Goal: Task Accomplishment & Management: Use online tool/utility

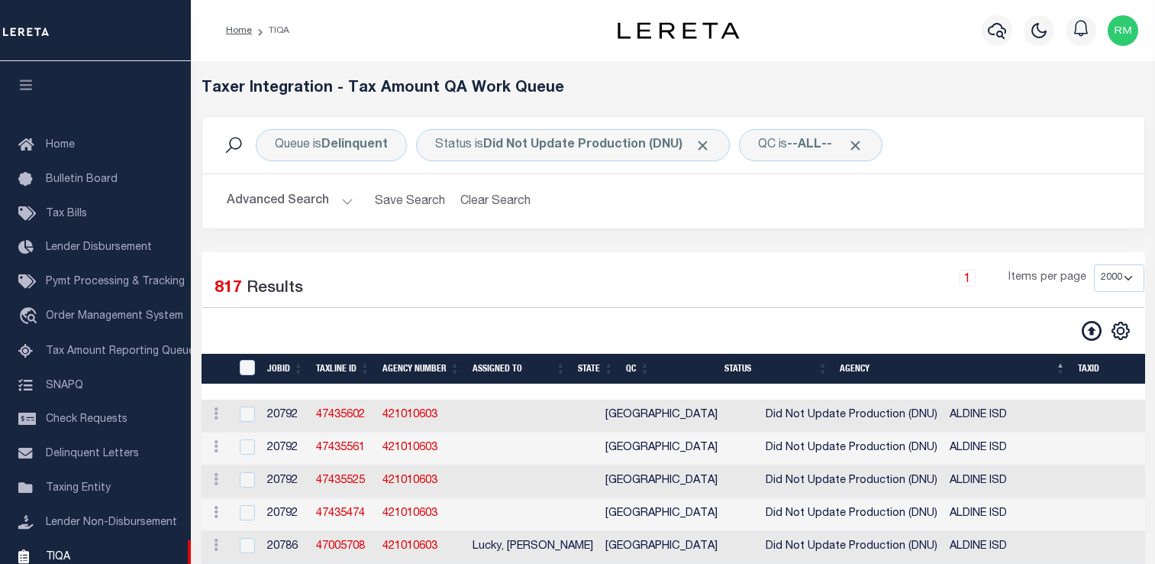
select select "2000"
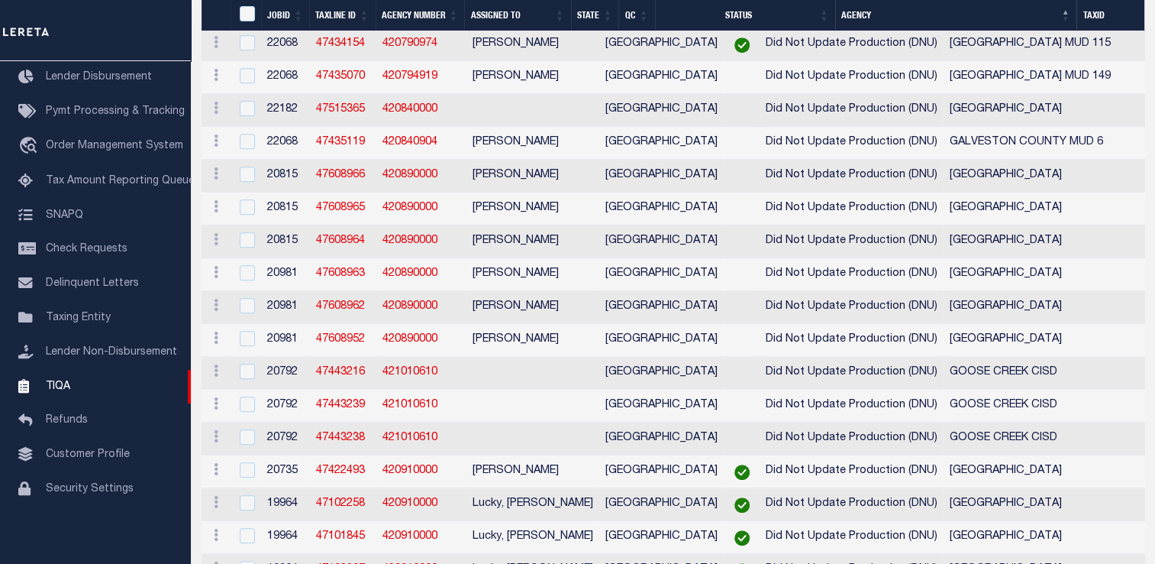
scroll to position [6477, 0]
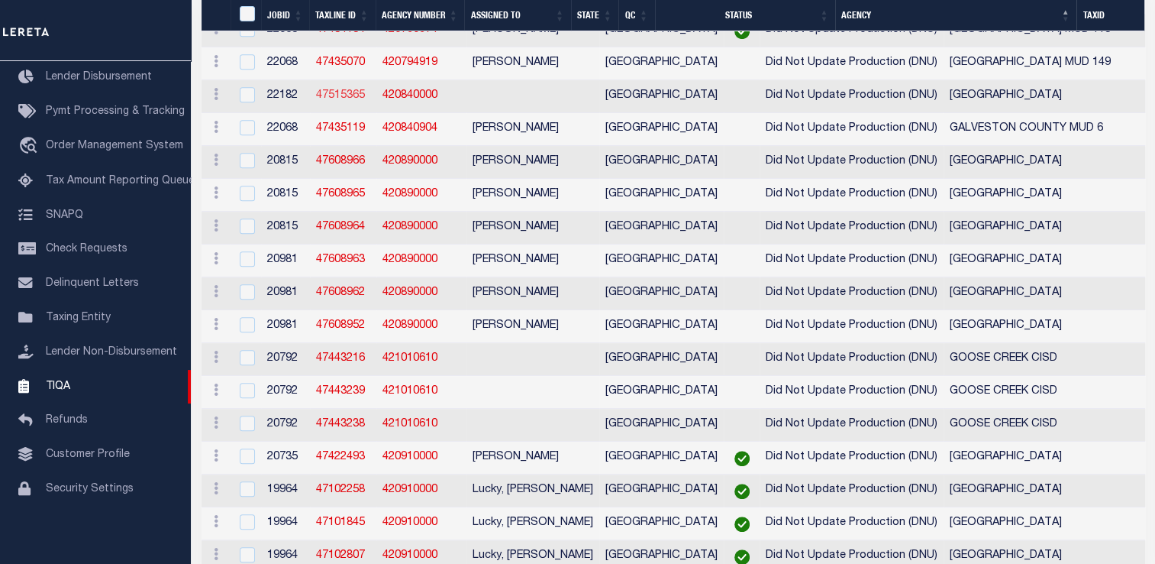
click at [336, 101] on link "47515365" at bounding box center [340, 95] width 49 height 11
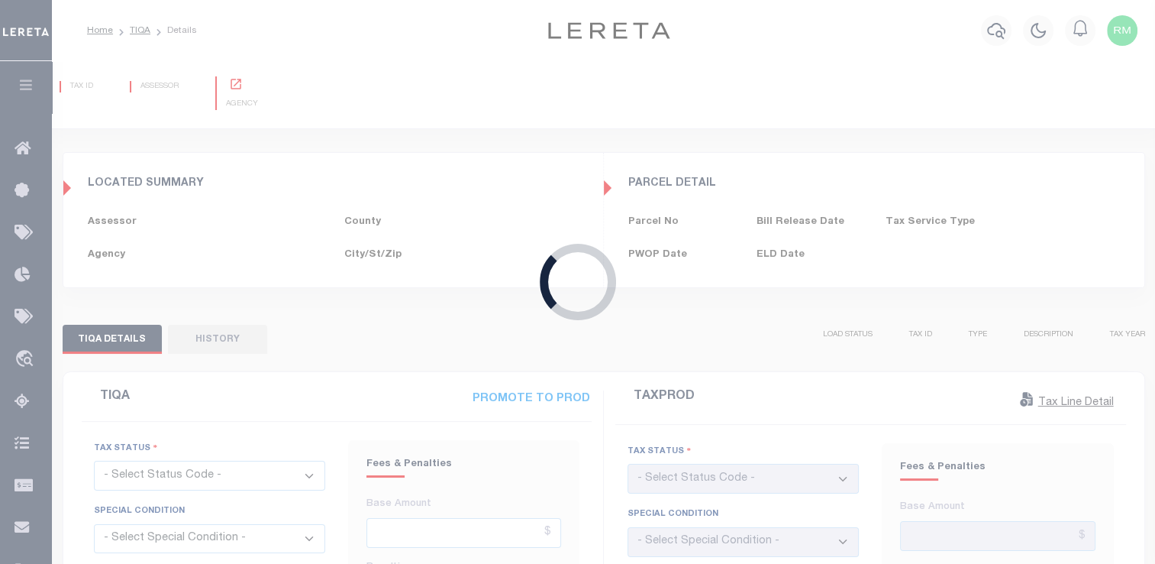
type input "[DATE]"
checkbox input "false"
type input "$2,141.17"
type input "$321.18"
type input "$2,462.35"
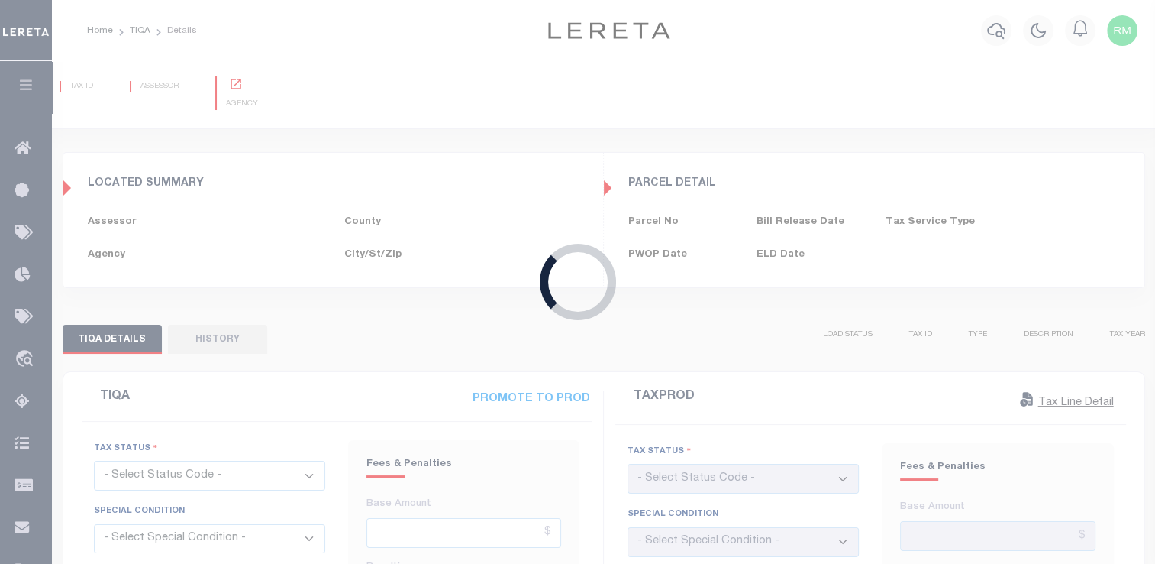
select select "0"
type input "[DATE]"
checkbox input "false"
type input "$2,141.17"
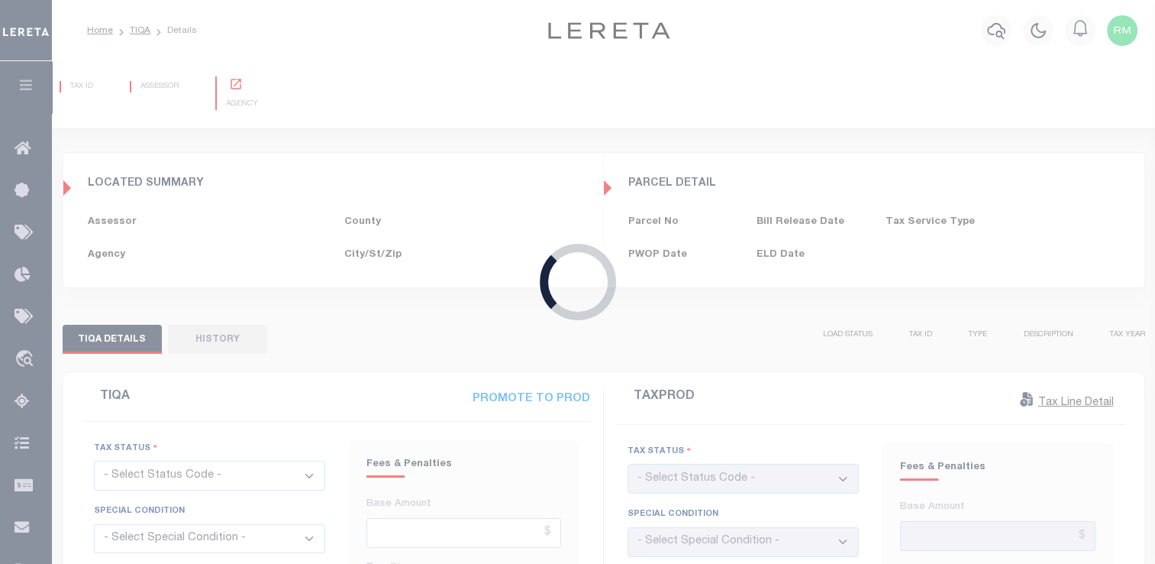
type input "$890.73"
type input "$3,031.9"
select select "DUE"
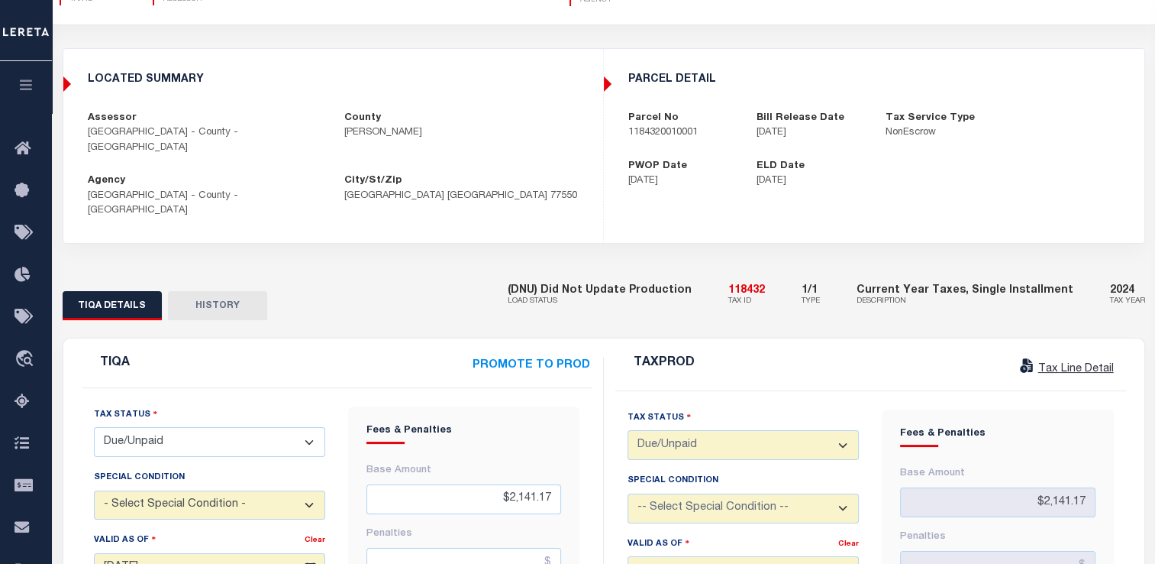
scroll to position [101, 0]
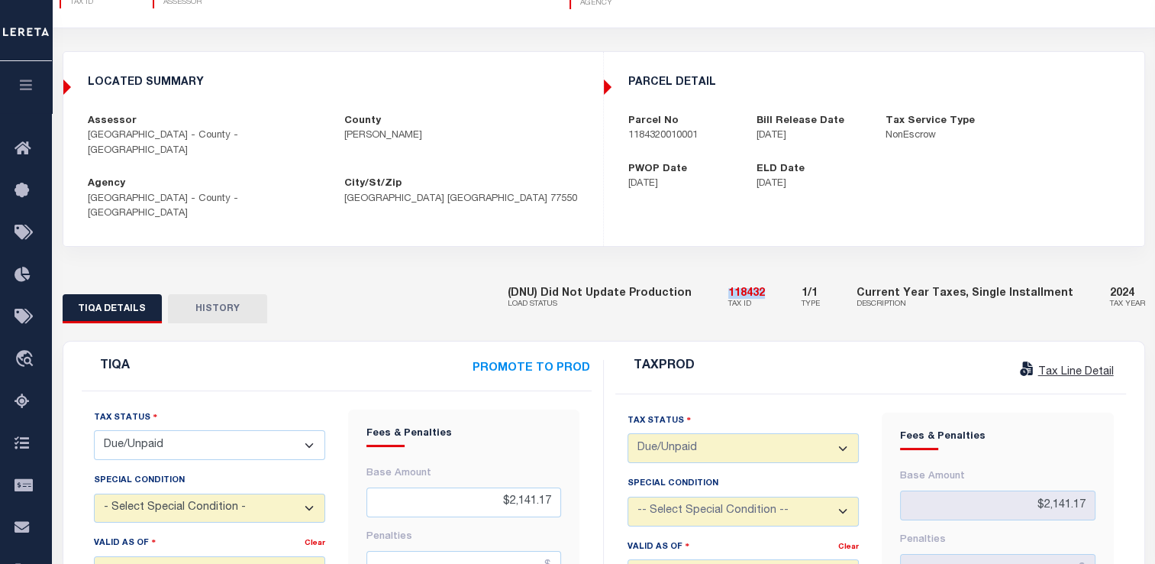
drag, startPoint x: 761, startPoint y: 266, endPoint x: 789, endPoint y: 266, distance: 28.3
click at [789, 276] on div "(DNU) Did Not Update Production LOAD STATUS 118432 TAX ID 1/1 TYPE Current Year…" at bounding box center [827, 299] width 638 height 47
copy h5 "118432"
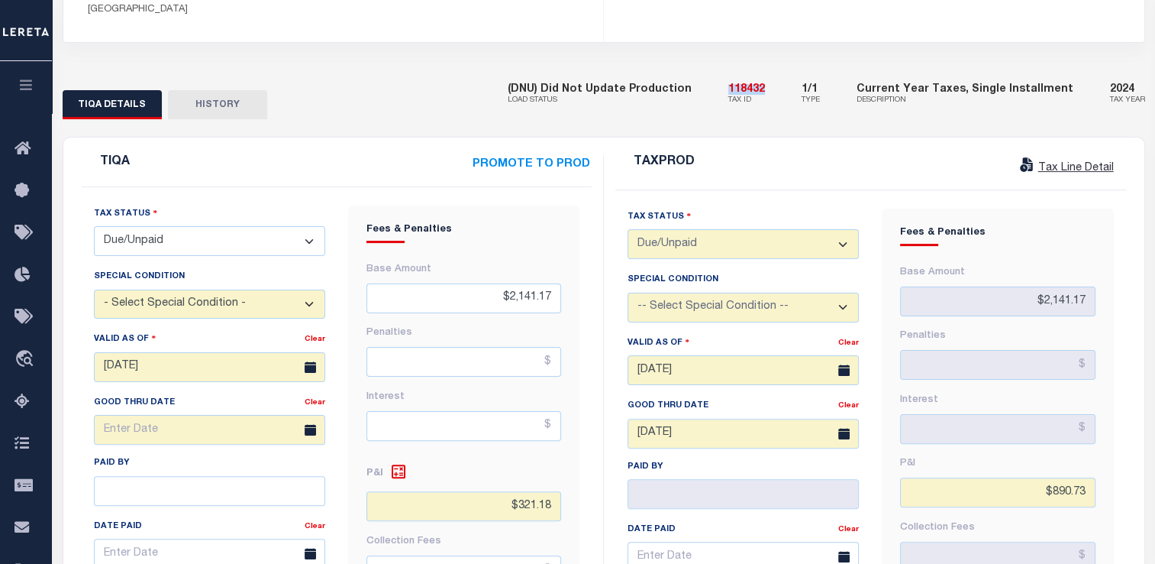
scroll to position [305, 0]
drag, startPoint x: 497, startPoint y: 276, endPoint x: 617, endPoint y: 263, distance: 120.5
paste input "4,413.25"
type input "$4,413.25"
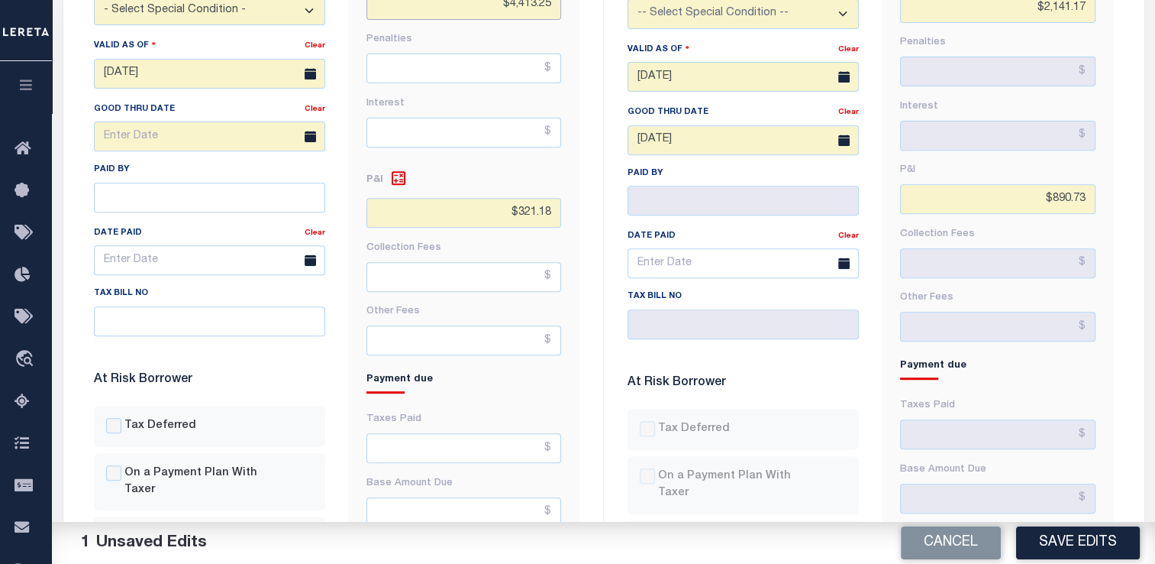
scroll to position [628, 0]
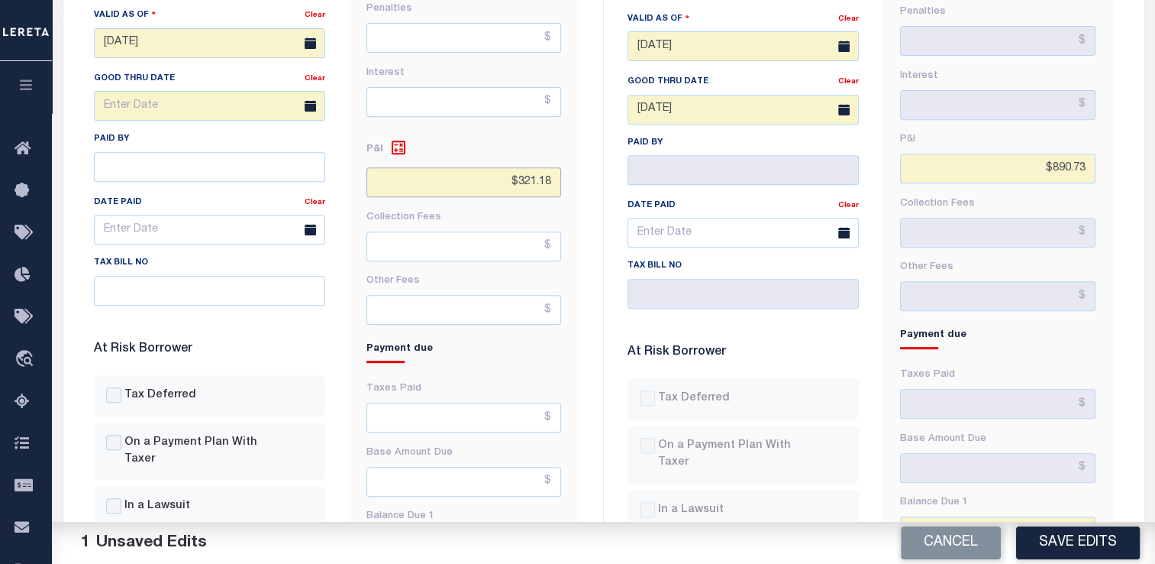
drag, startPoint x: 554, startPoint y: 153, endPoint x: 440, endPoint y: 131, distance: 116.7
click at [440, 131] on div "P&I $321.18" at bounding box center [464, 160] width 195 height 75
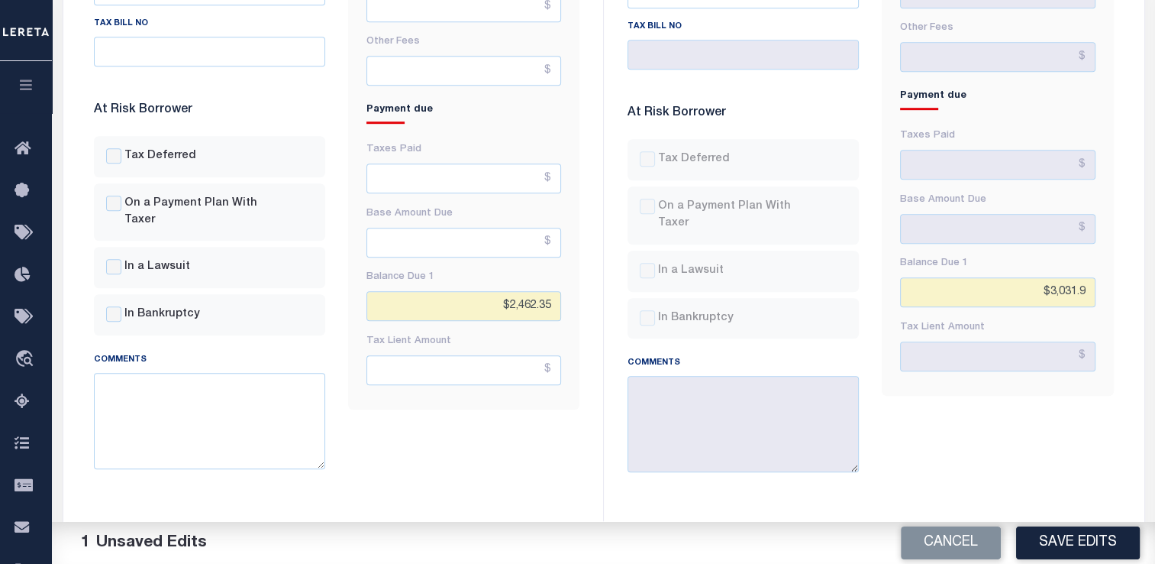
scroll to position [869, 0]
drag, startPoint x: 553, startPoint y: 270, endPoint x: 396, endPoint y: 239, distance: 159.6
click at [396, 262] on div "Balance Due 1 $2,462.35" at bounding box center [464, 290] width 195 height 57
paste input "4,413.2"
type input "$4,413.25"
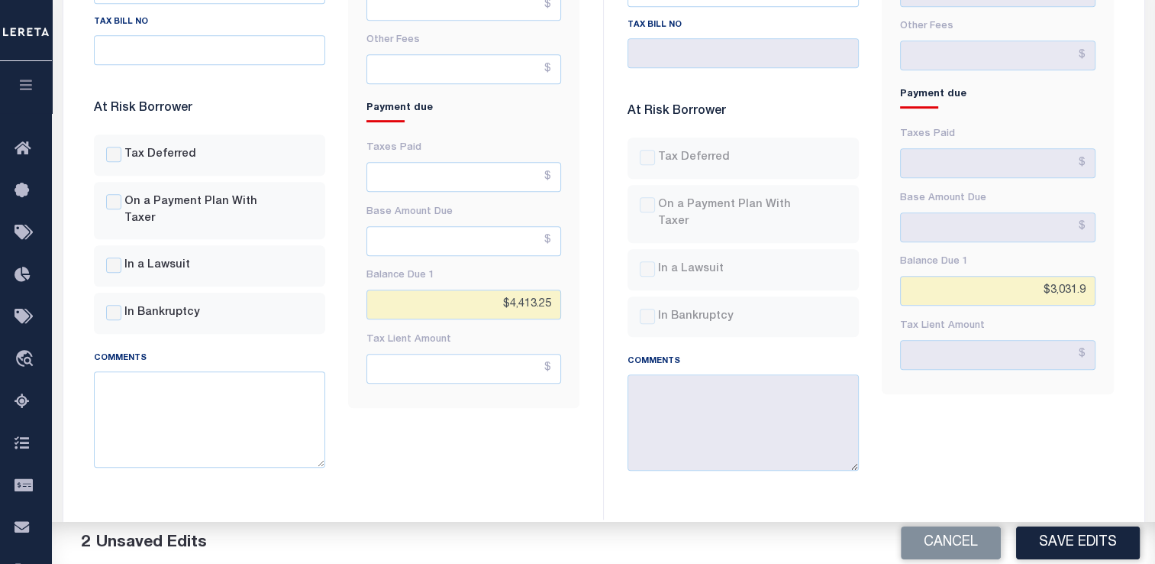
click at [499, 451] on div "Fees & Penalties Base Amount $4,413.25 [GEOGRAPHIC_DATA] Interest Other Fees" at bounding box center [464, 69] width 254 height 857
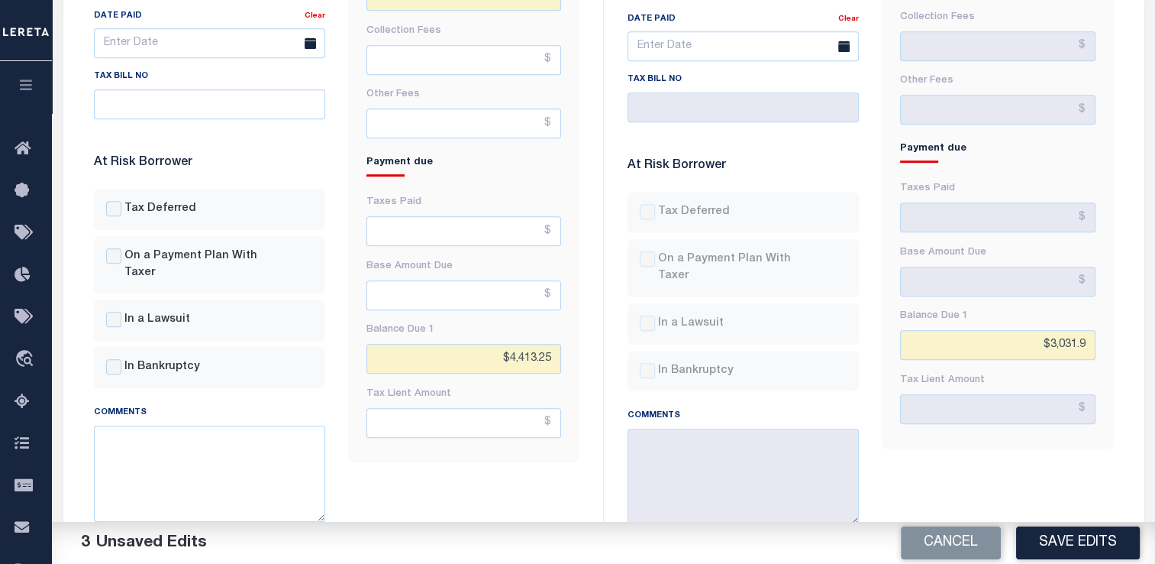
scroll to position [812, 0]
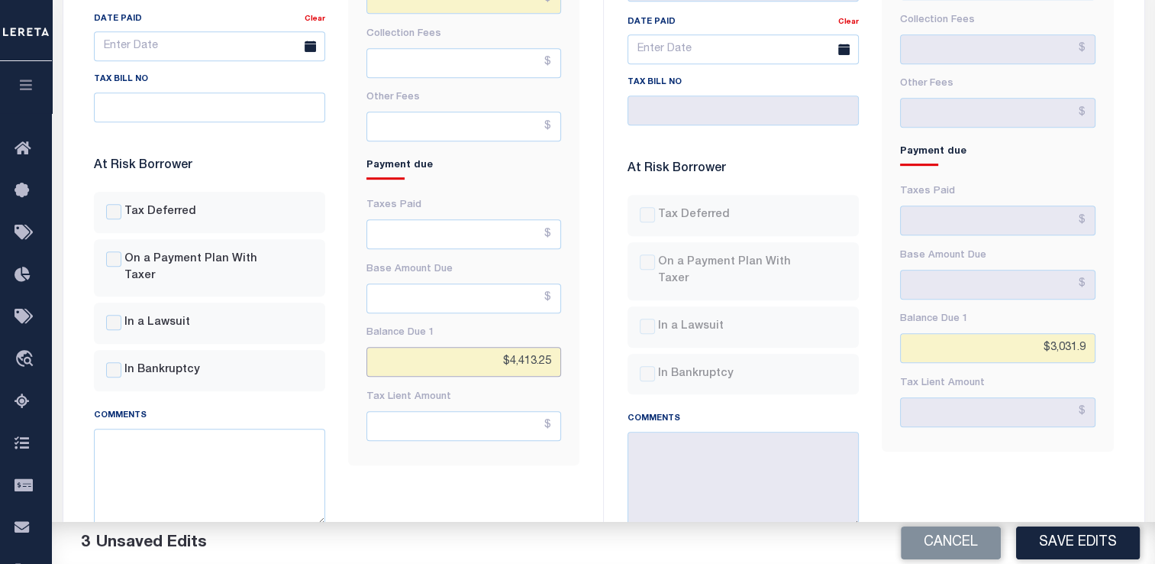
drag, startPoint x: 480, startPoint y: 325, endPoint x: 579, endPoint y: 329, distance: 98.6
click at [579, 329] on div "Fees & Penalties Base Amount $4,413.25 [GEOGRAPHIC_DATA] Interest" at bounding box center [463, 81] width 231 height 767
click at [476, 219] on input "text" at bounding box center [464, 234] width 195 height 30
paste input "$4,413.25"
type input "$4,413.25"
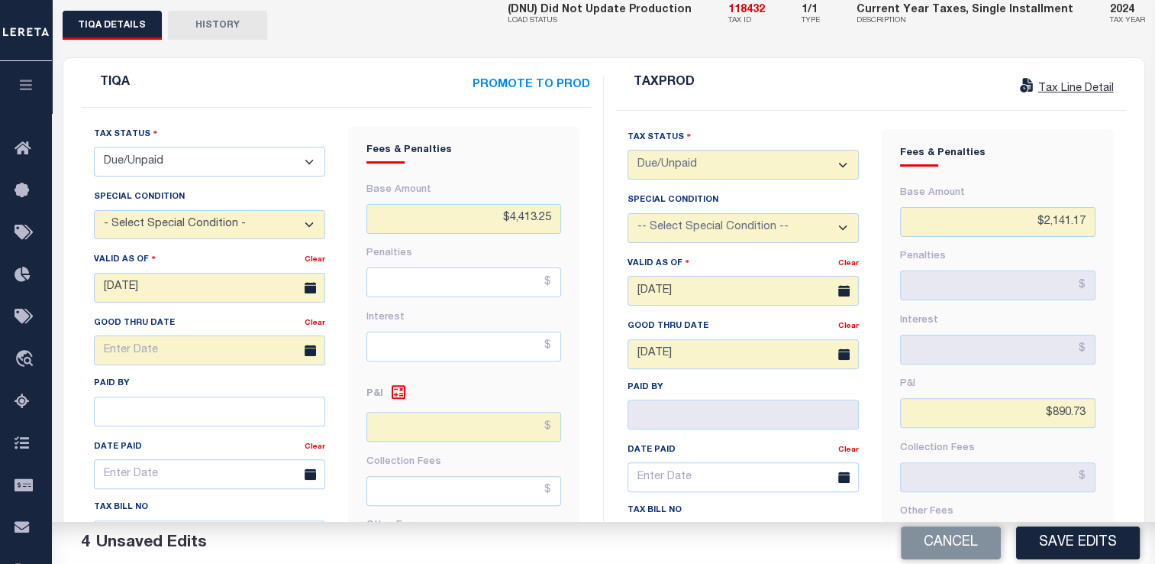
scroll to position [248, 0]
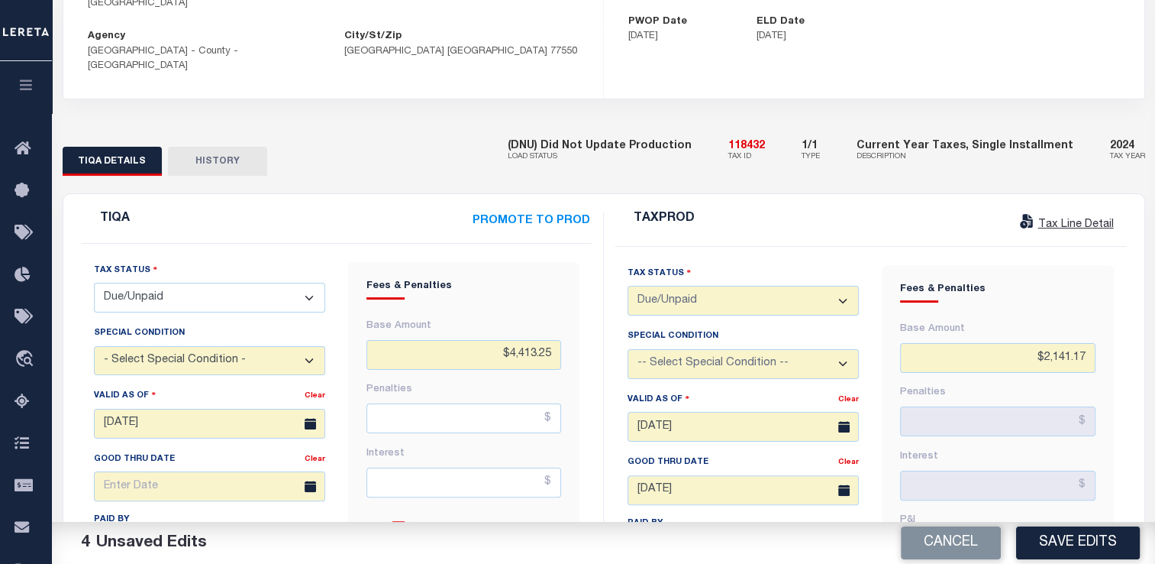
click at [237, 283] on select "- Select Status Code - Open Due/Unpaid Paid Incomplete No Tax Due Internal Refu…" at bounding box center [209, 298] width 231 height 30
select select "PYD"
click at [94, 283] on select "- Select Status Code - Open Due/Unpaid Paid Incomplete No Tax Due Internal Refu…" at bounding box center [209, 298] width 231 height 30
click at [142, 409] on input "[DATE]" at bounding box center [209, 424] width 231 height 30
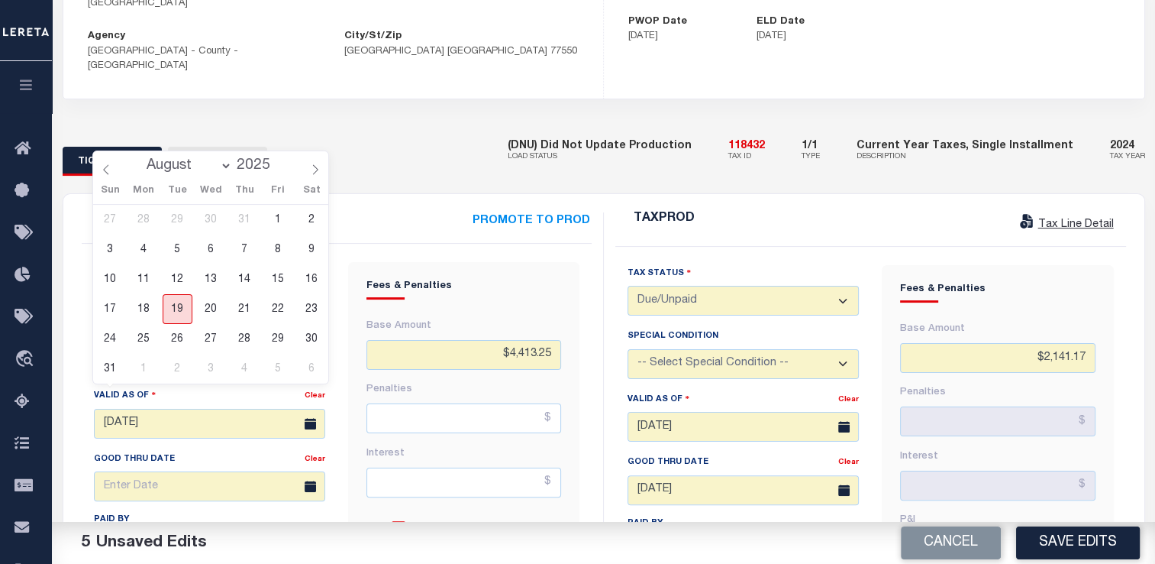
click at [181, 306] on span "19" at bounding box center [178, 309] width 30 height 30
type input "[DATE]"
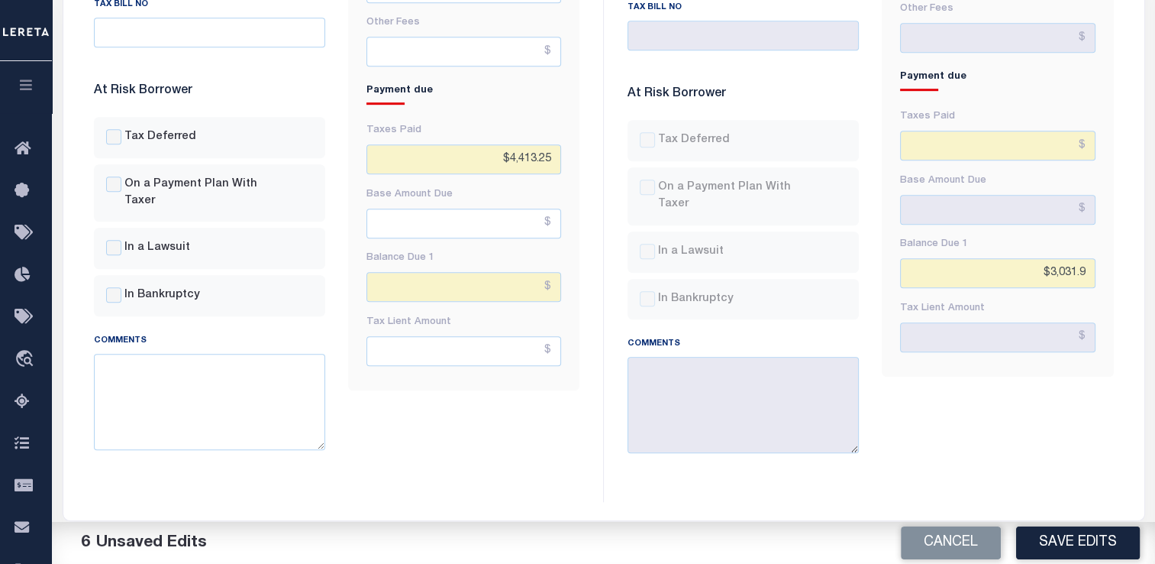
scroll to position [1238, 0]
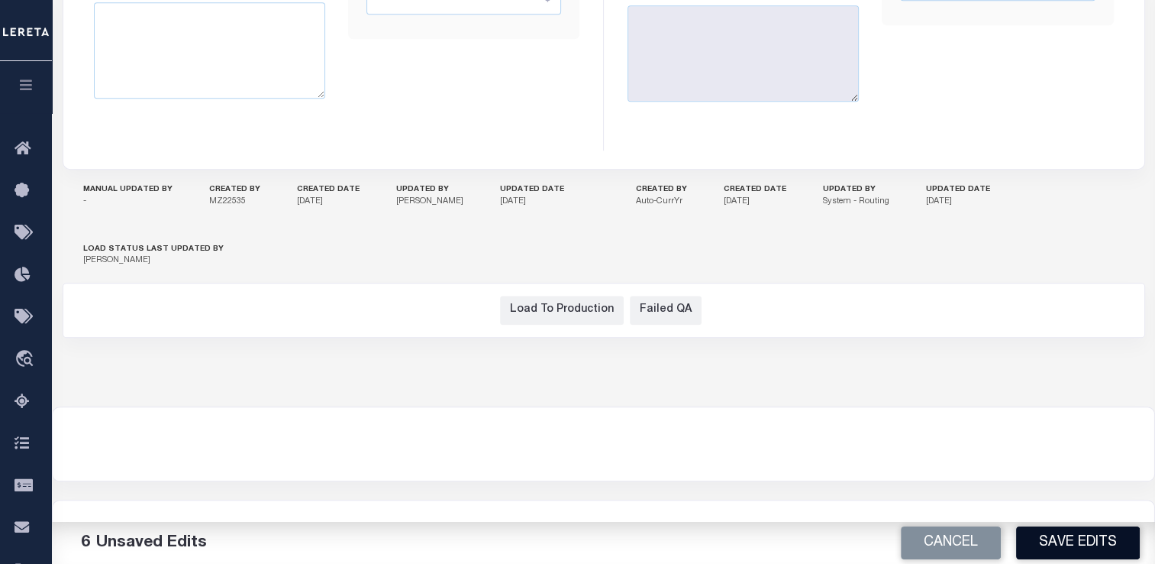
click at [1046, 542] on button "Save Edits" at bounding box center [1078, 542] width 124 height 33
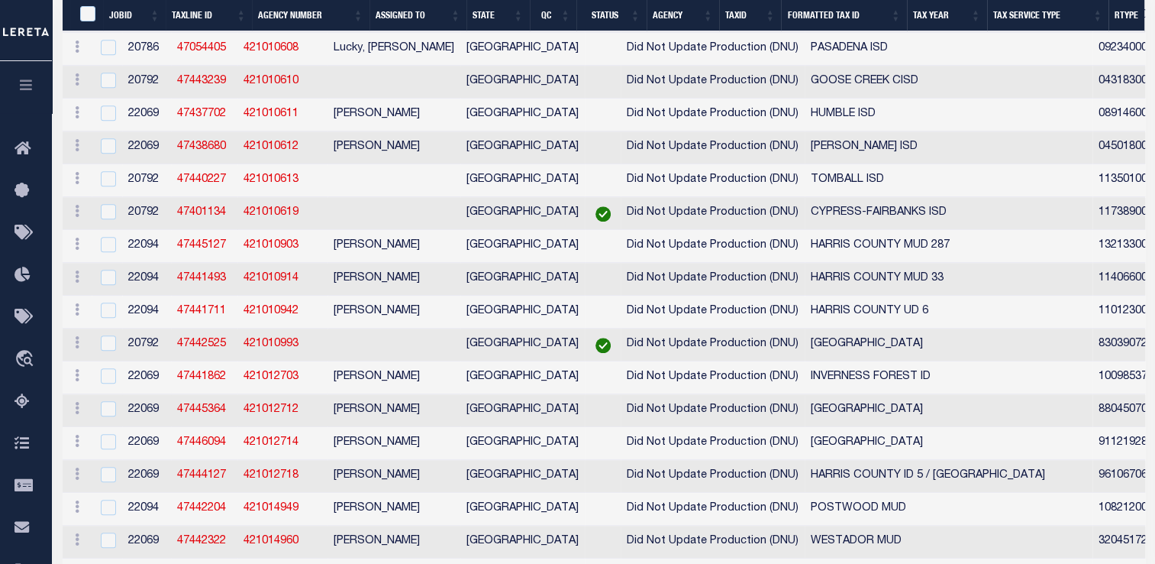
scroll to position [6777, 0]
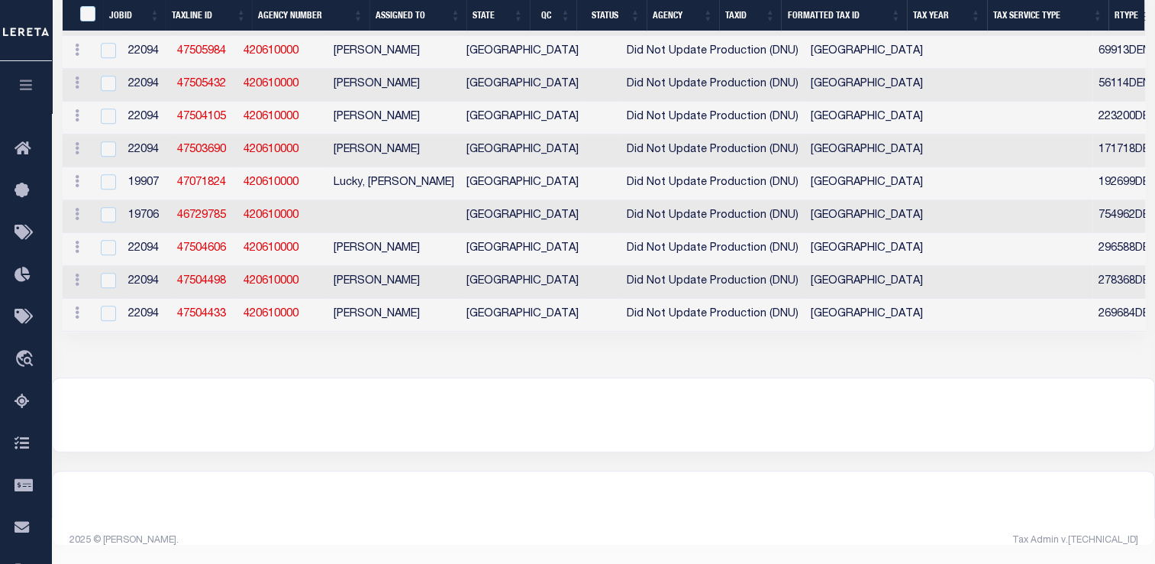
select select "200"
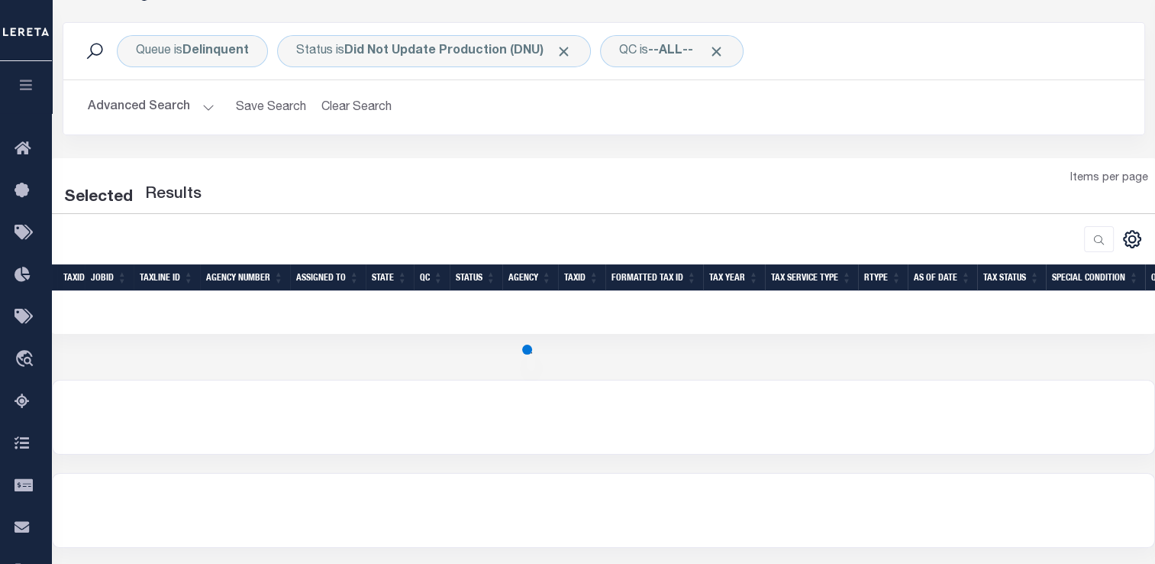
select select "200"
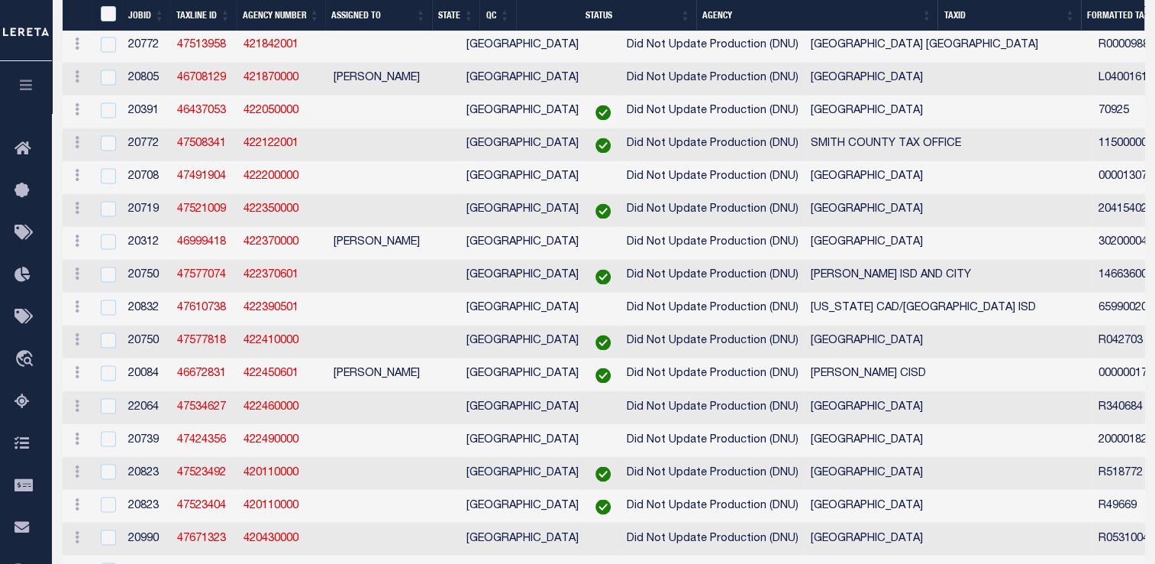
scroll to position [678, 0]
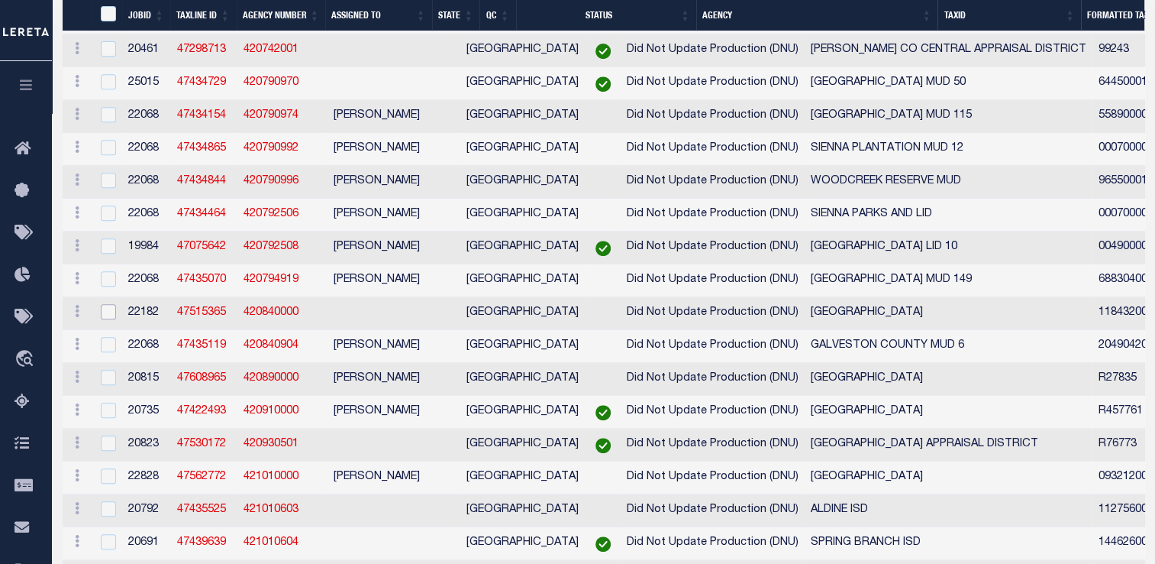
click at [110, 319] on input "checkbox" at bounding box center [108, 311] width 15 height 15
checkbox input "true"
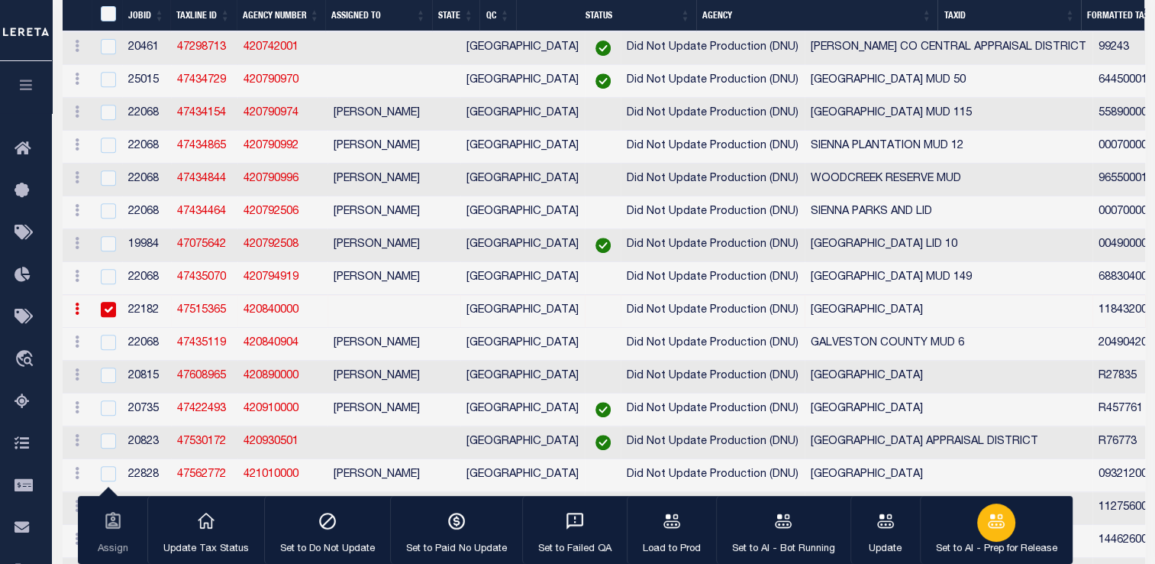
click at [980, 513] on div "button" at bounding box center [996, 522] width 38 height 38
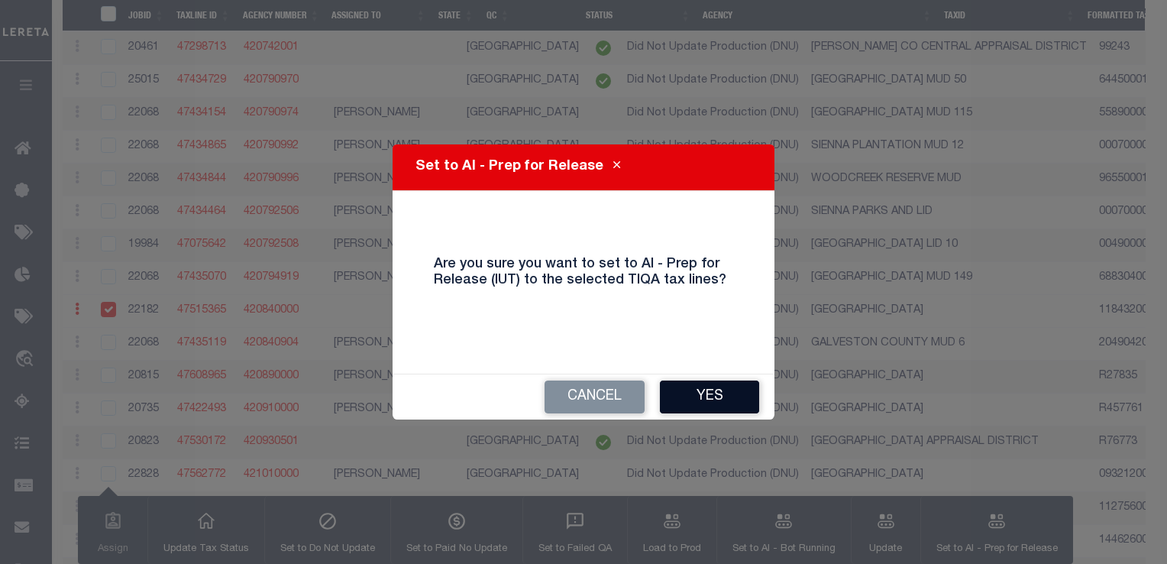
click at [696, 392] on button "Yes" at bounding box center [709, 396] width 99 height 33
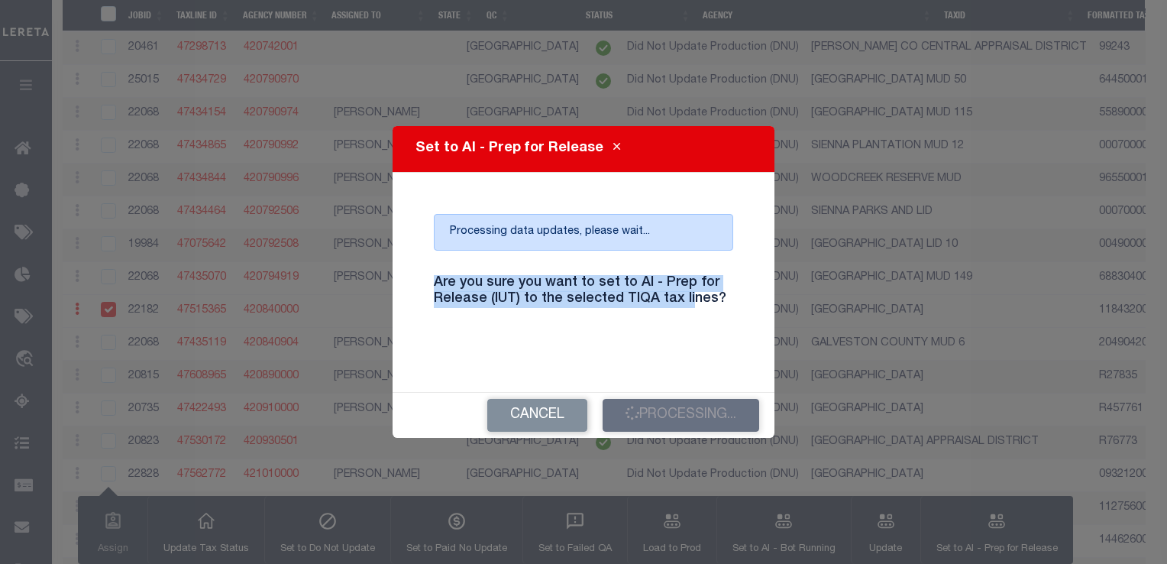
drag, startPoint x: 429, startPoint y: 283, endPoint x: 689, endPoint y: 316, distance: 261.8
click at [689, 316] on div "Are you sure you want to set to AI - Prep for Release (IUT) to the selected TIQ…" at bounding box center [583, 301] width 322 height 76
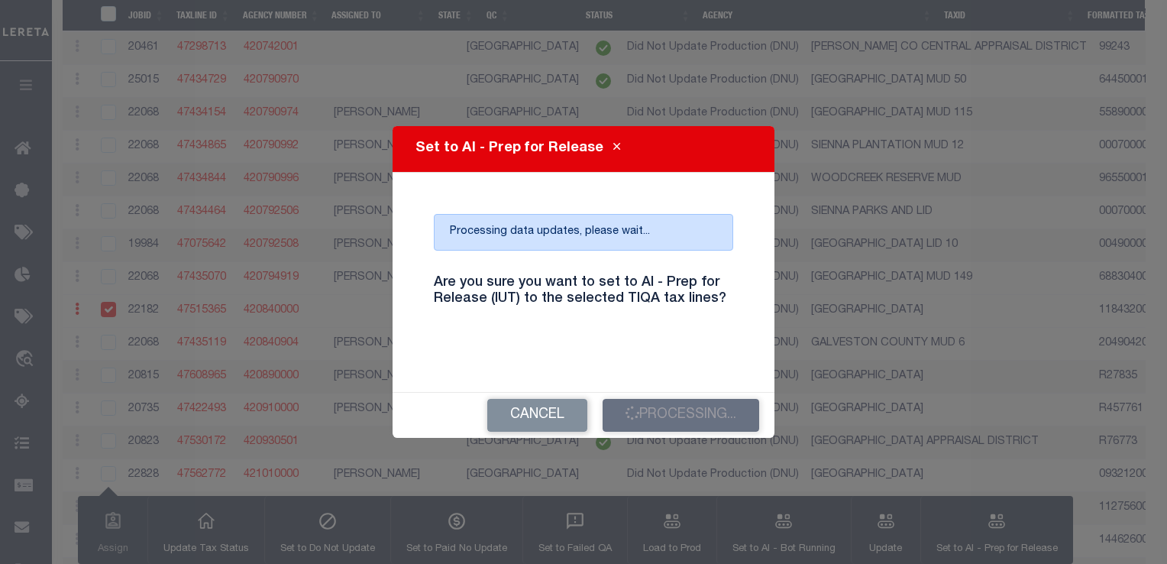
click at [716, 310] on div "Are you sure you want to set to AI - Prep for Release (IUT) to the selected TIQ…" at bounding box center [583, 301] width 322 height 76
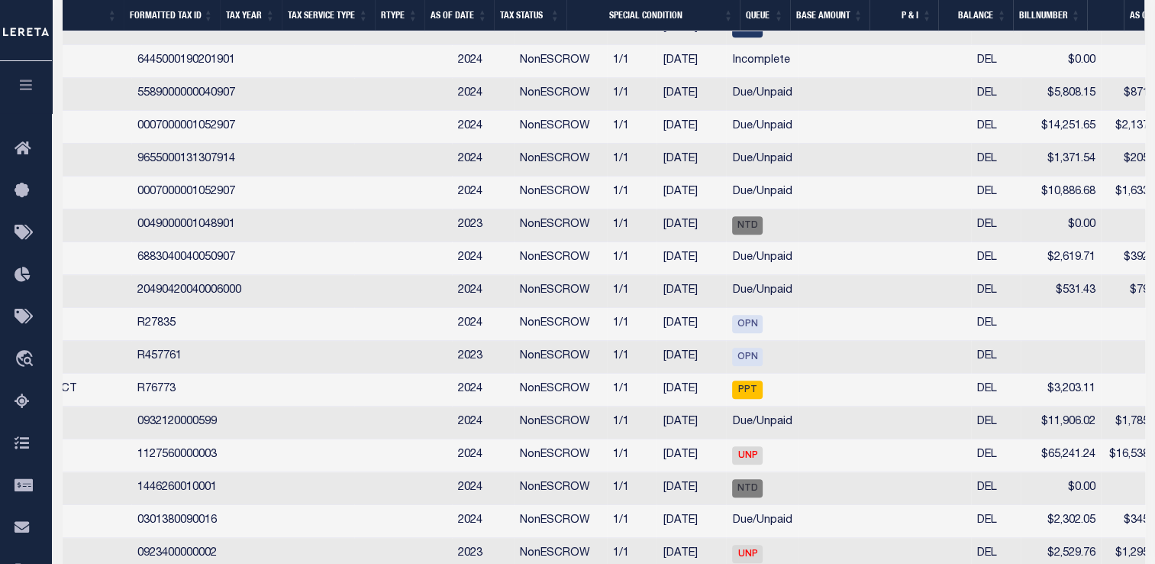
scroll to position [0, 0]
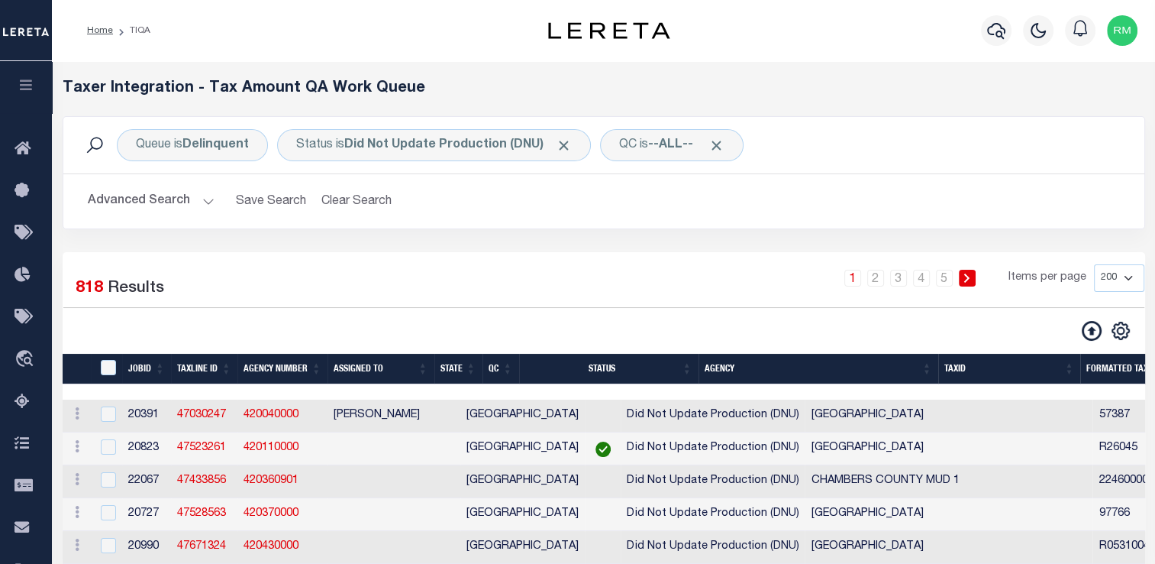
click at [933, 365] on th "Agency" at bounding box center [819, 369] width 240 height 31
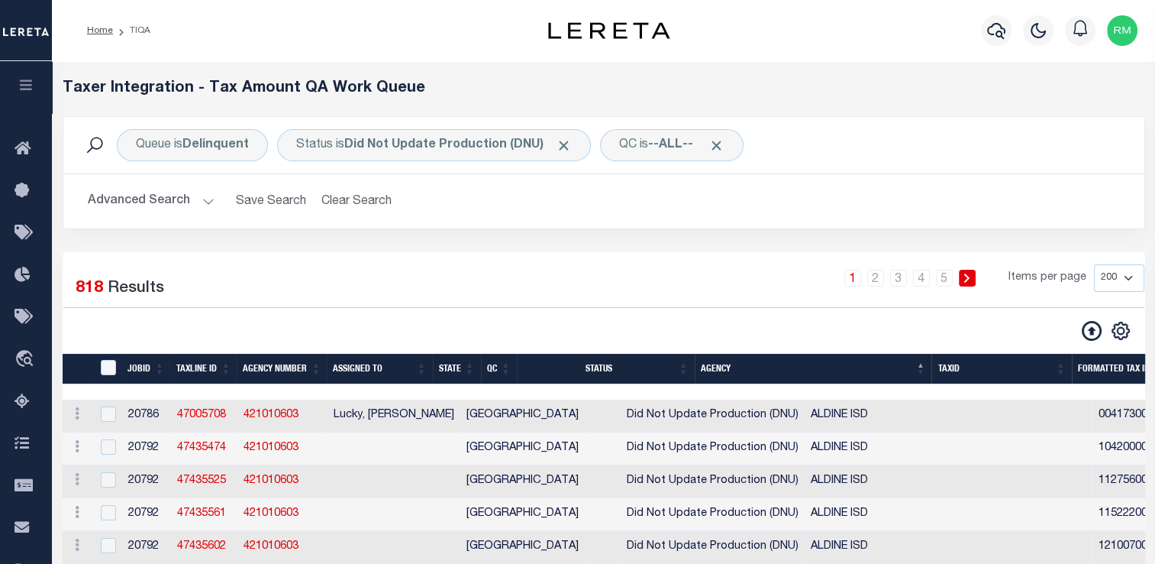
click at [1127, 276] on select "10 25 50 100 200 500 1000 2000" at bounding box center [1119, 277] width 50 height 27
select select "2000"
click at [1094, 264] on select "10 25 50 100 200 500 1000 2000" at bounding box center [1119, 277] width 50 height 27
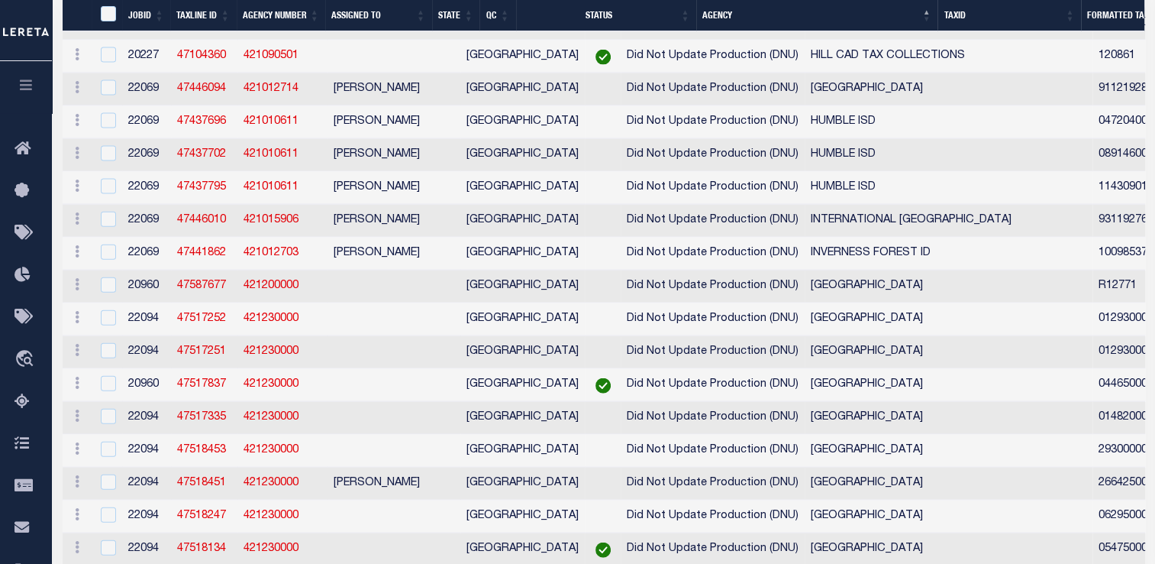
scroll to position [15064, 0]
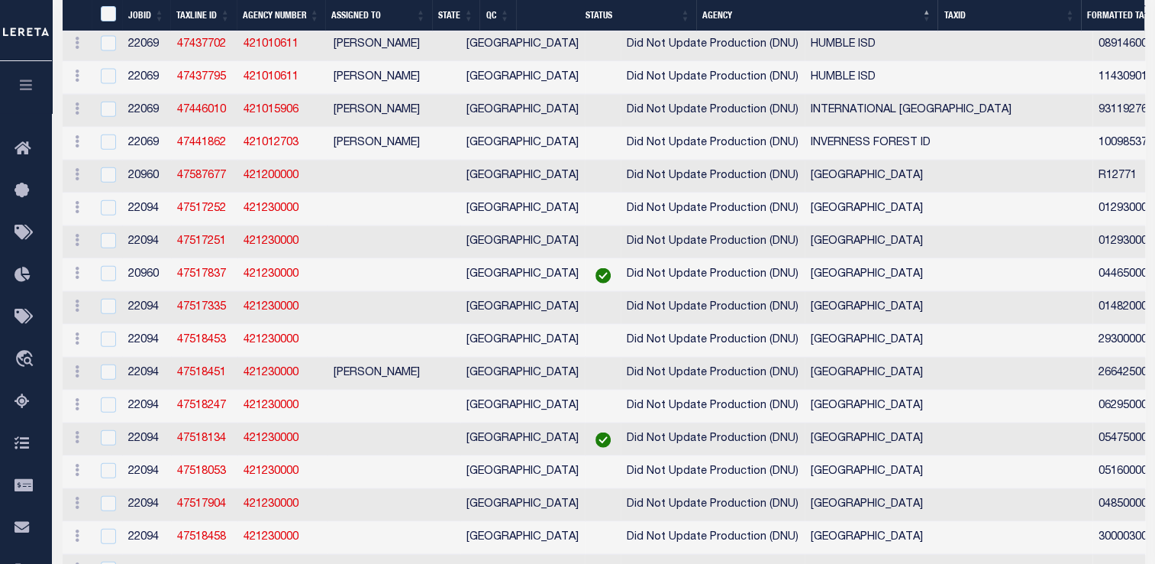
checkbox input "true"
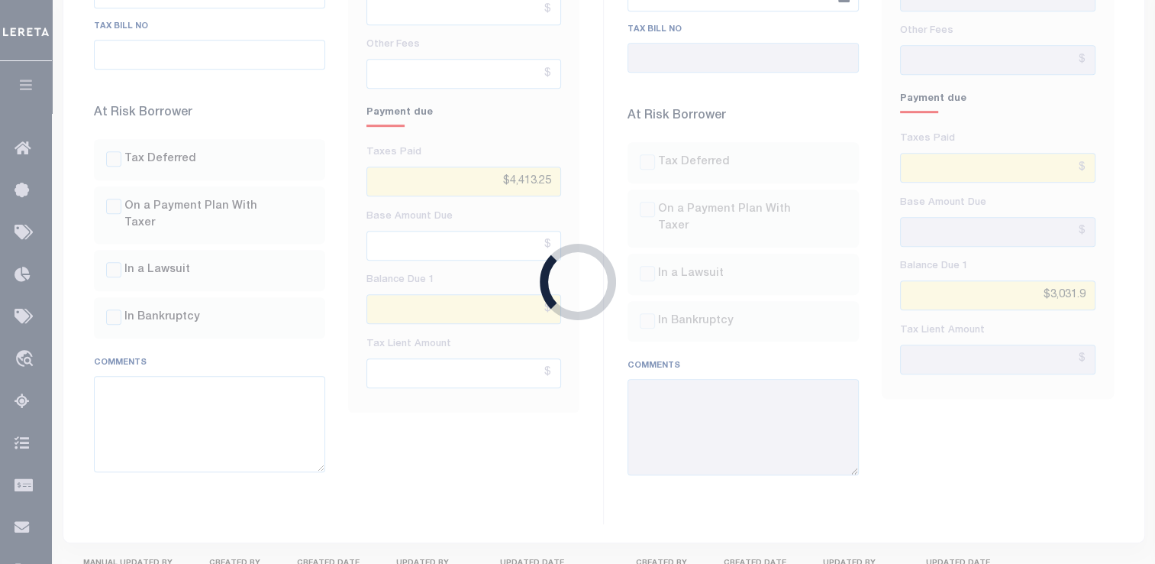
scroll to position [469, 0]
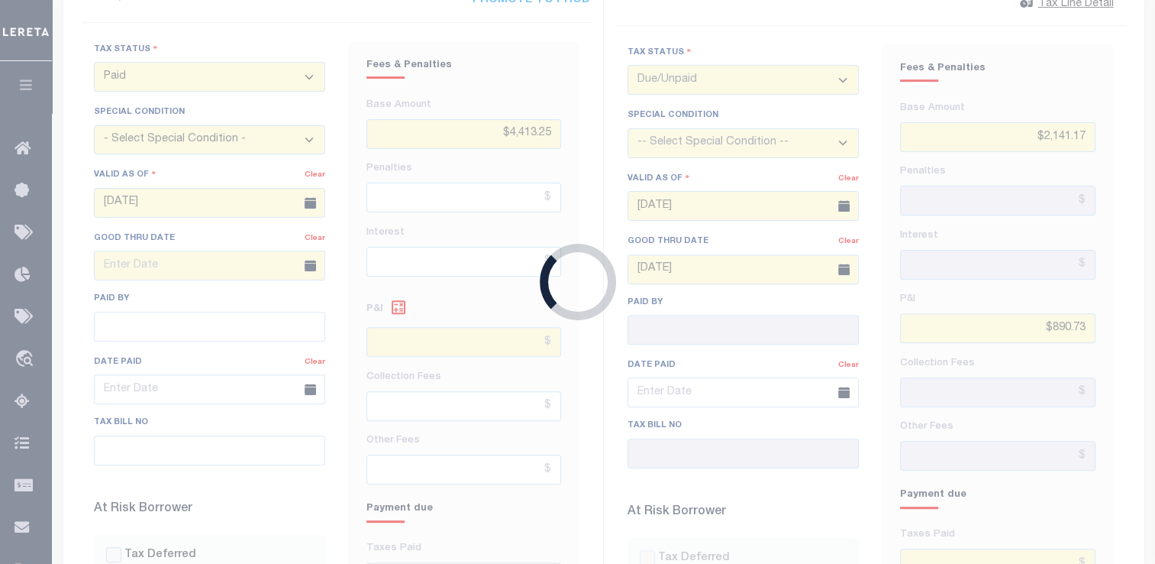
type input "[DATE]"
type input "$4,833.05"
type input "$628.29"
type input "$5,461.34"
type input "[DATE]"
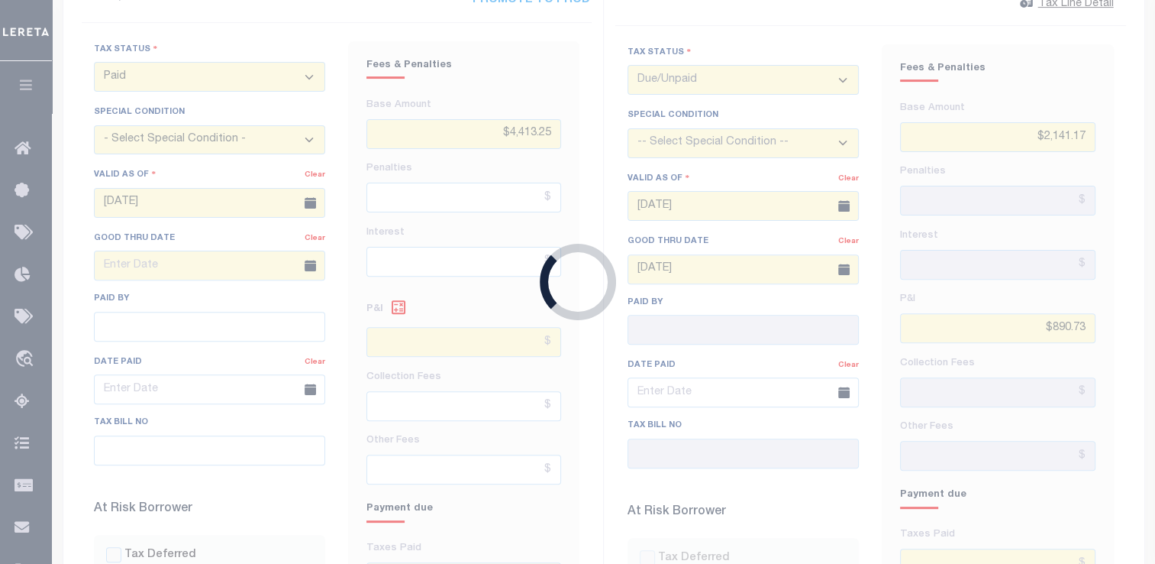
type input "[DATE]"
type input "$4,833.05"
type input "$0"
select select "UNP"
select select "PYD"
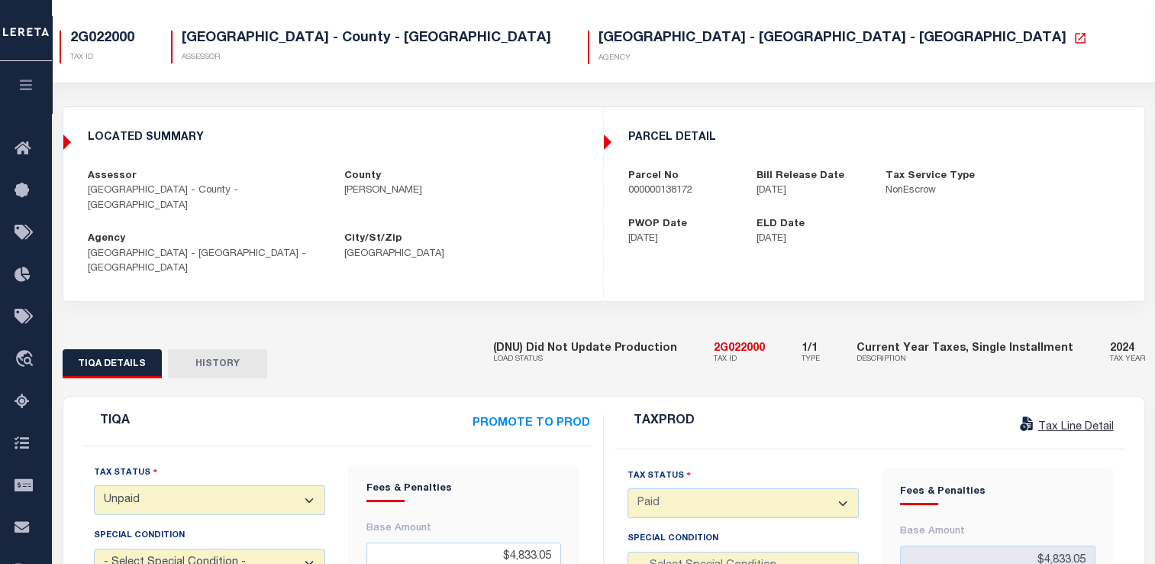
scroll to position [60, 0]
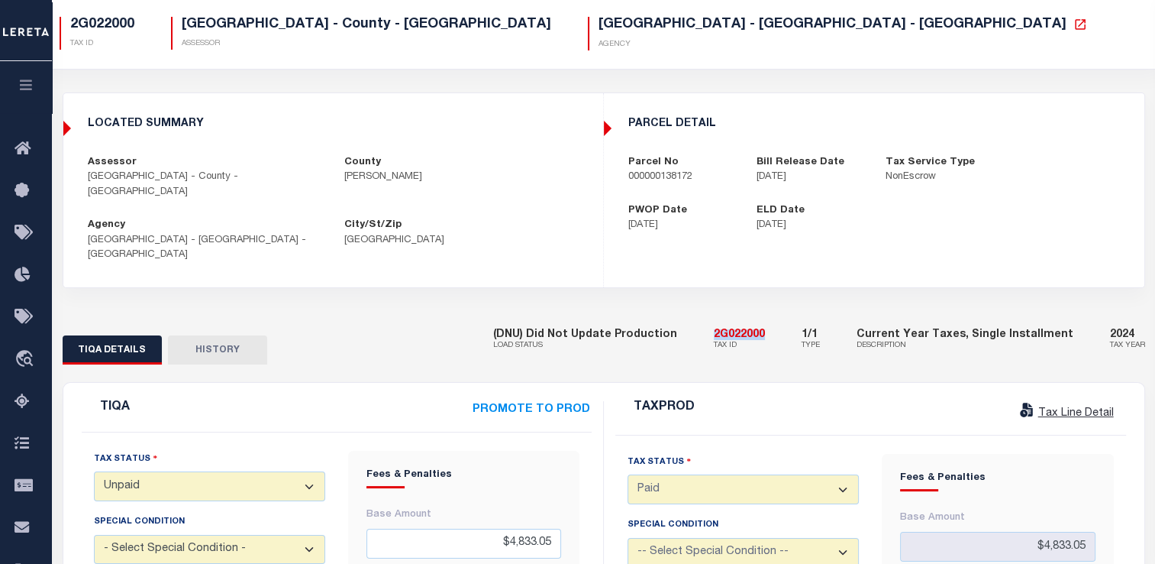
drag, startPoint x: 732, startPoint y: 306, endPoint x: 798, endPoint y: 299, distance: 66.1
click at [798, 317] on div "(DNU) Did Not Update Production LOAD STATUS 2G022000 TAX ID 1/1 TYPE Current Ye…" at bounding box center [819, 340] width 652 height 47
copy h5 "2G022000"
drag, startPoint x: 620, startPoint y: 174, endPoint x: 722, endPoint y: 186, distance: 102.3
click at [722, 185] on div "Parcel No 000000138172" at bounding box center [681, 170] width 129 height 30
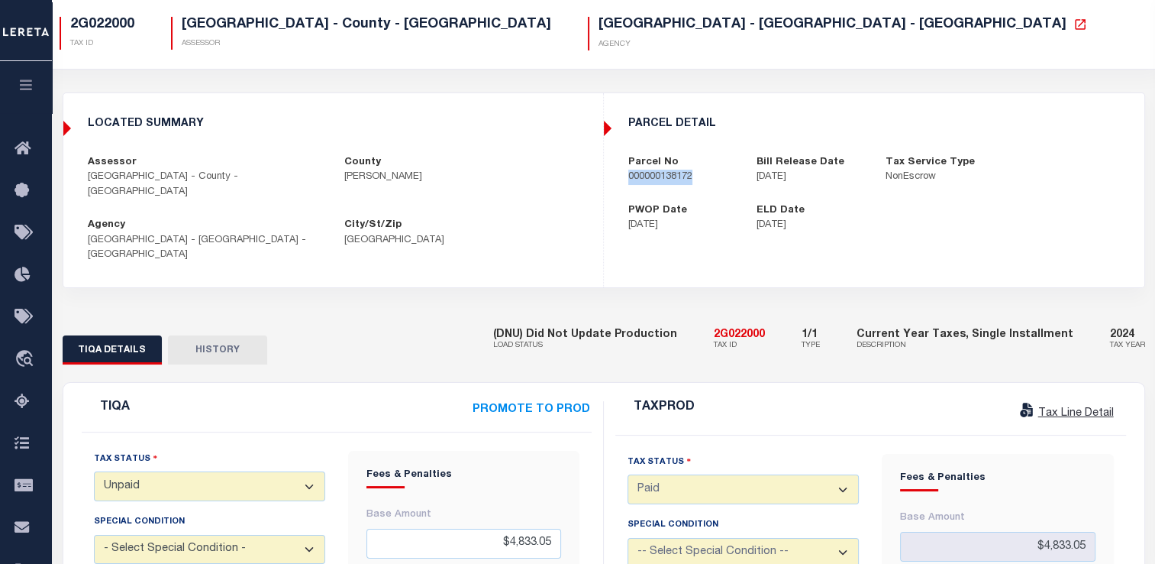
copy p "000000138172"
drag, startPoint x: 733, startPoint y: 304, endPoint x: 815, endPoint y: 307, distance: 82.5
click at [815, 317] on div "(DNU) Did Not Update Production LOAD STATUS 2G022000 TAX ID 1/1 TYPE Current Ye…" at bounding box center [819, 340] width 652 height 47
click at [806, 317] on div "(DNU) Did Not Update Production LOAD STATUS 2G022000 TAX ID 1/1 TYPE Current Ye…" at bounding box center [819, 340] width 652 height 47
drag, startPoint x: 787, startPoint y: 302, endPoint x: 733, endPoint y: 305, distance: 54.3
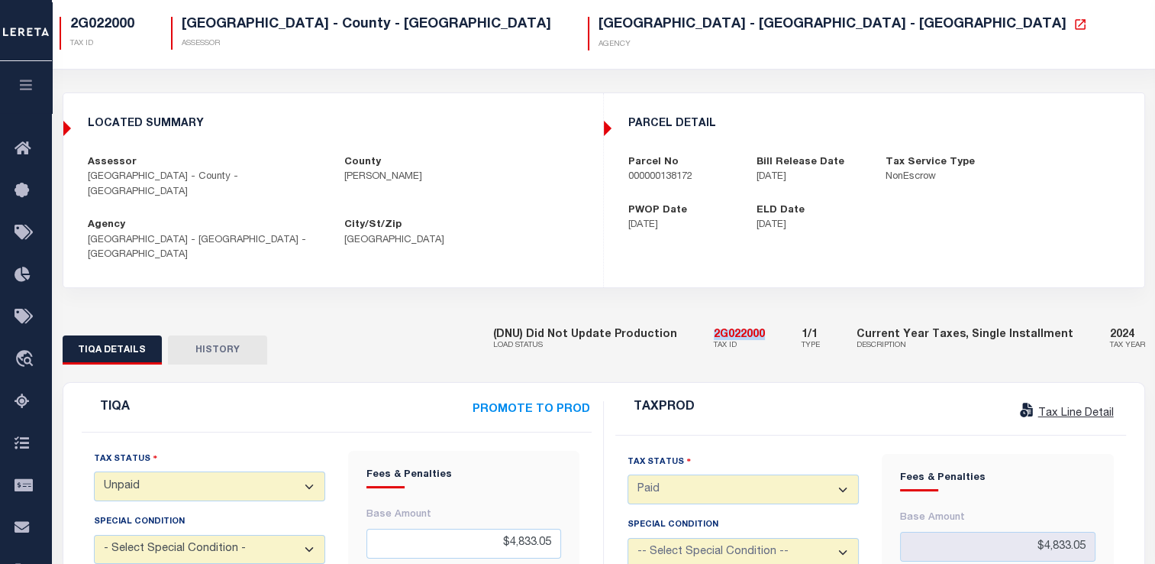
click at [733, 317] on div "(DNU) Did Not Update Production LOAD STATUS 2G022000 TAX ID 1/1 TYPE Current Ye…" at bounding box center [819, 340] width 652 height 47
copy h5 "2G022000"
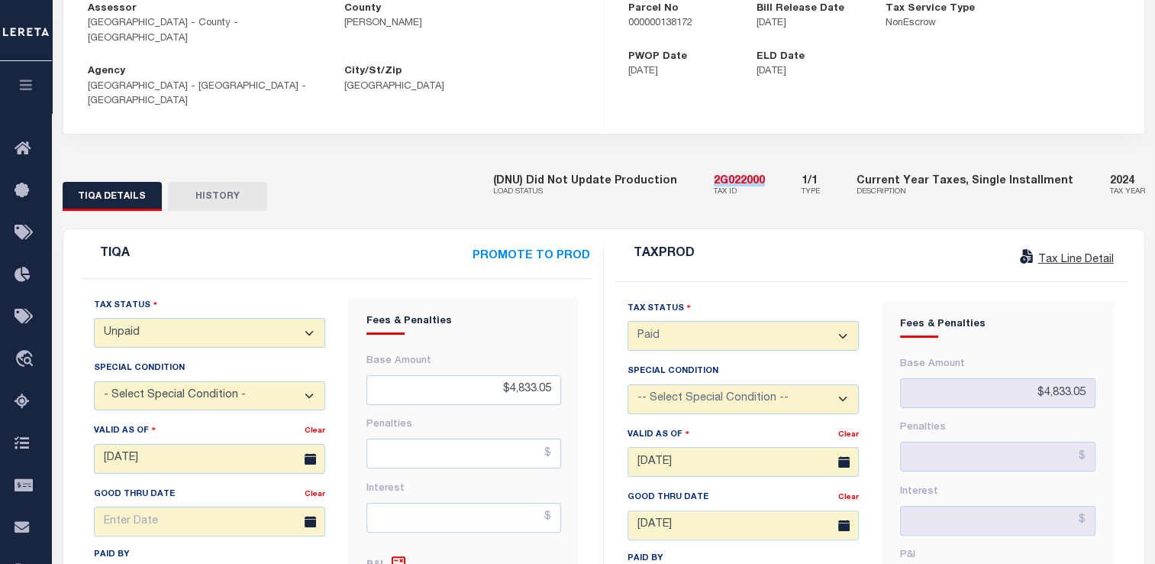
scroll to position [95, 0]
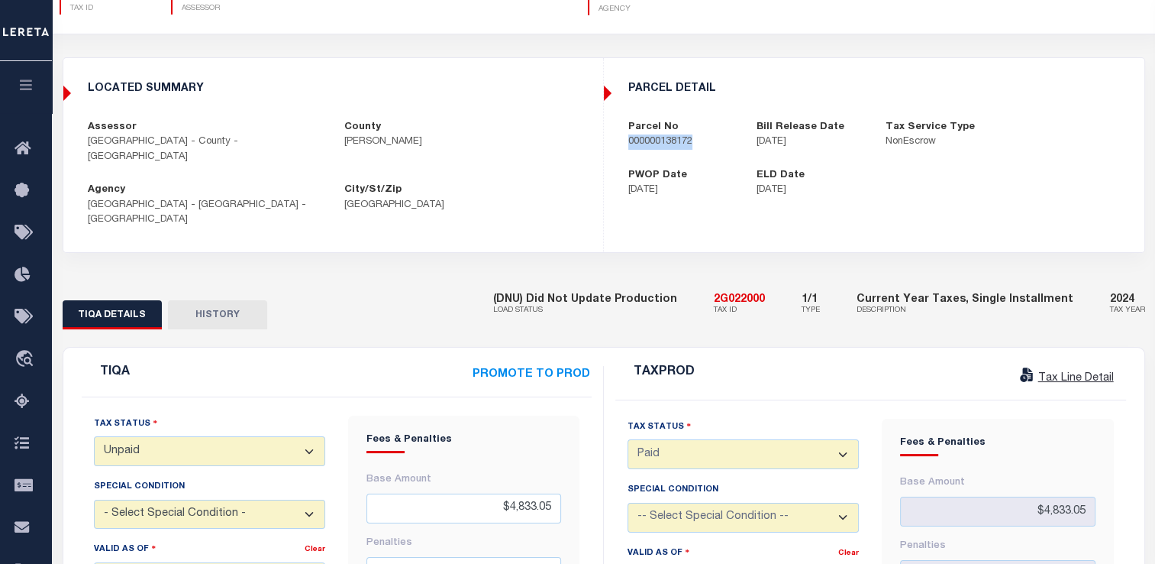
drag, startPoint x: 622, startPoint y: 144, endPoint x: 712, endPoint y: 143, distance: 90.1
click at [712, 143] on div "Parcel No 000000138172" at bounding box center [681, 135] width 129 height 30
copy p "000000138172"
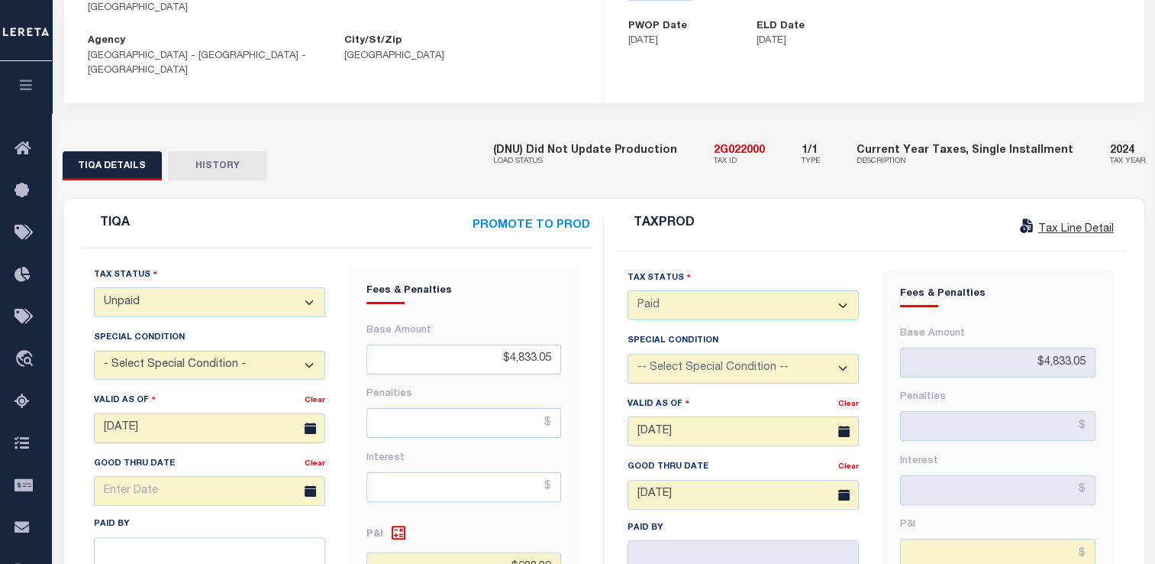
scroll to position [250, 0]
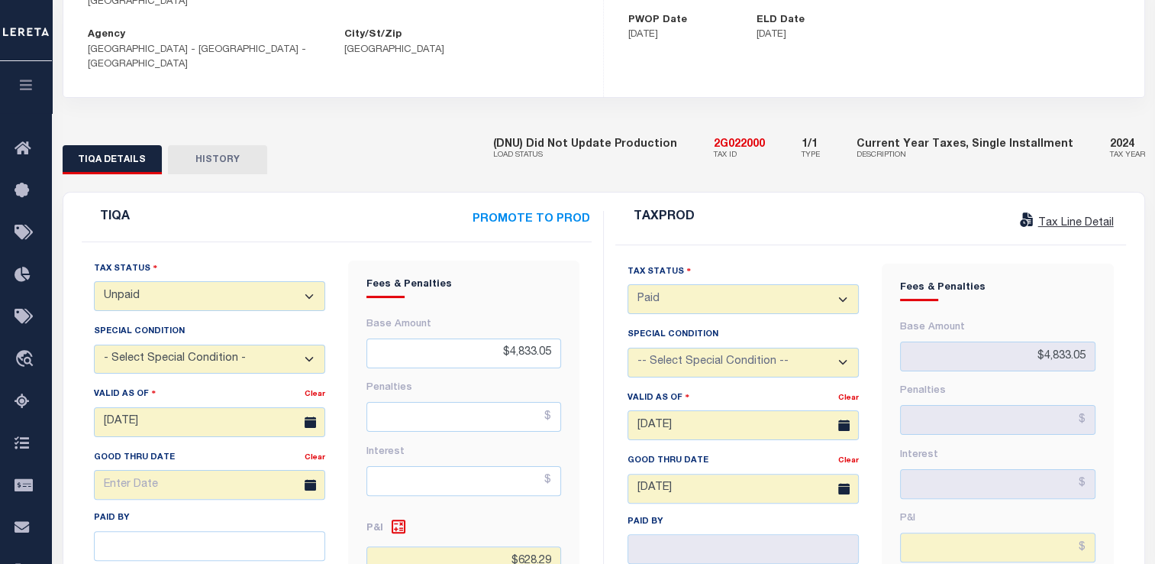
click at [204, 281] on select "- Select Status Code - Open Due/Unpaid Paid Incomplete No Tax Due Internal Refu…" at bounding box center [209, 296] width 231 height 30
click at [295, 127] on div "TIQA DETAILS HISTORY (DNU) Did Not Update Production LOAD STATUS 2G022000 TAX ID" at bounding box center [604, 150] width 1106 height 47
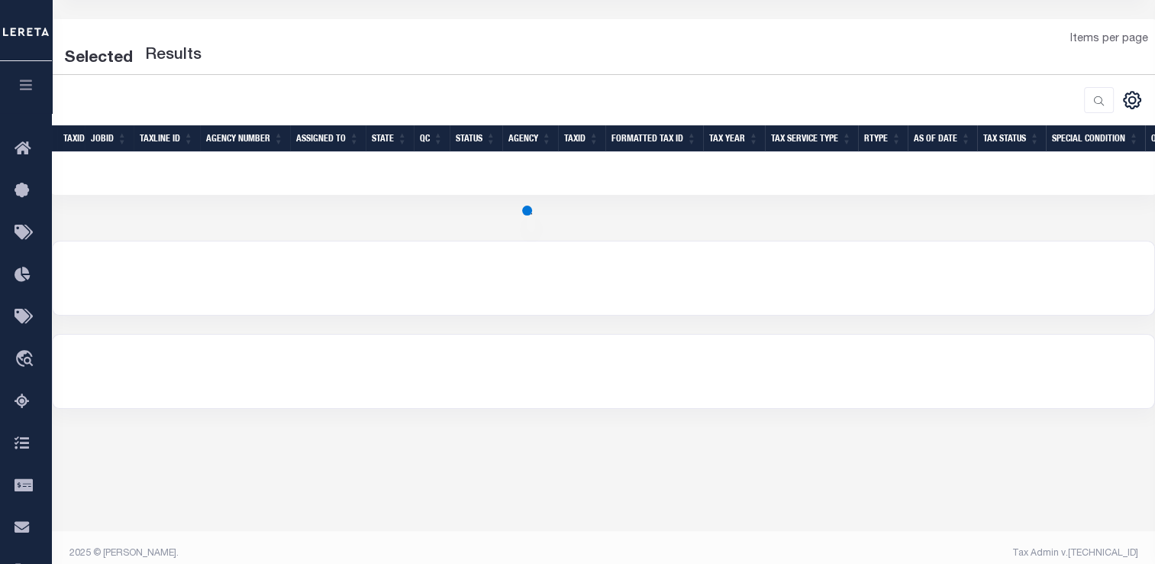
scroll to position [245, 0]
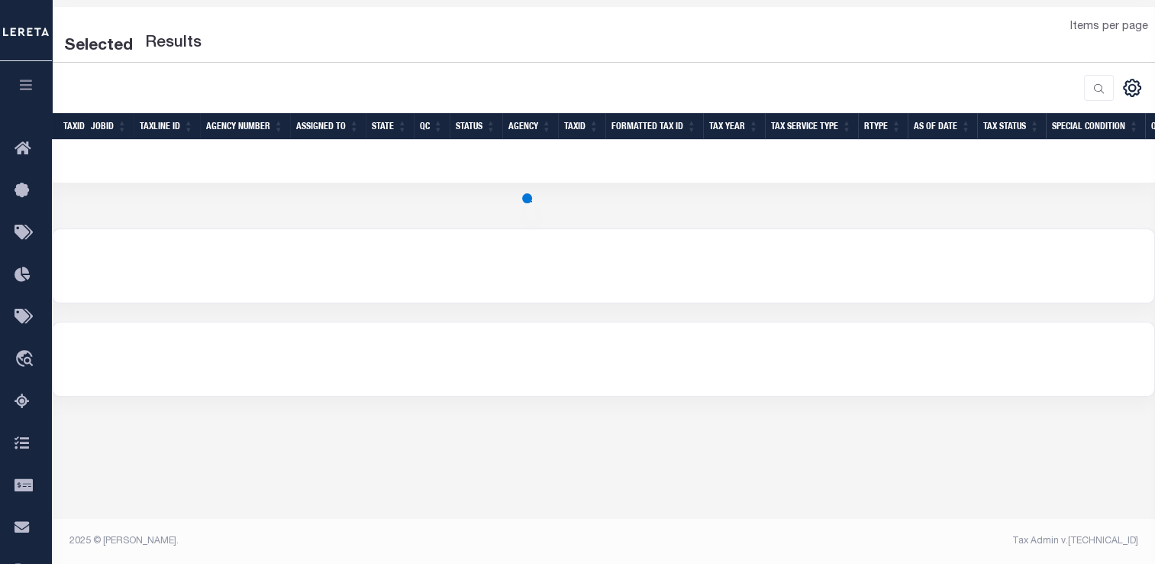
select select "2000"
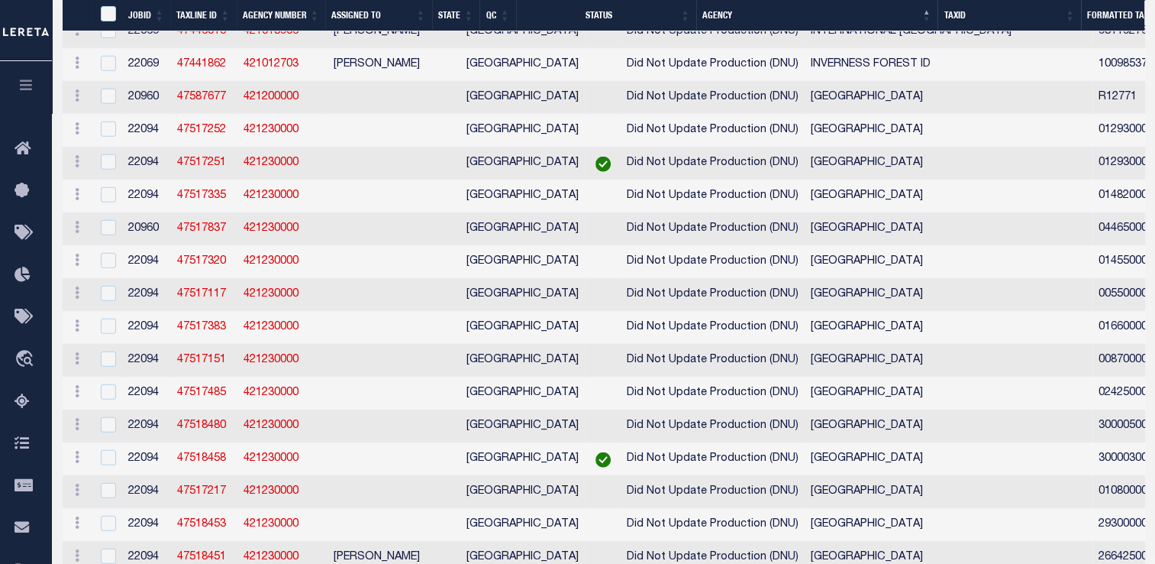
scroll to position [15033, 0]
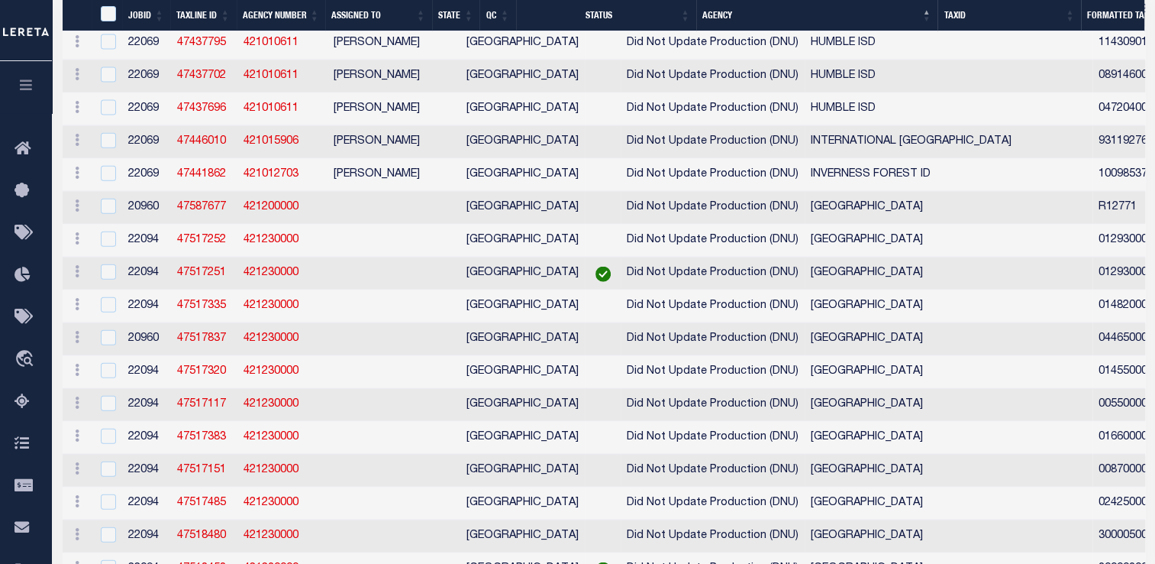
checkbox input "true"
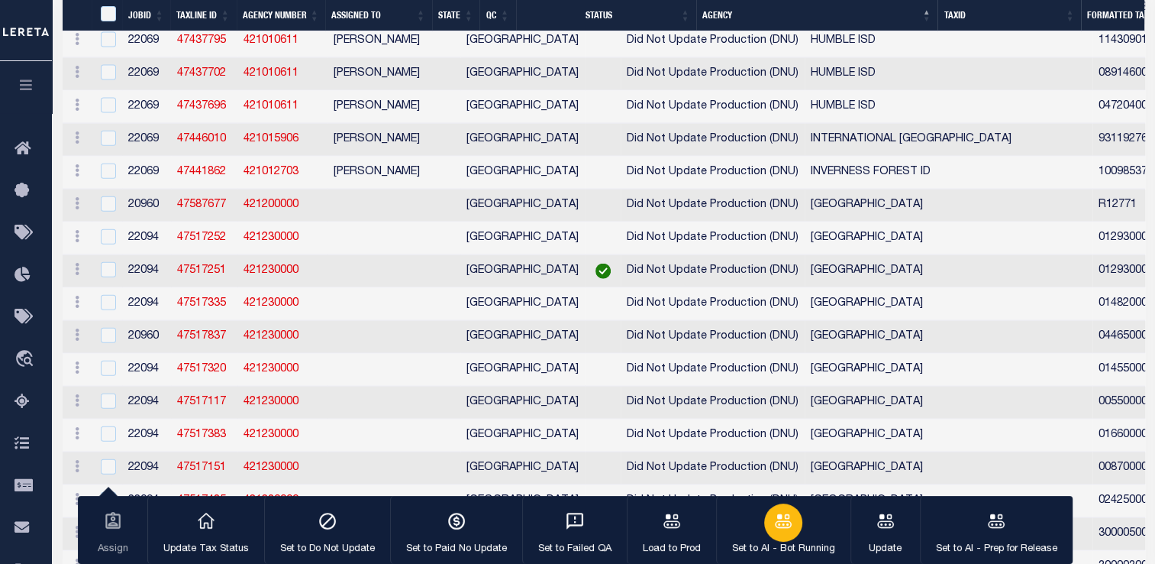
drag, startPoint x: 775, startPoint y: 523, endPoint x: 769, endPoint y: 534, distance: 13.0
click at [769, 534] on div "button" at bounding box center [783, 522] width 38 height 38
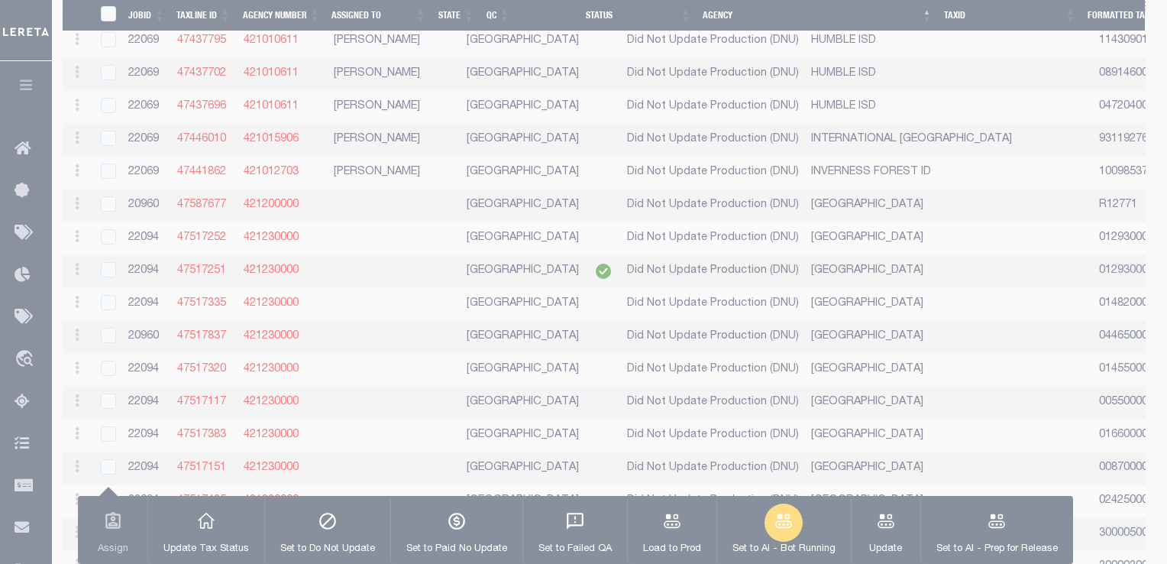
click at [0, 0] on div "Set to AI - Bot Running Are you sure you want to set to AI - Bot Running (PLA) …" at bounding box center [0, 0] width 0 height 0
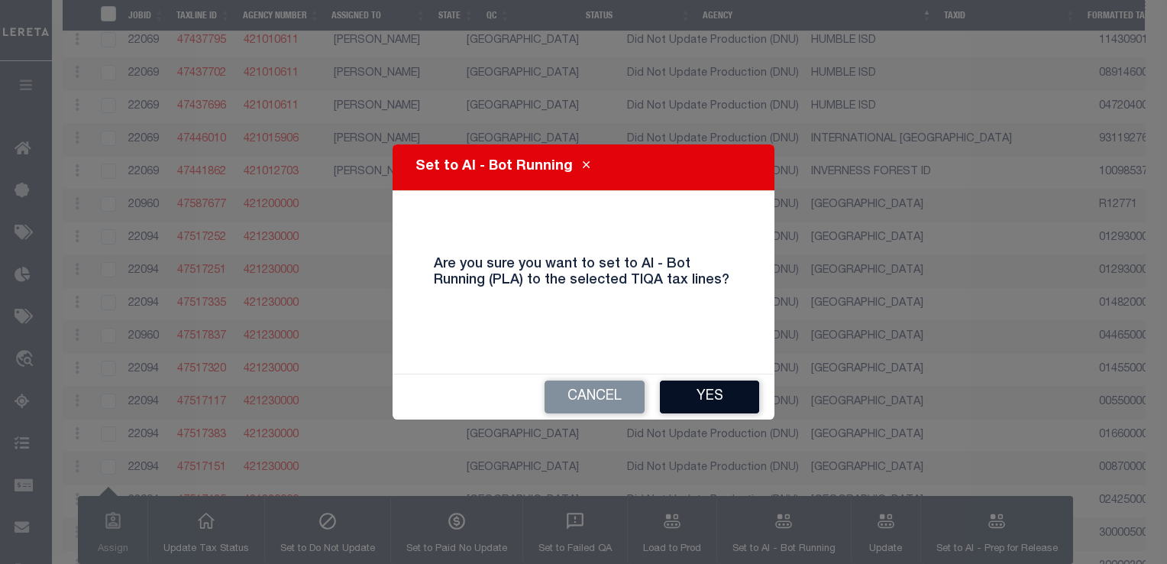
click at [721, 396] on button "Yes" at bounding box center [709, 396] width 99 height 33
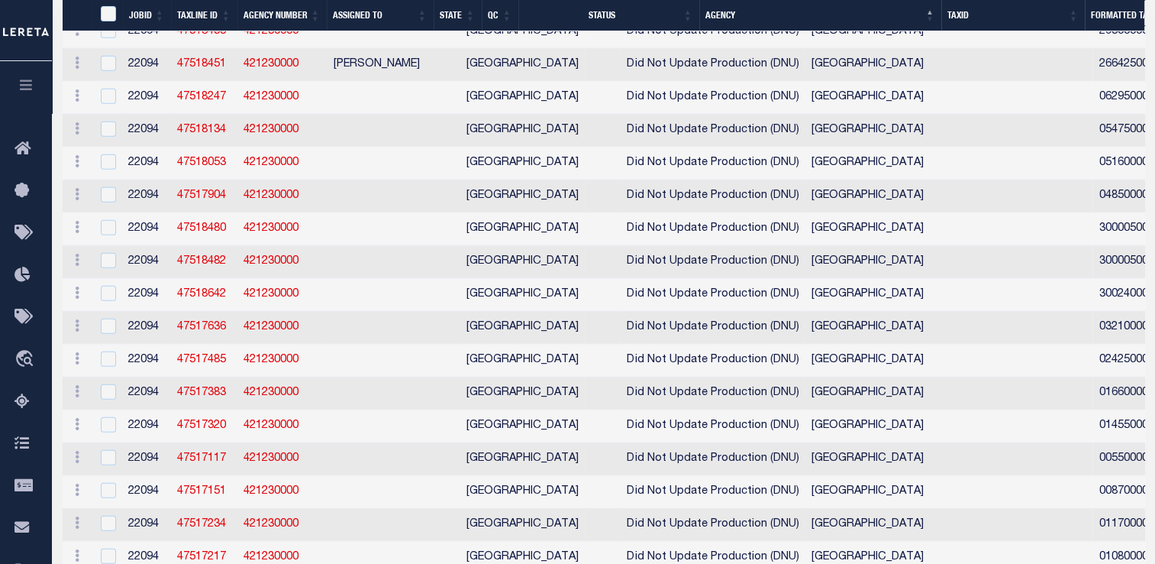
scroll to position [15374, 0]
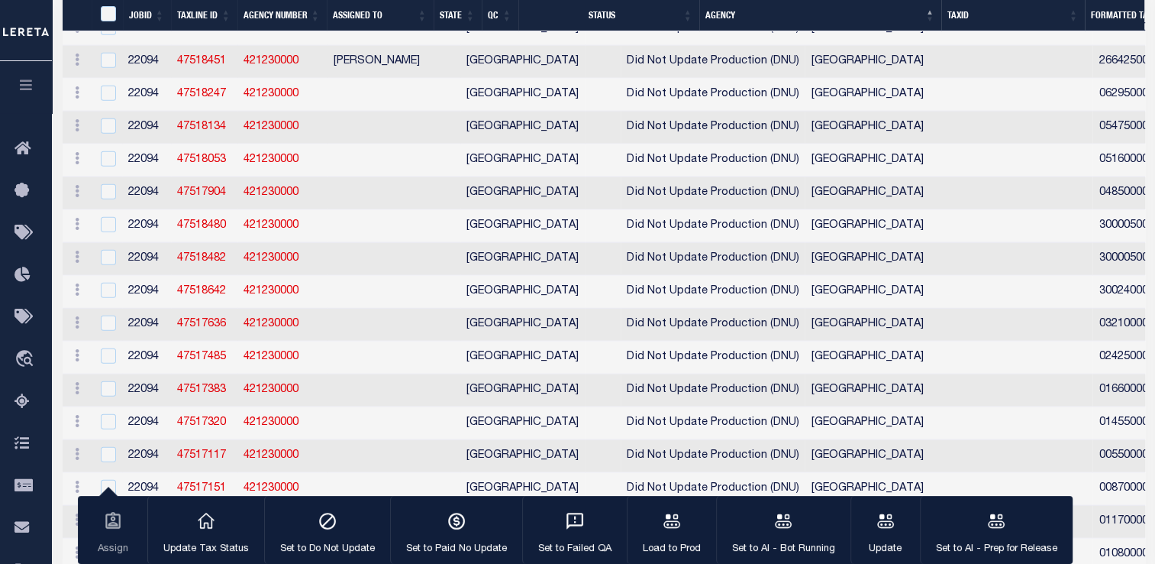
checkbox input "true"
copy td "R12771"
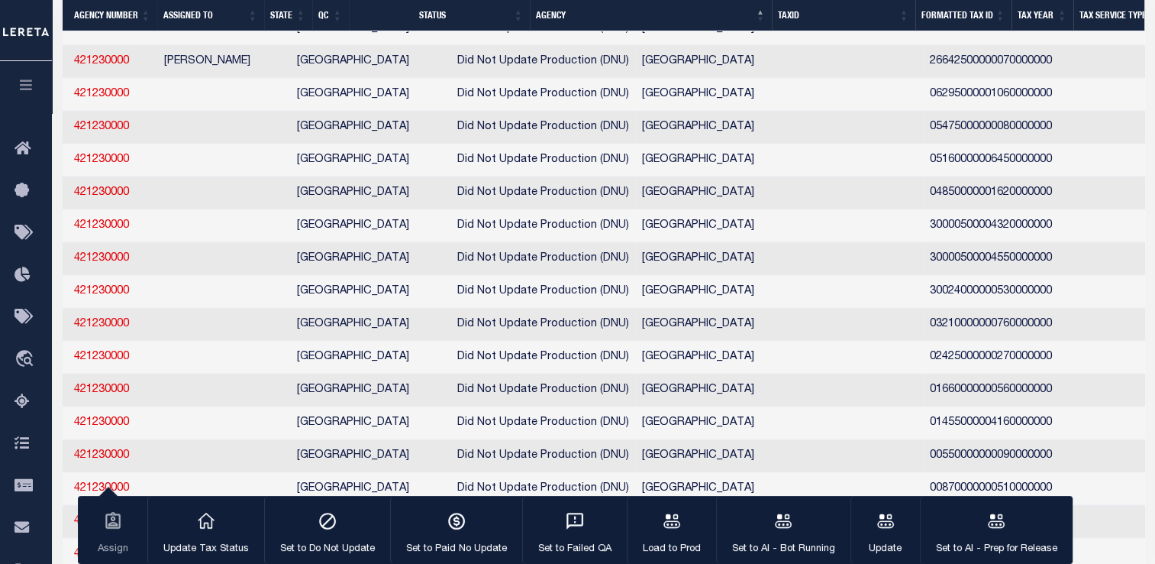
scroll to position [0, 0]
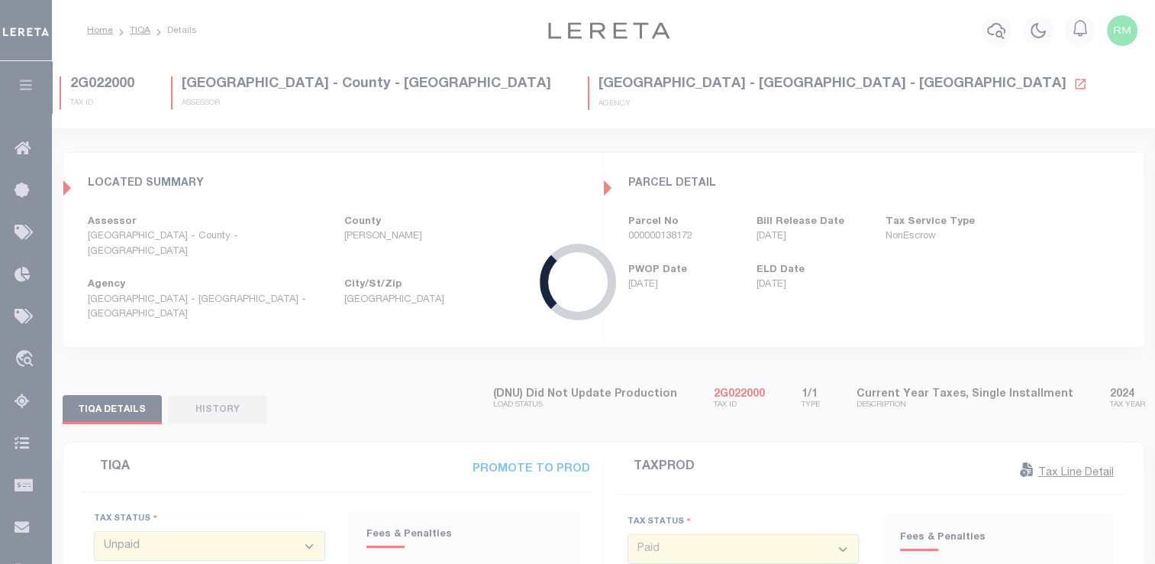
type input "[DATE]"
type input "$193.14"
type input "$25.09"
type input "$214.38"
type input "$3.85"
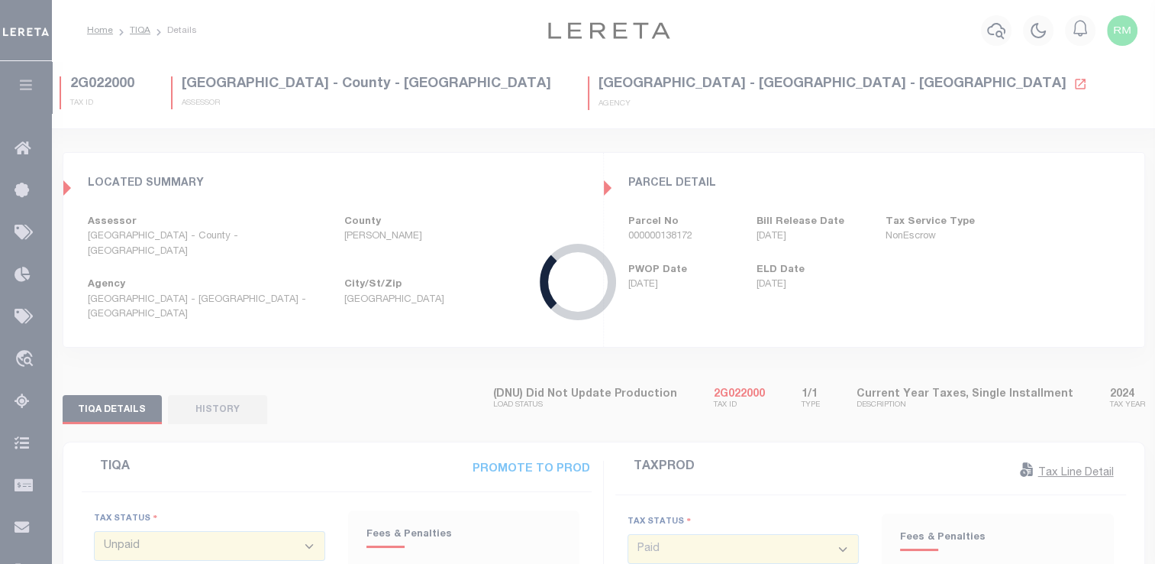
select select "15"
type input "[DATE]"
type input "$193.14"
type input "$1.4"
type input "$3.41"
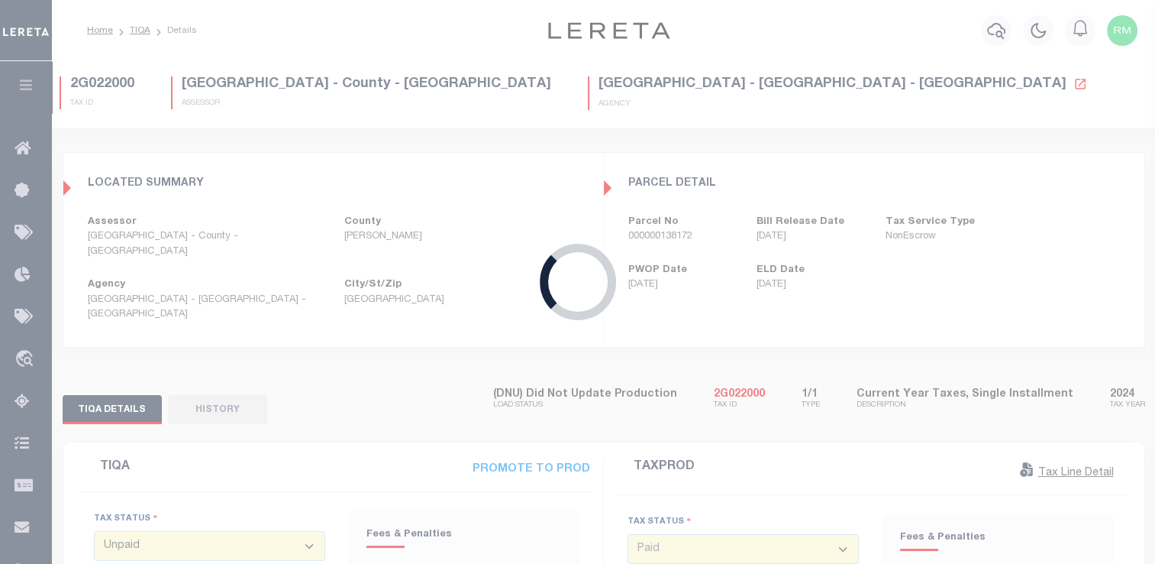
type input "$4.81"
select select "PPT"
select select "DUE"
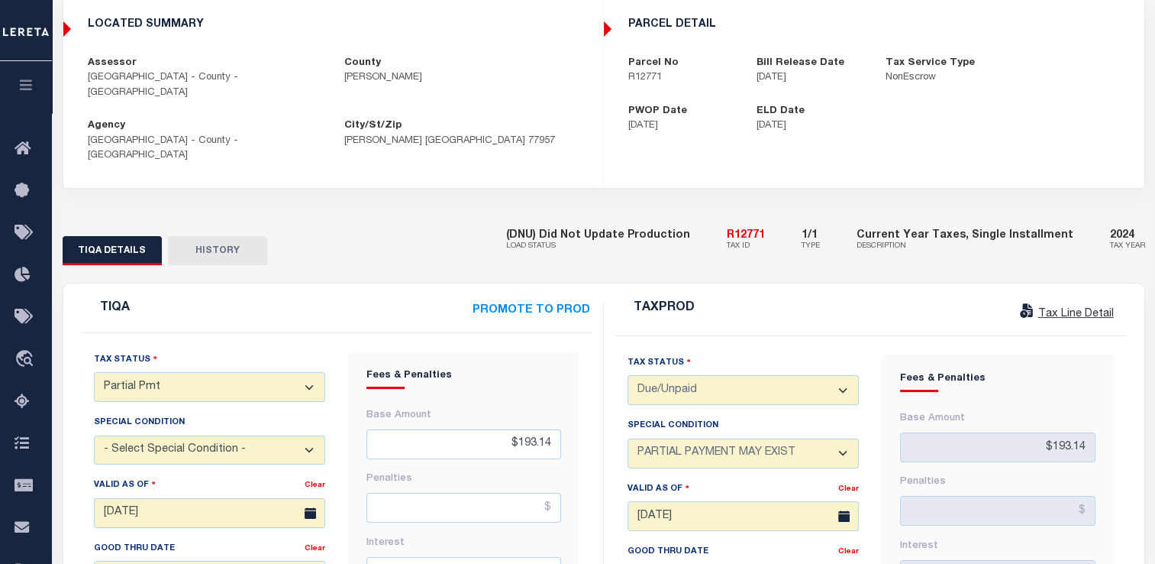
scroll to position [160, 0]
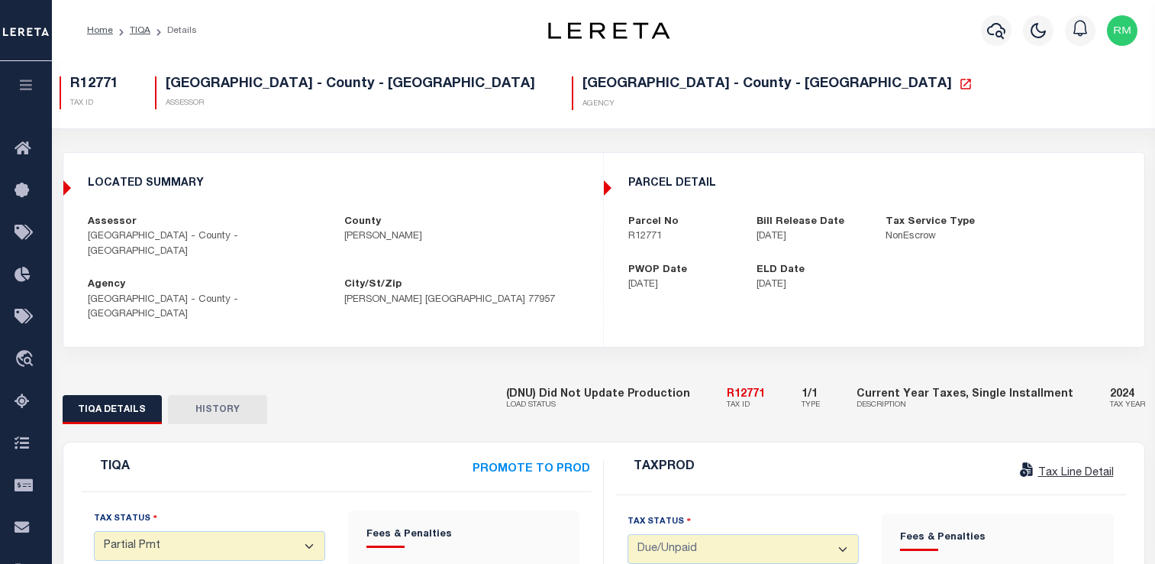
select select "PPT"
select select "DUE"
select select "15"
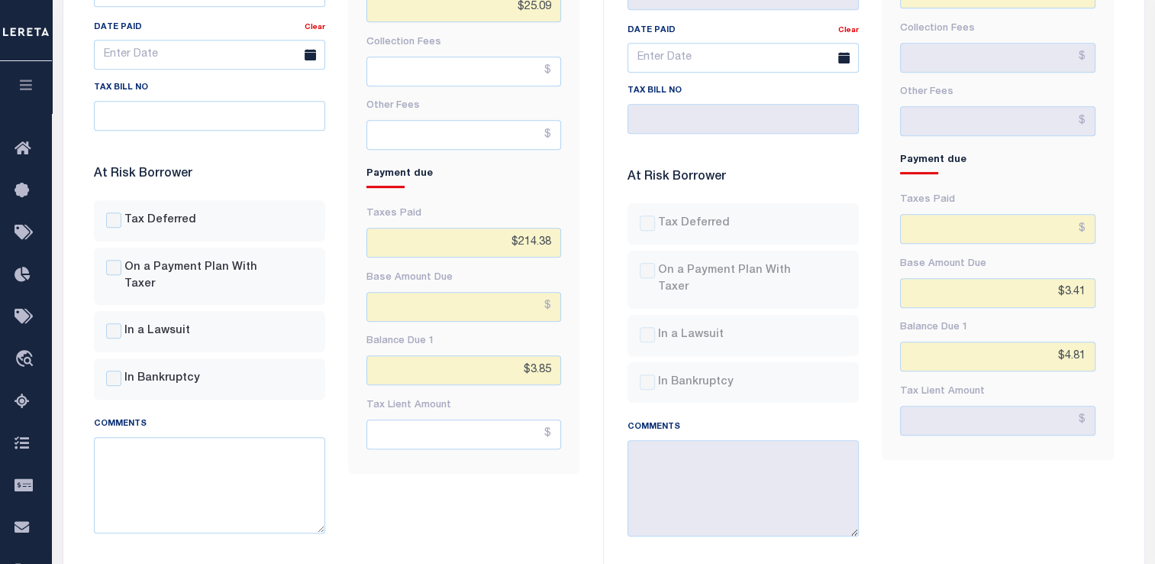
scroll to position [803, 0]
drag, startPoint x: 553, startPoint y: 212, endPoint x: 541, endPoint y: 212, distance: 11.5
click at [541, 228] on input "$214.38" at bounding box center [464, 243] width 195 height 30
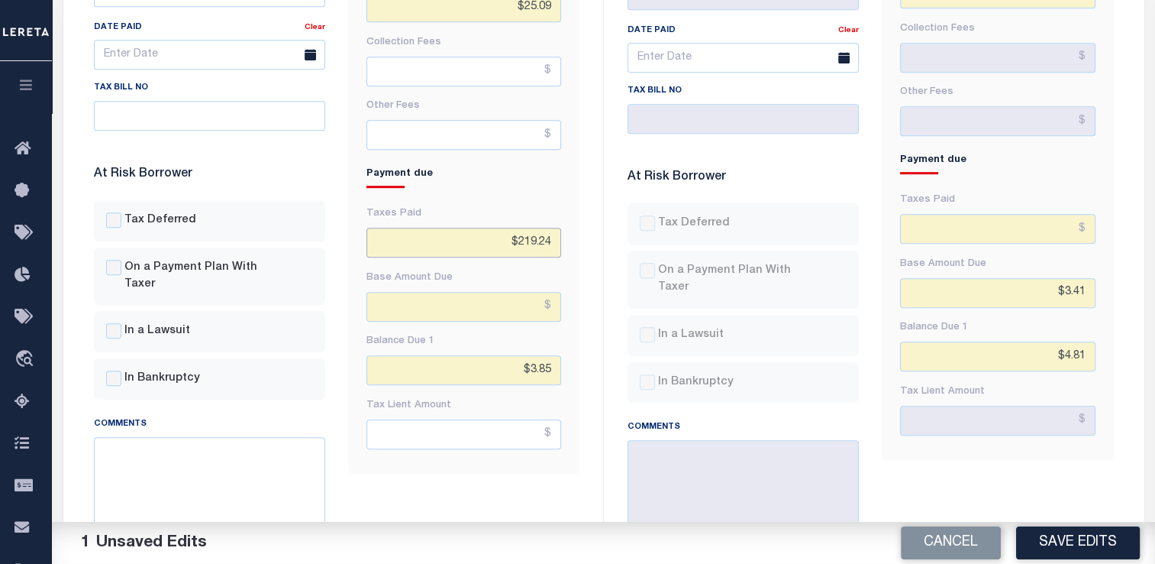
type input "$219.24"
click at [499, 168] on h4 "Payment due" at bounding box center [464, 178] width 195 height 20
drag, startPoint x: 553, startPoint y: 339, endPoint x: 531, endPoint y: 339, distance: 22.1
click at [531, 355] on input "$3.85" at bounding box center [464, 370] width 195 height 30
type input "$"
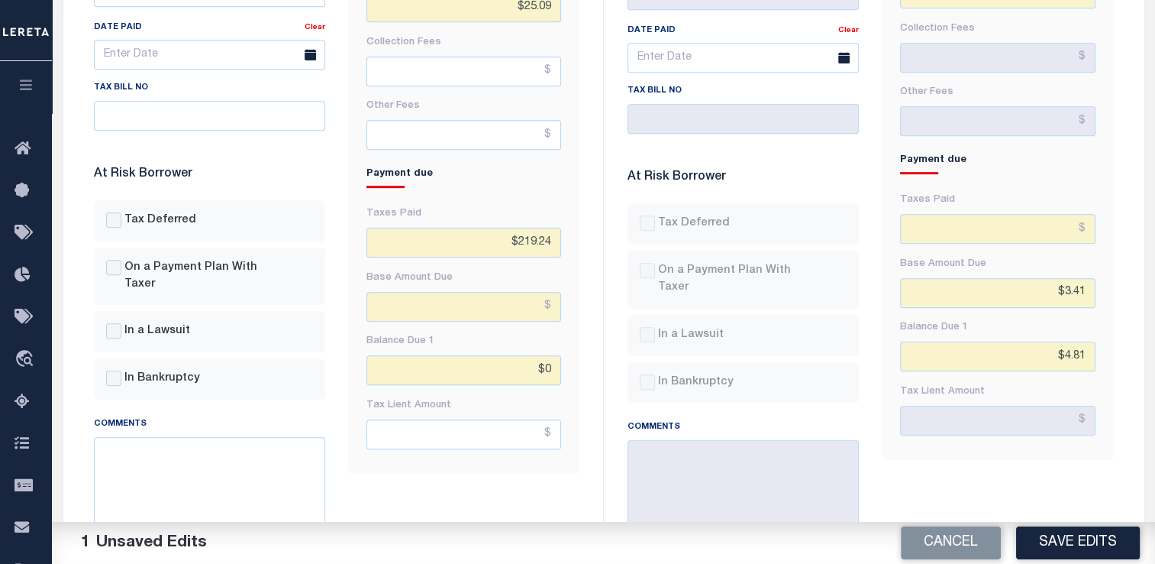
type input "$0.00"
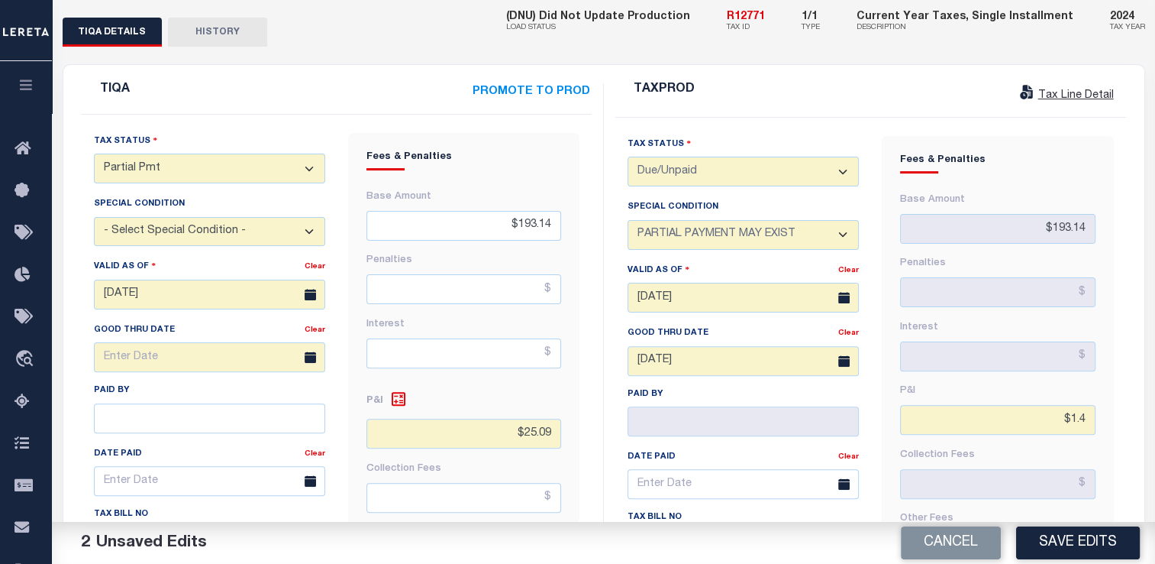
scroll to position [379, 0]
click at [210, 152] on select "- Select Status Code - Open Due/Unpaid Paid Incomplete No Tax Due Internal Refu…" at bounding box center [209, 167] width 231 height 30
select select "PYD"
click at [94, 152] on select "- Select Status Code - Open Due/Unpaid Paid Incomplete No Tax Due Internal Refu…" at bounding box center [209, 167] width 231 height 30
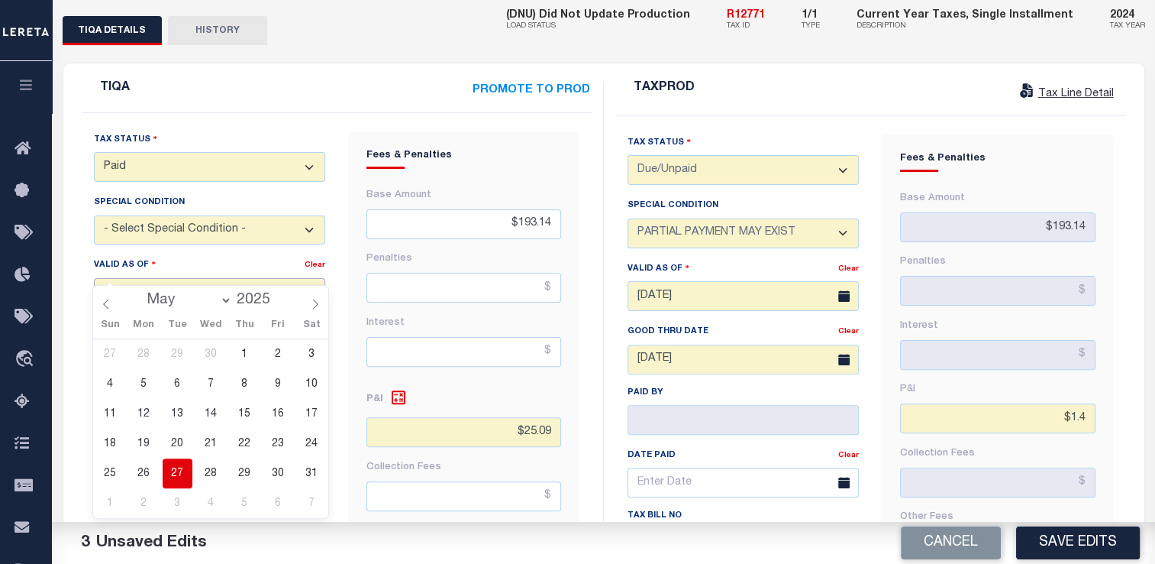
click at [159, 278] on input "[DATE]" at bounding box center [209, 293] width 231 height 30
click at [208, 296] on select "January February March April May June July August September October November De…" at bounding box center [185, 299] width 93 height 15
select select "7"
click at [141, 292] on select "January February March April May June July August September October November De…" at bounding box center [185, 299] width 93 height 15
click at [180, 442] on span "19" at bounding box center [178, 443] width 30 height 30
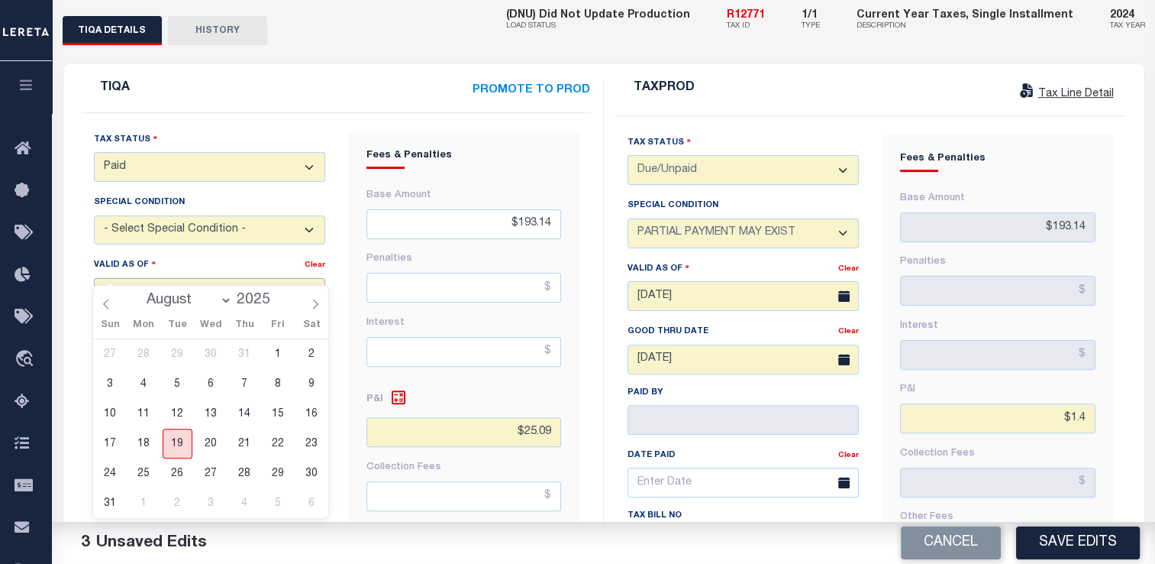
type input "[DATE]"
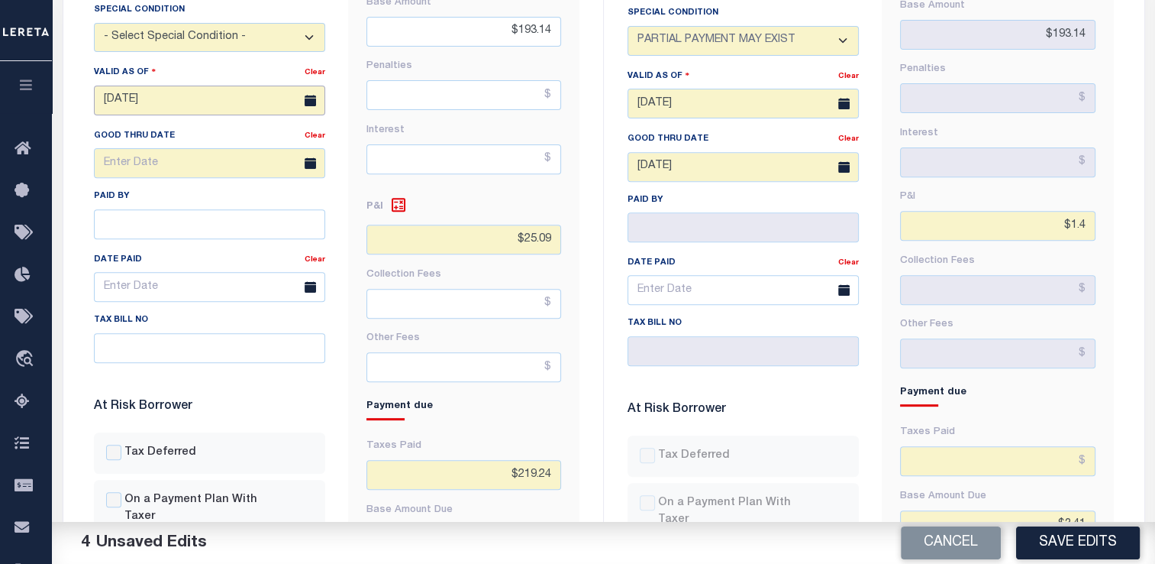
scroll to position [570, 0]
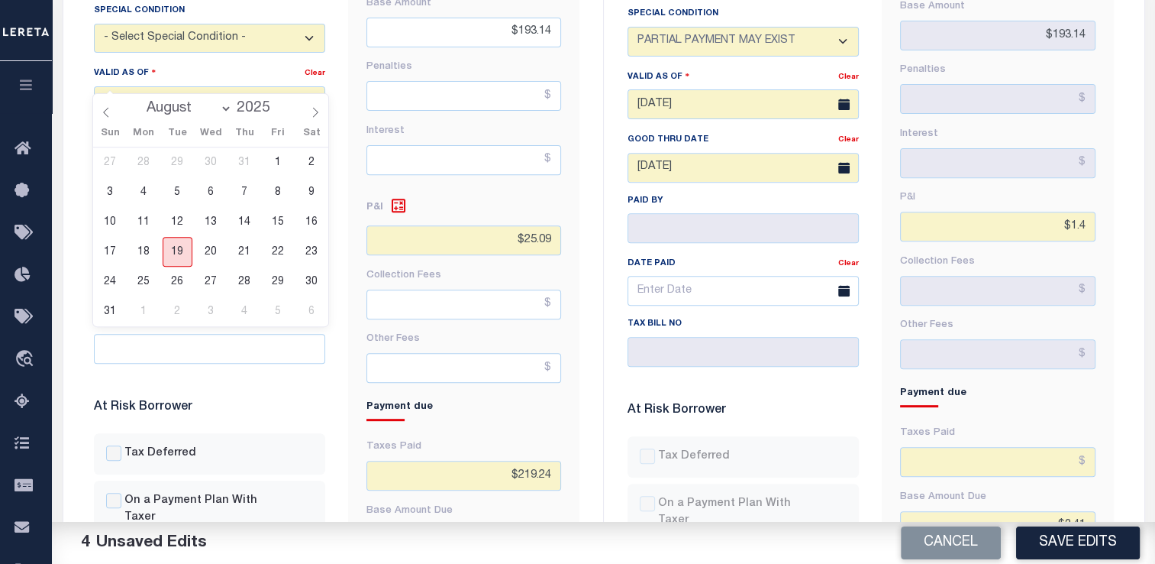
click at [179, 255] on span "19" at bounding box center [178, 252] width 30 height 30
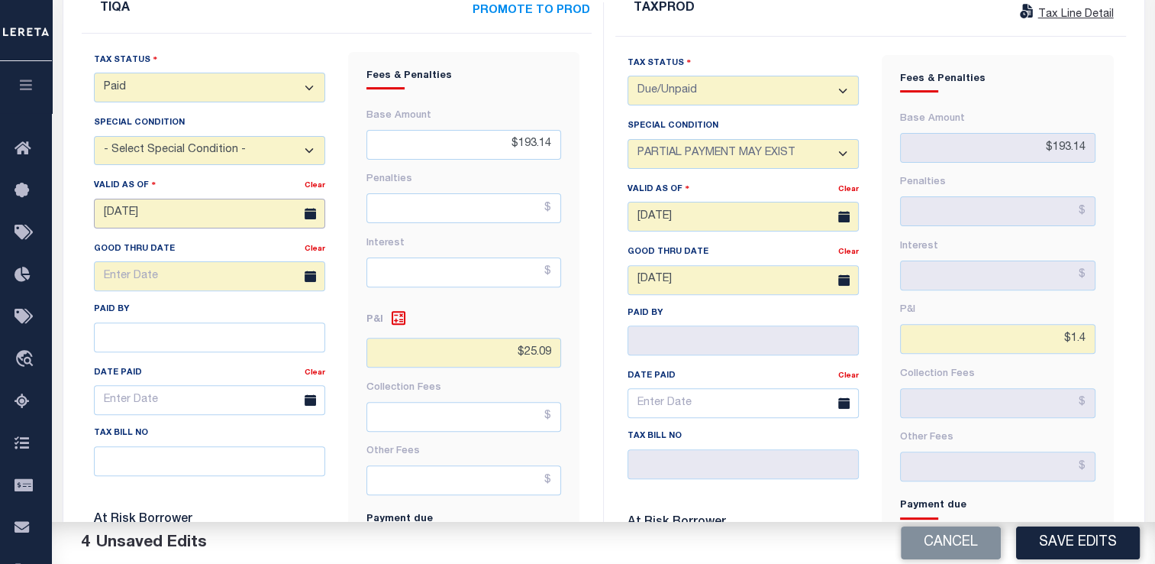
scroll to position [531, 0]
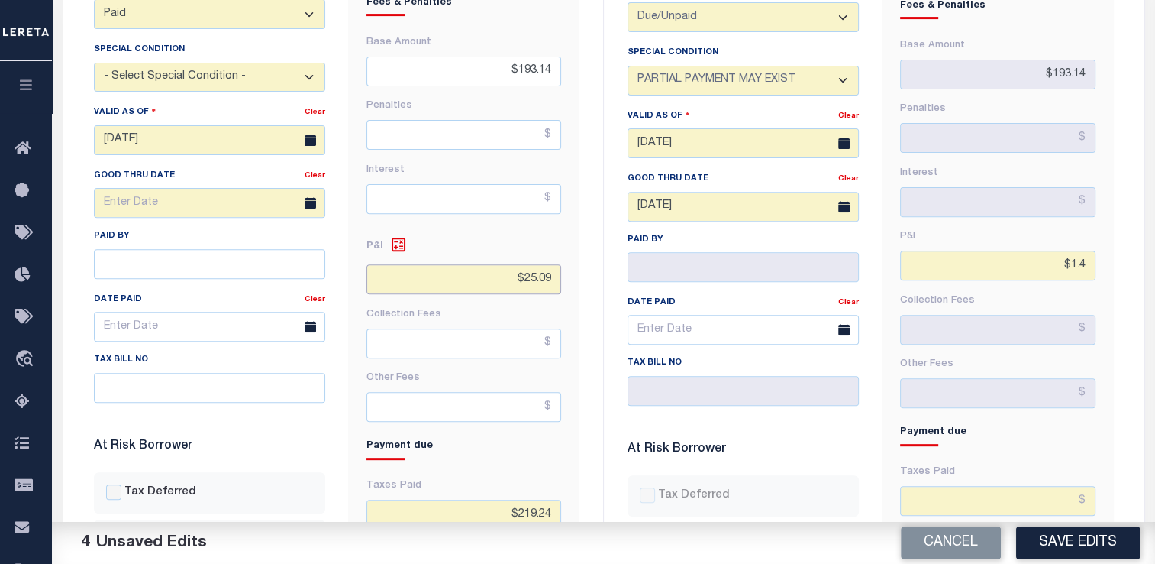
drag, startPoint x: 554, startPoint y: 252, endPoint x: 528, endPoint y: 252, distance: 25.2
click at [528, 264] on input "$25.09" at bounding box center [464, 279] width 195 height 30
type input "$26.10"
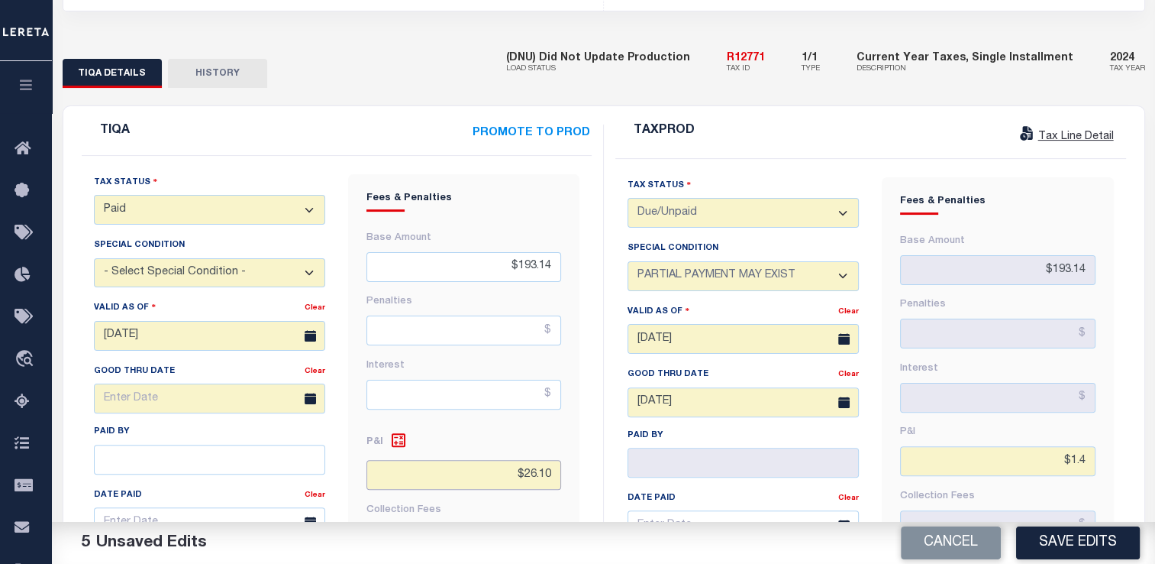
scroll to position [335, 0]
click at [1065, 539] on button "Save Edits" at bounding box center [1078, 542] width 124 height 33
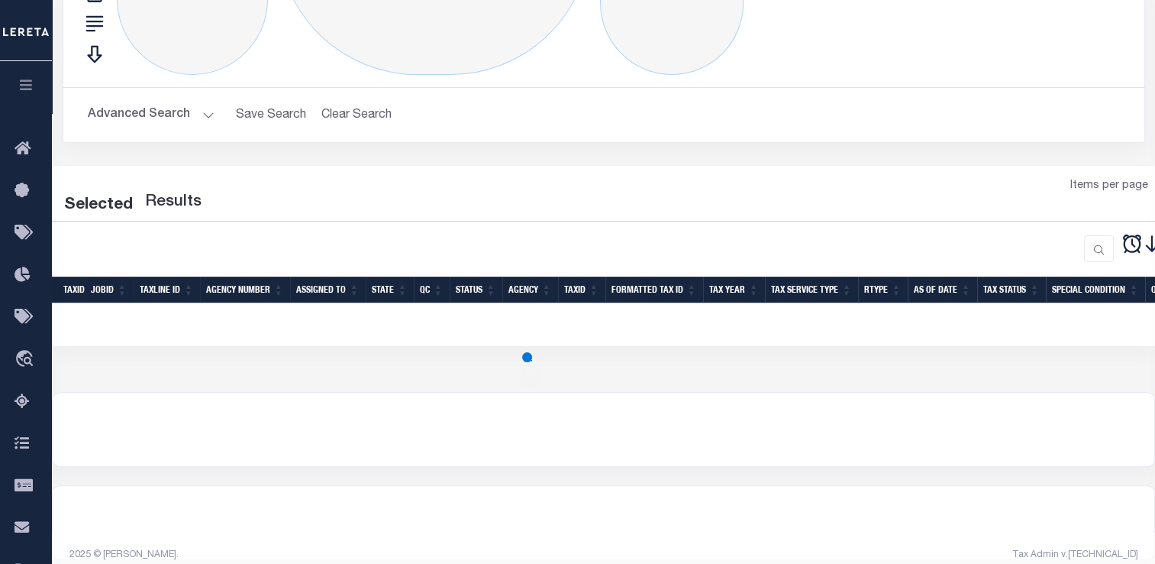
scroll to position [245, 0]
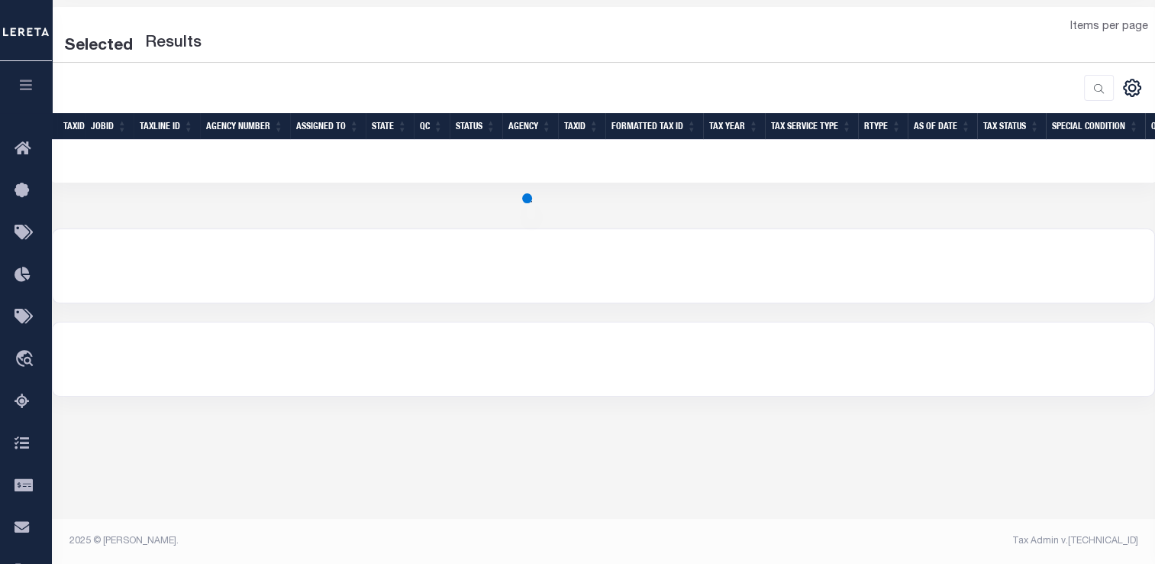
select select "2000"
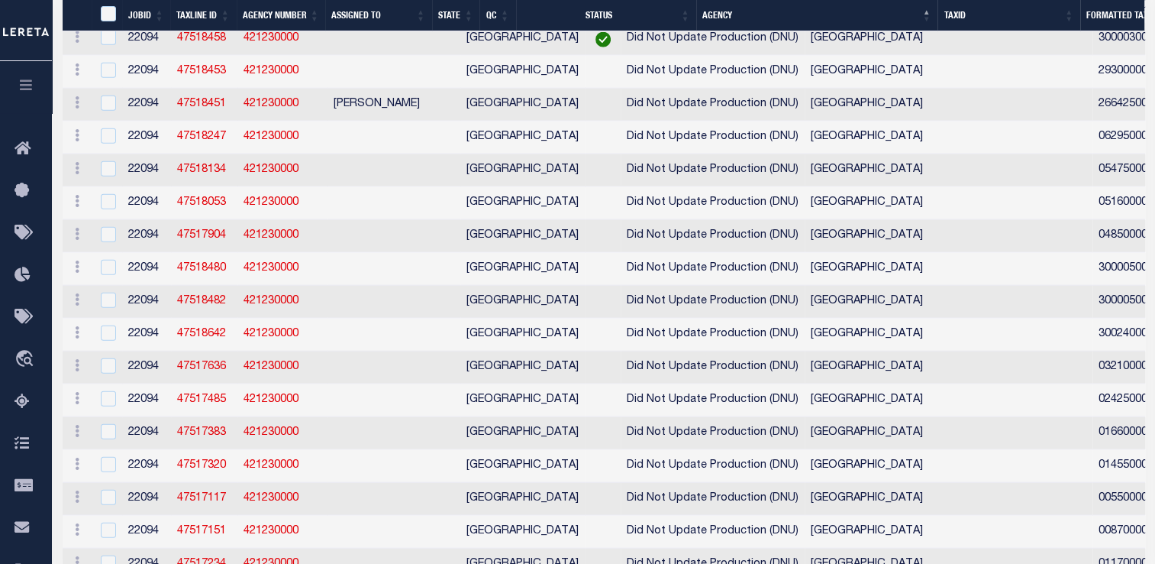
scroll to position [15217, 0]
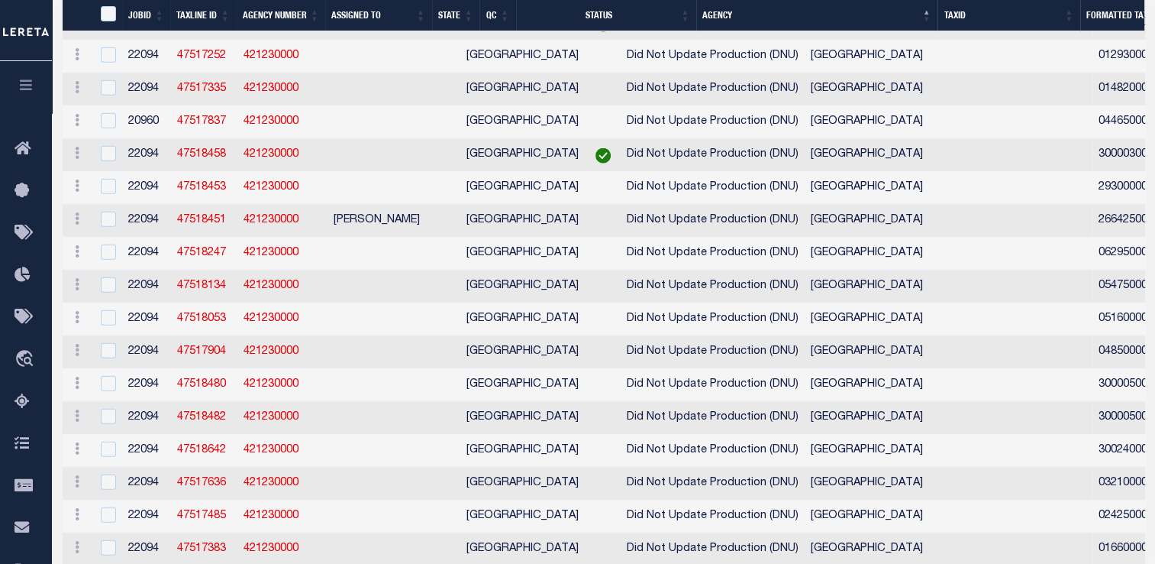
checkbox input "true"
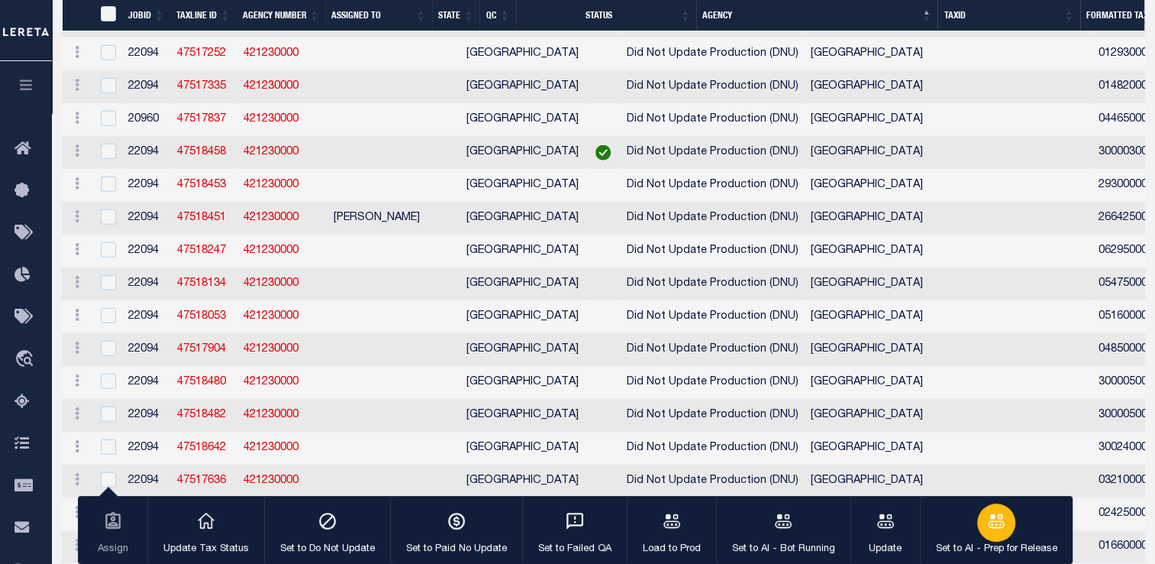
click at [980, 536] on div "button" at bounding box center [996, 522] width 38 height 38
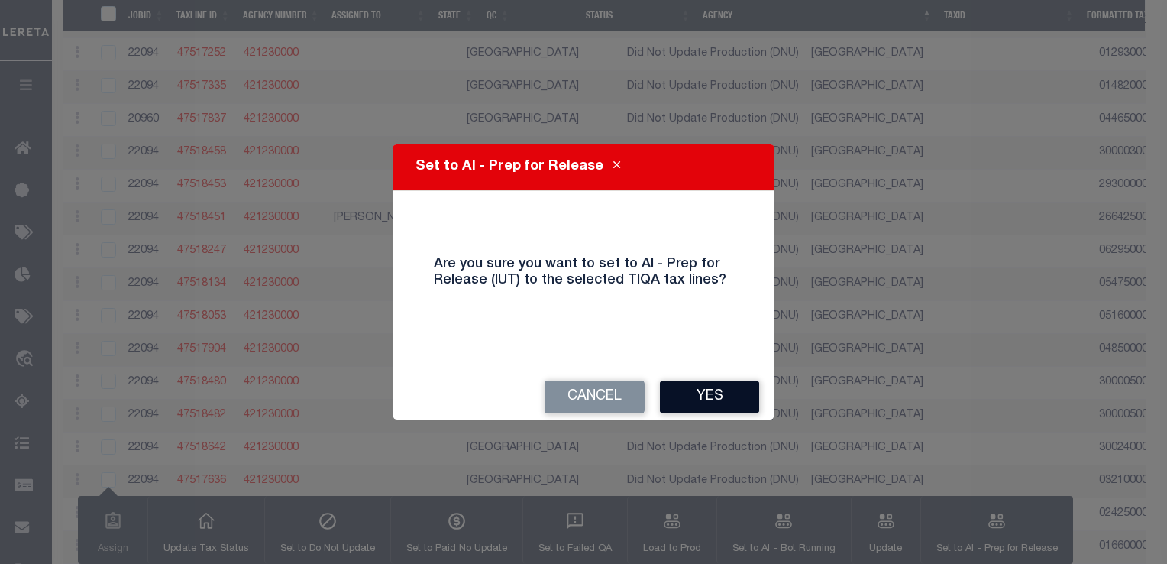
click at [711, 394] on button "Yes" at bounding box center [709, 396] width 99 height 33
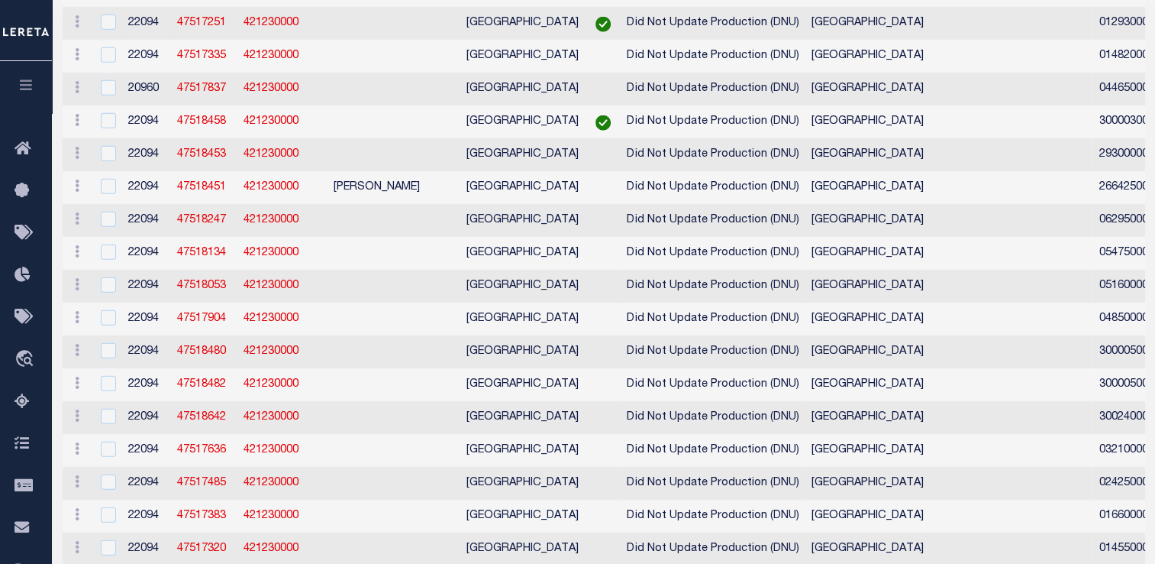
scroll to position [0, 0]
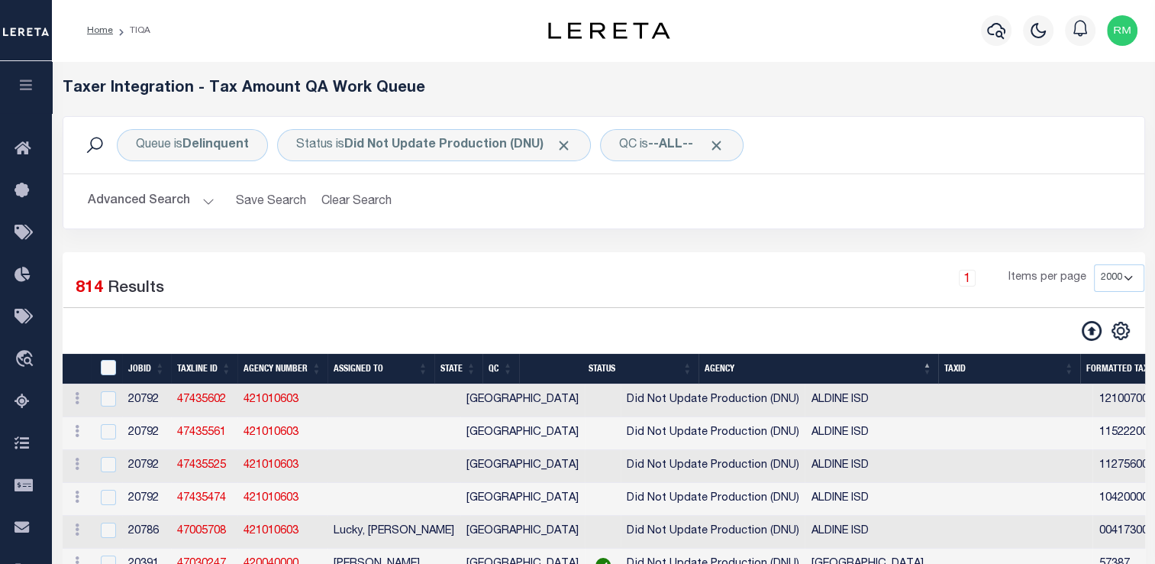
click at [199, 202] on button "Advanced Search" at bounding box center [151, 201] width 127 height 30
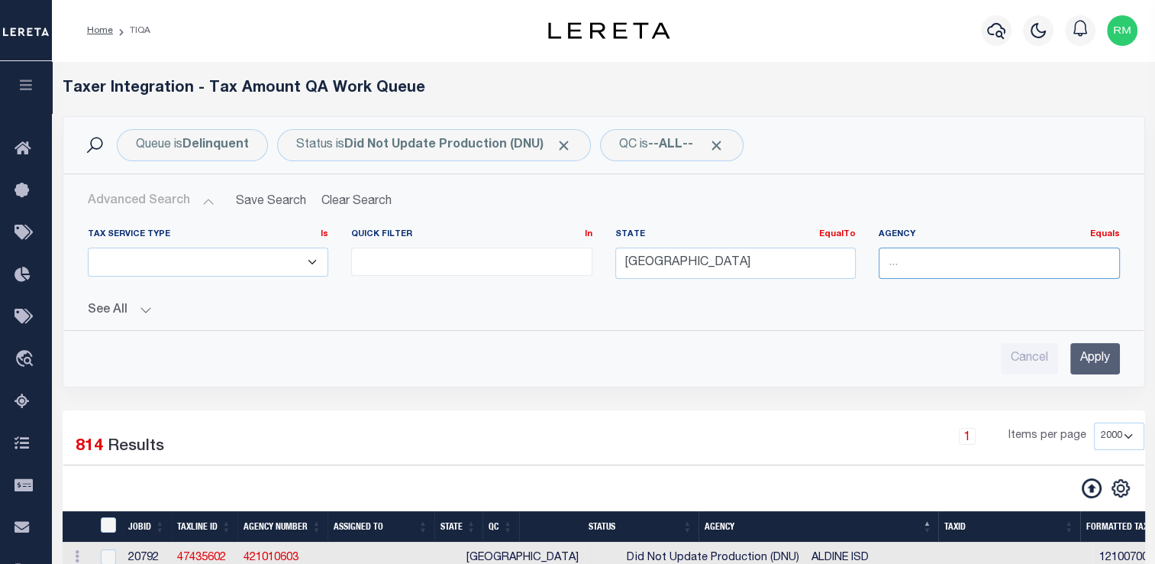
click at [925, 258] on input "text" at bounding box center [999, 262] width 241 height 31
click at [925, 290] on div "[GEOGRAPHIC_DATA]" at bounding box center [1009, 291] width 258 height 24
type input "[GEOGRAPHIC_DATA]"
click at [1106, 355] on input "Apply" at bounding box center [1096, 358] width 50 height 31
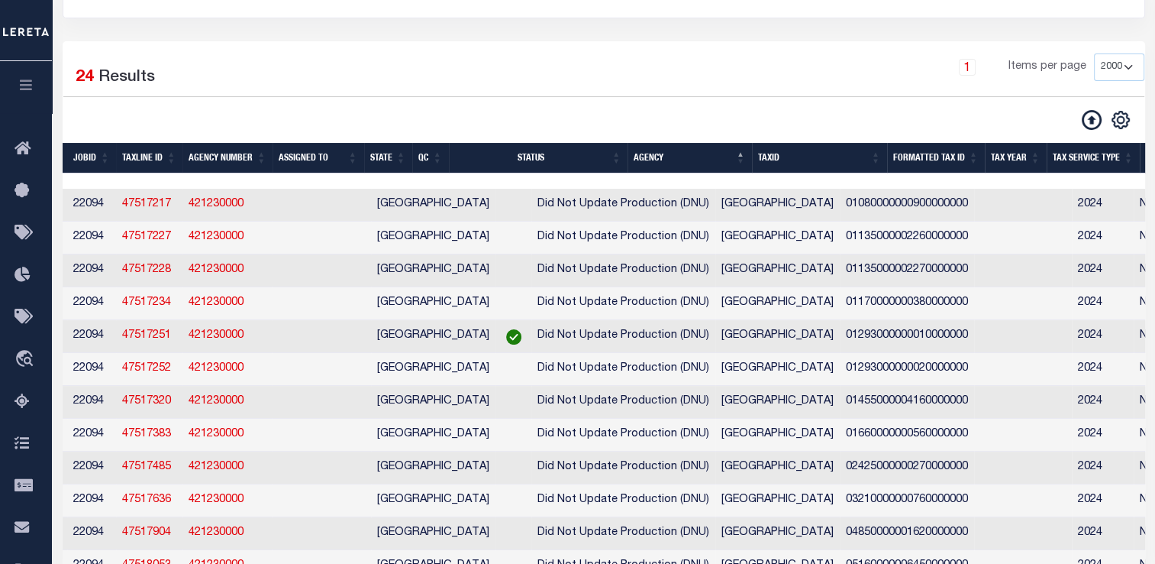
scroll to position [0, 26]
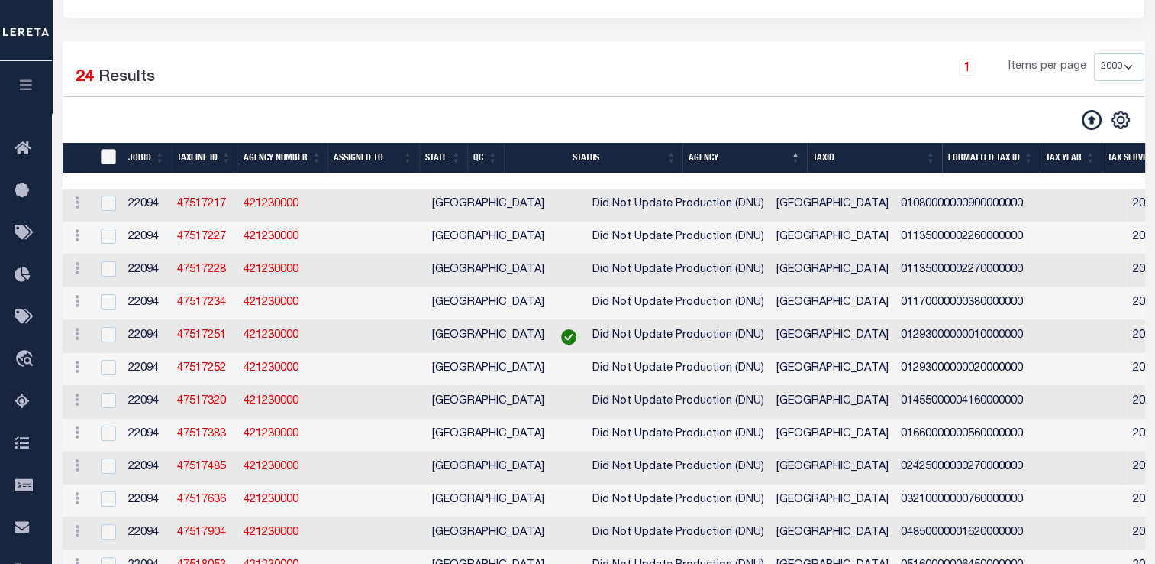
click at [107, 158] on input "TaxID" at bounding box center [108, 156] width 15 height 15
checkbox input "true"
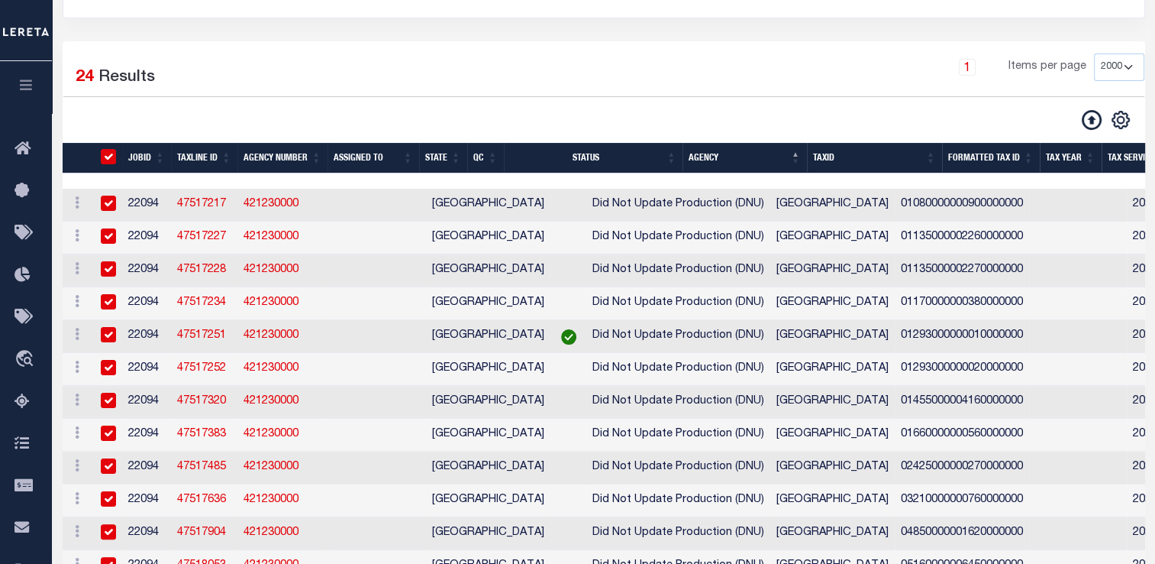
checkbox input "true"
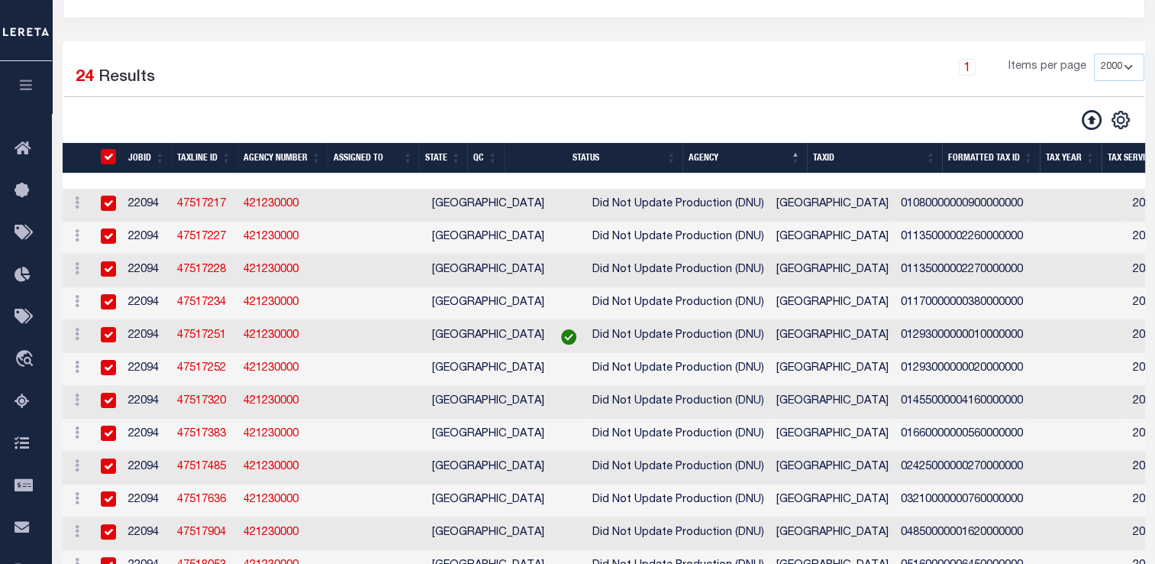
checkbox input "true"
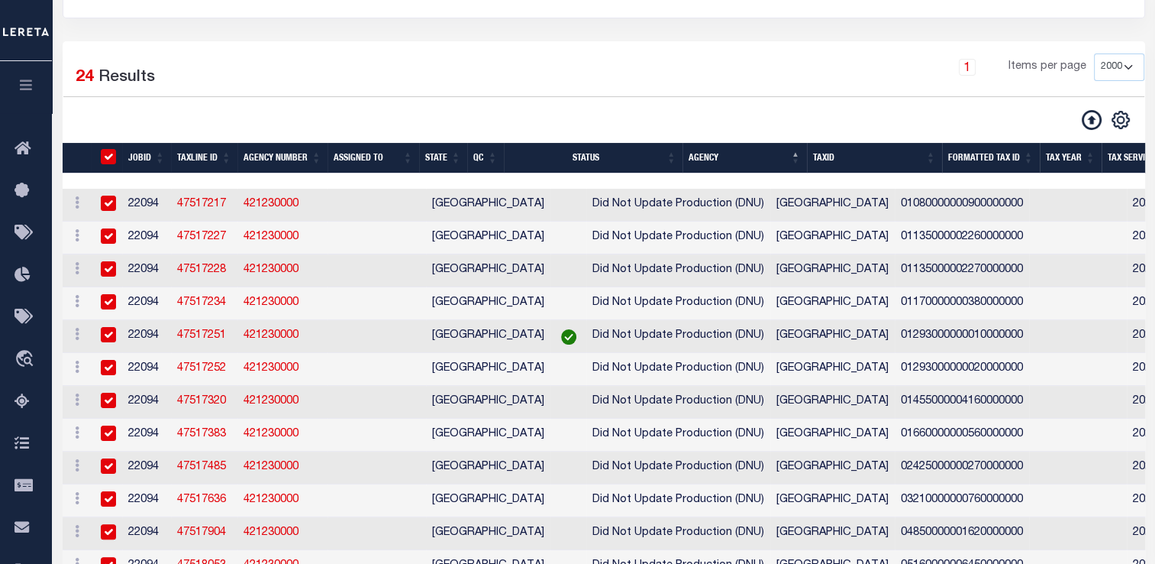
checkbox input "true"
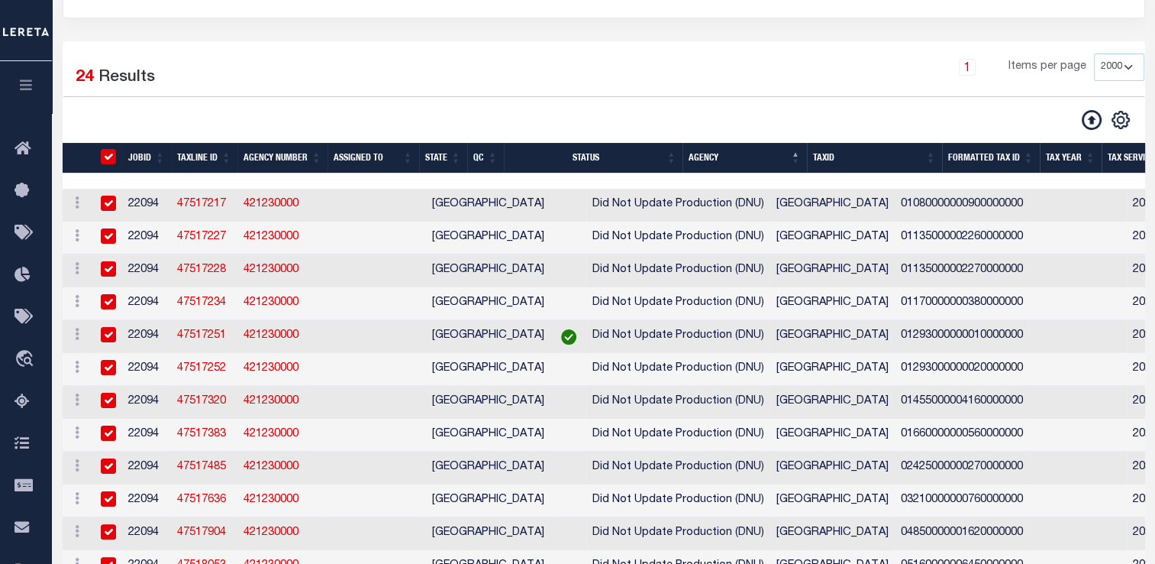
checkbox input "true"
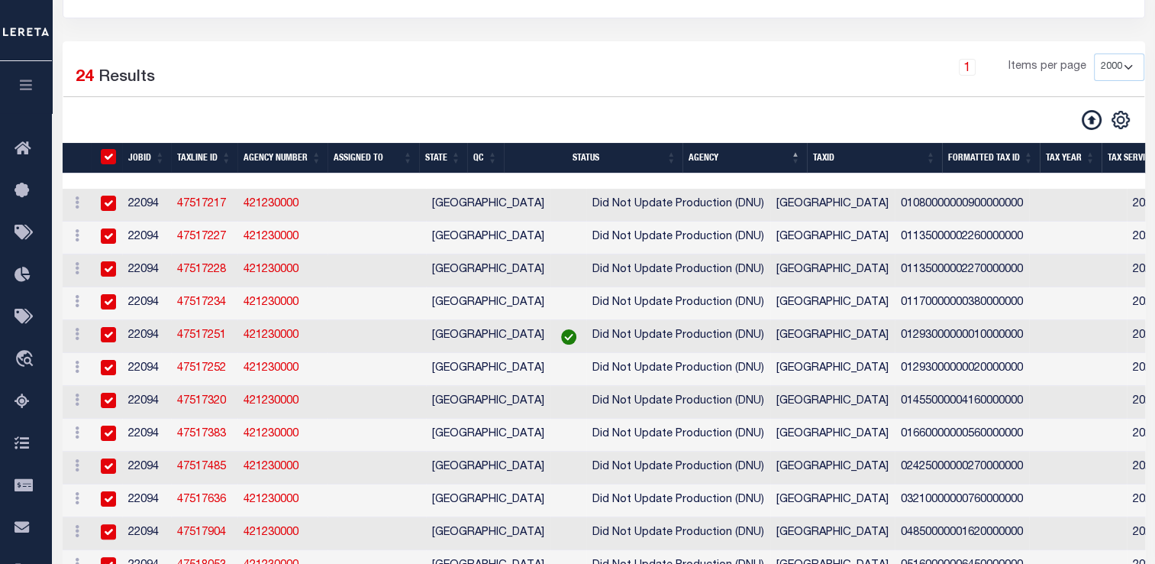
checkbox input "true"
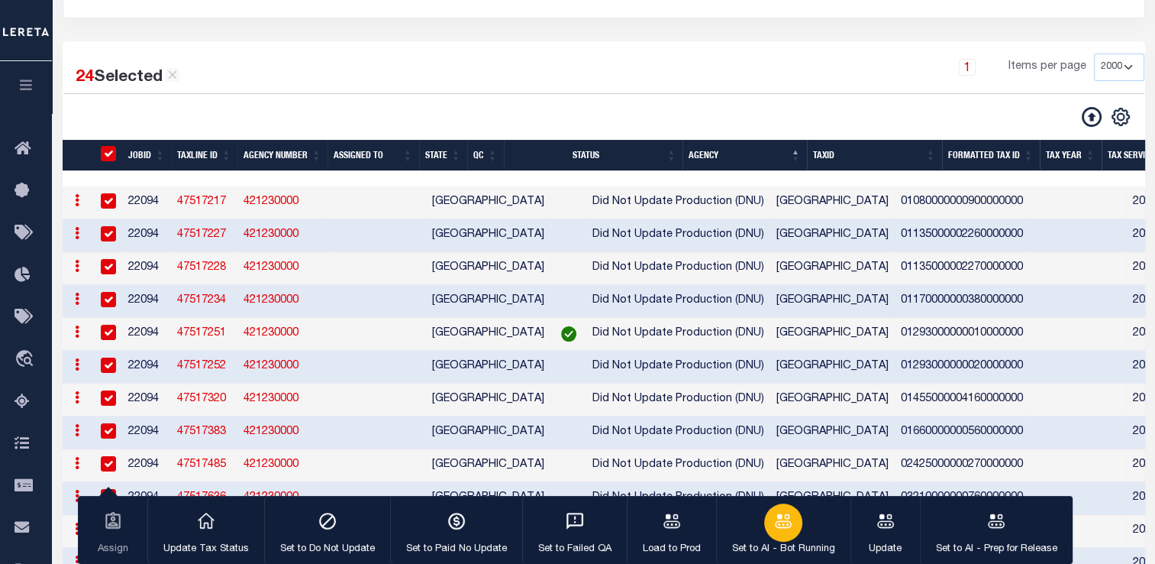
click at [776, 521] on icon "button" at bounding box center [783, 521] width 20 height 20
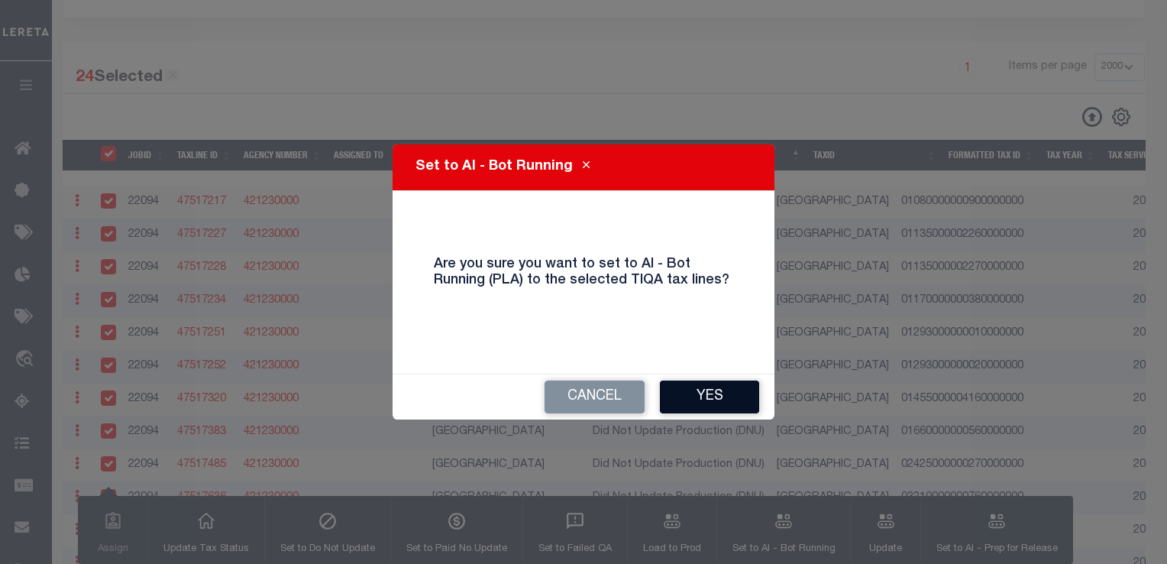
click at [718, 389] on button "Yes" at bounding box center [709, 396] width 99 height 33
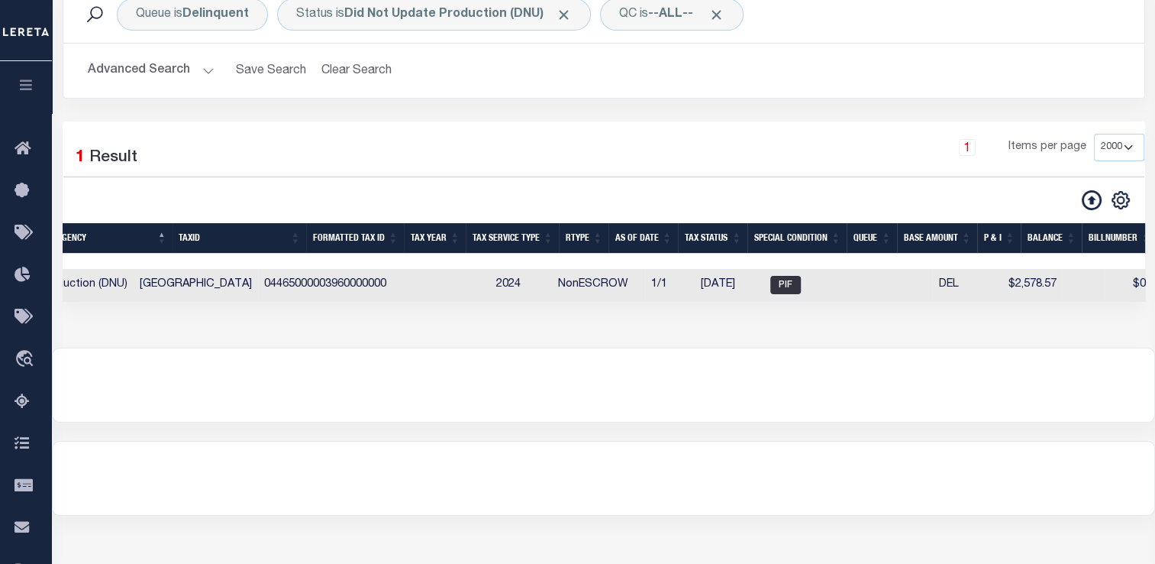
scroll to position [0, 641]
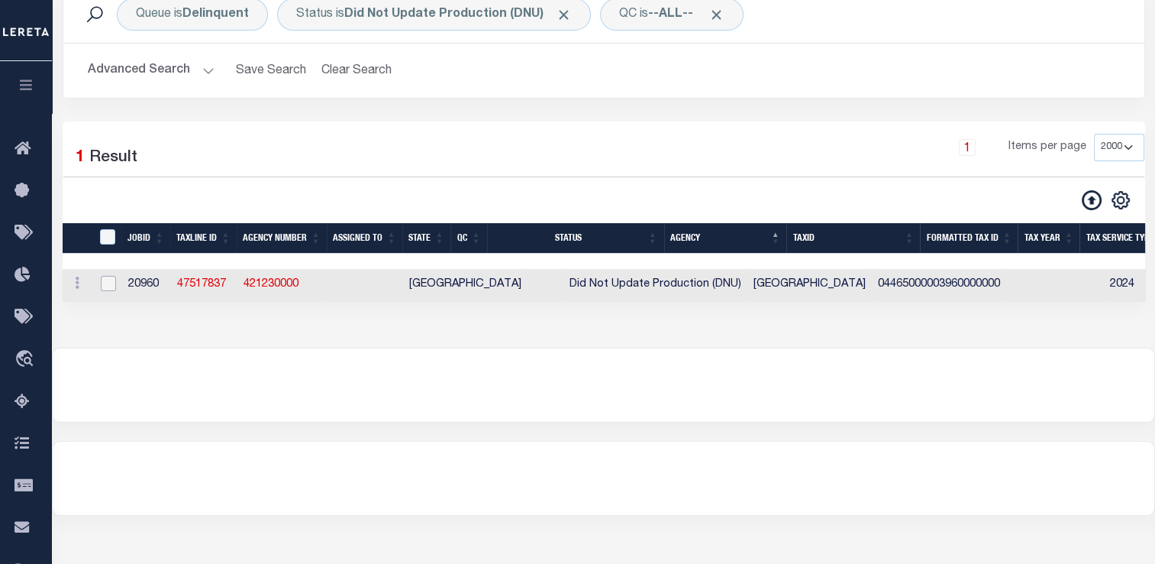
click at [101, 289] on input "checkbox" at bounding box center [108, 283] width 15 height 15
checkbox input "true"
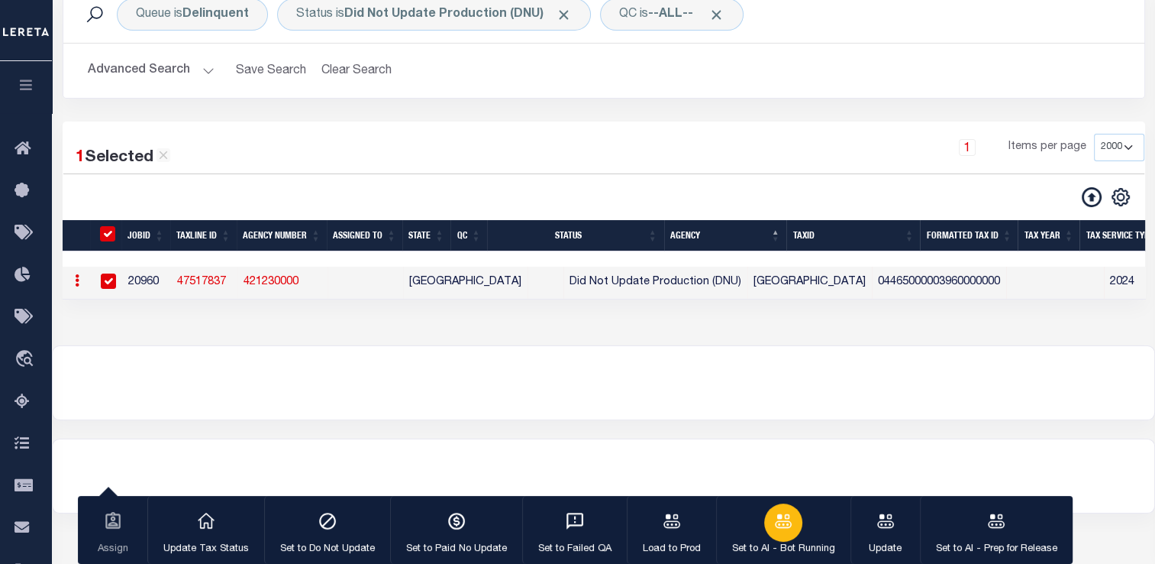
click at [773, 525] on icon "button" at bounding box center [783, 521] width 20 height 20
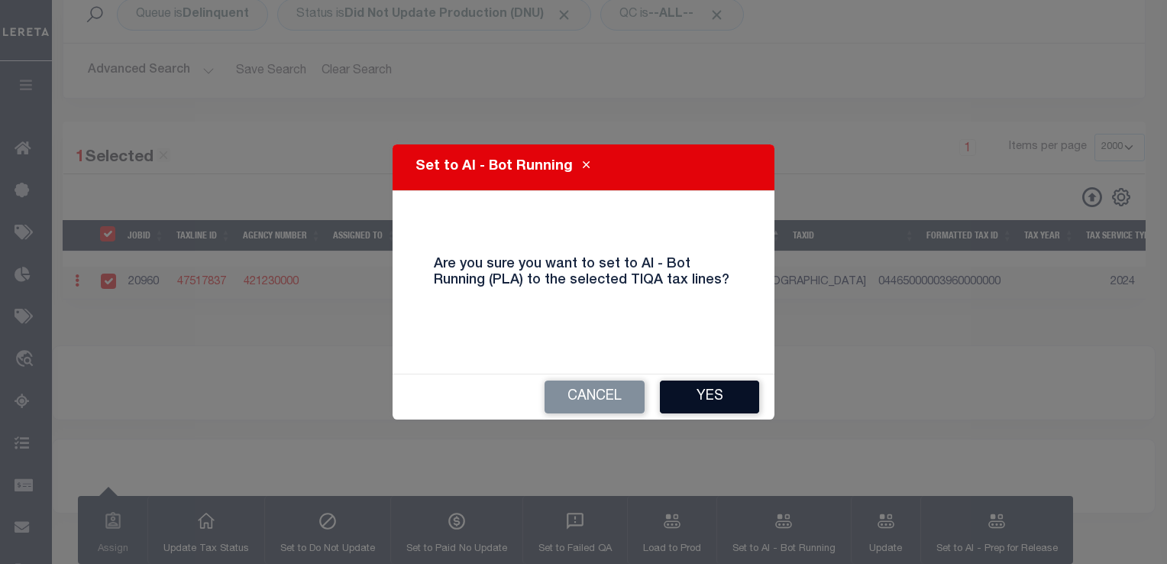
click at [707, 399] on button "Yes" at bounding box center [709, 396] width 99 height 33
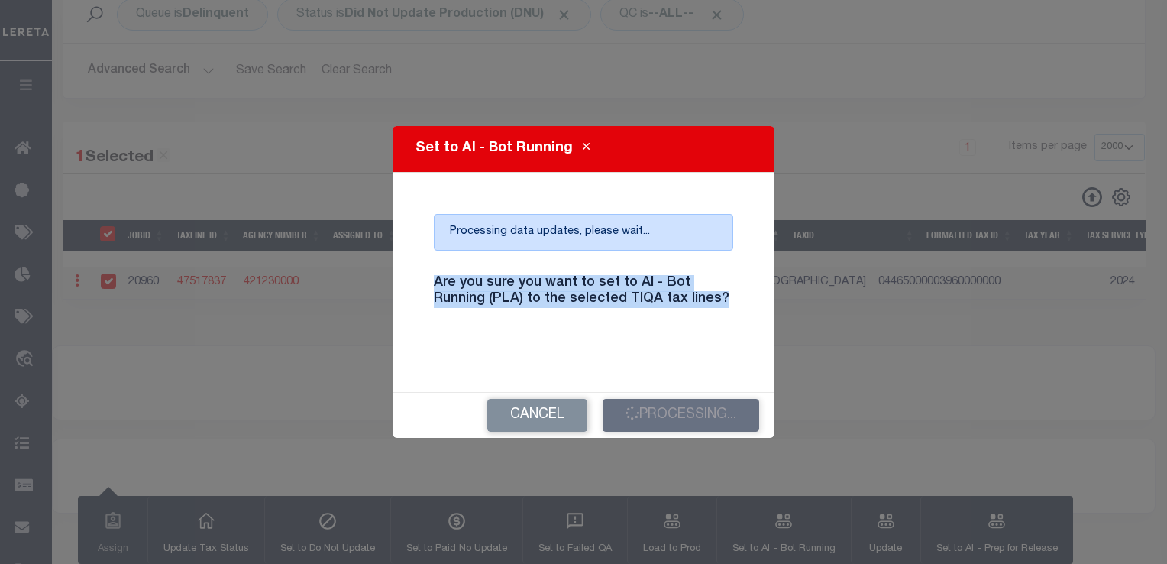
drag, startPoint x: 727, startPoint y: 303, endPoint x: 412, endPoint y: 266, distance: 316.8
click at [412, 266] on div "Processing data updates, please wait... Are you sure you want to set to AI - Bo…" at bounding box center [583, 282] width 345 height 182
click at [450, 286] on h4 "Are you sure you want to set to AI - Bot Running (PLA) to the selected TIQA tax…" at bounding box center [583, 291] width 322 height 33
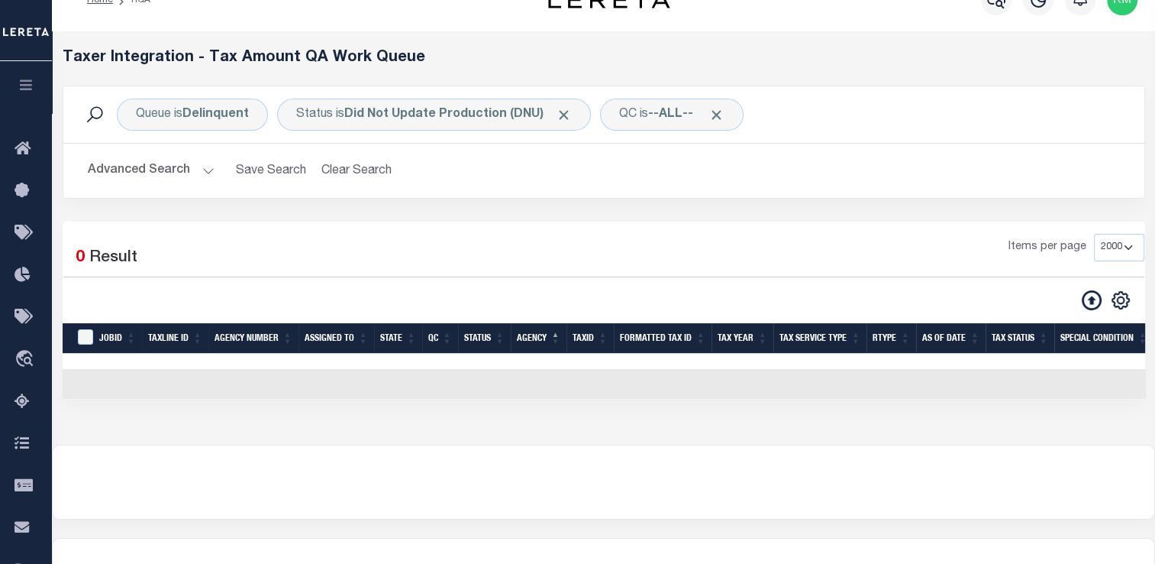
scroll to position [30, 0]
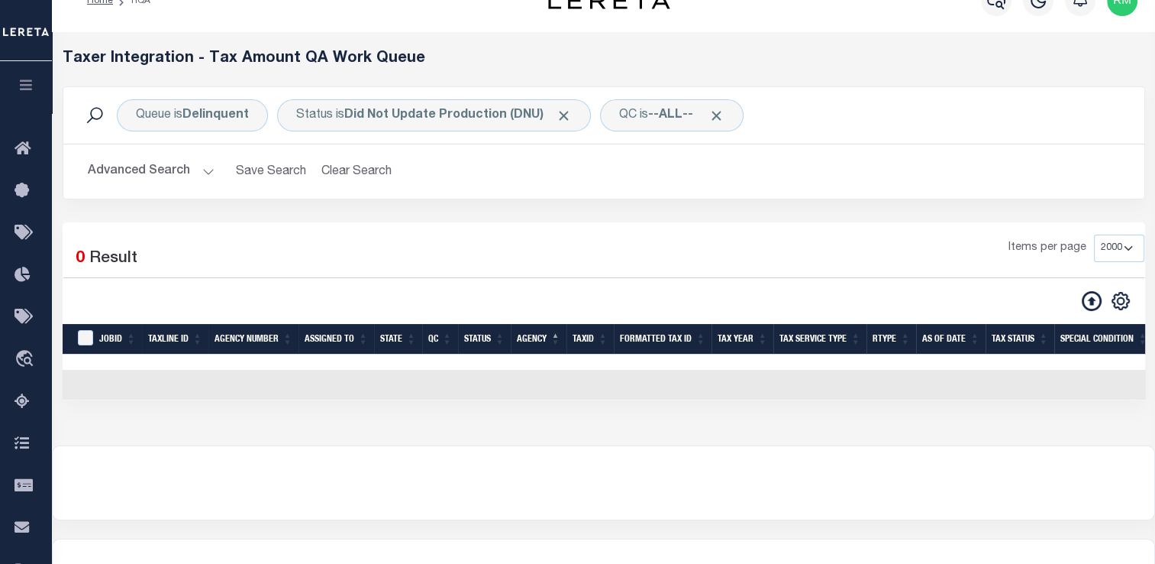
click at [202, 171] on button "Advanced Search" at bounding box center [151, 172] width 127 height 30
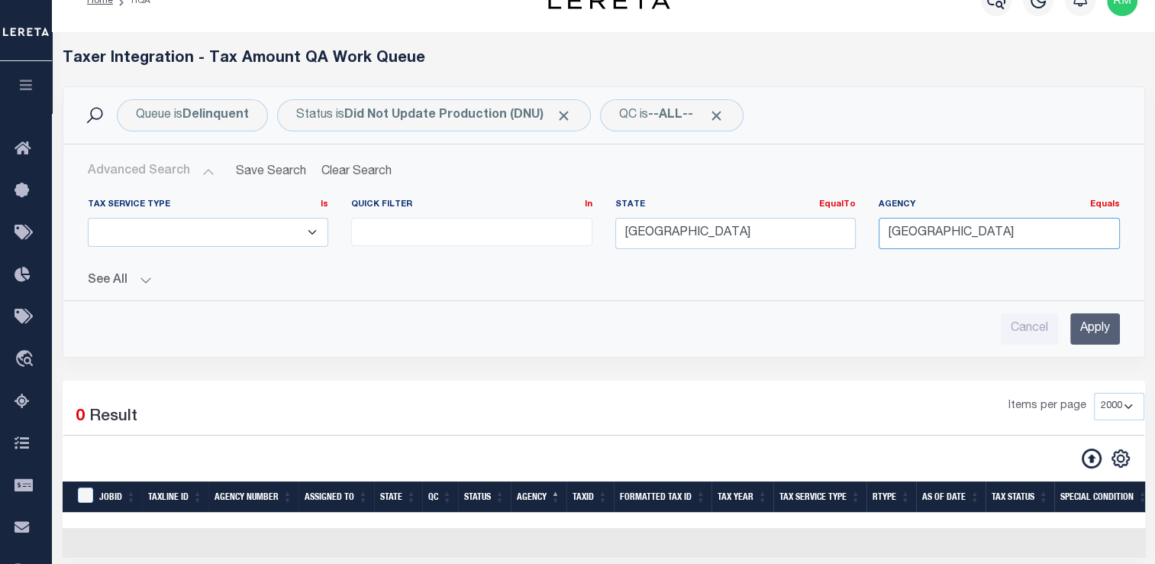
drag, startPoint x: 993, startPoint y: 232, endPoint x: 675, endPoint y: 231, distance: 318.4
click at [675, 231] on div "Tax Service Type Is Is Contains ESCROW NonESCROW Quick Filter In In View Only L…" at bounding box center [603, 230] width 1055 height 63
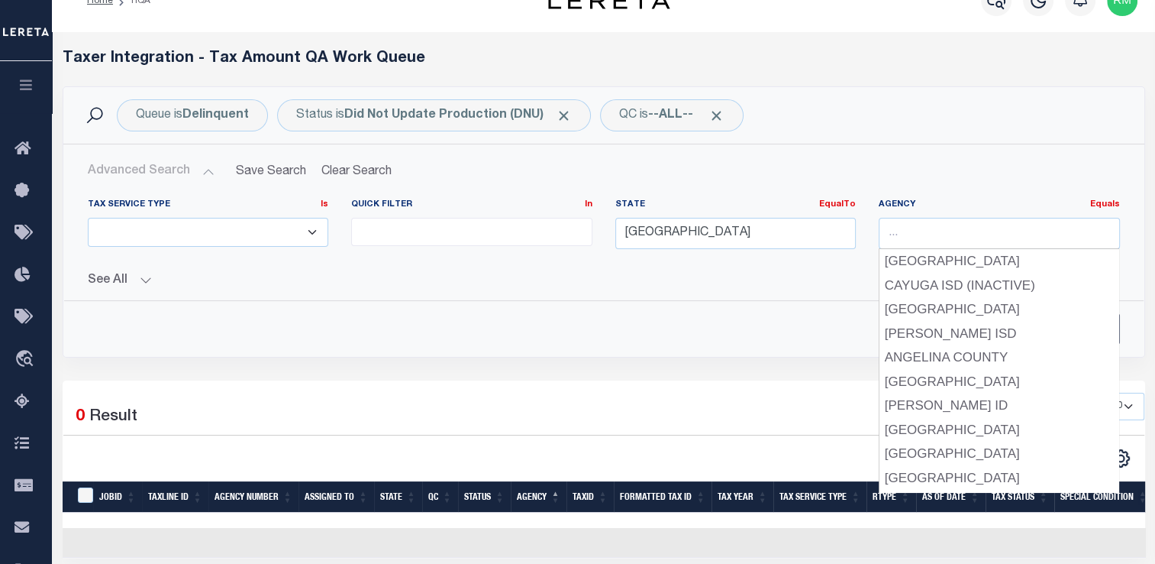
click at [1142, 321] on div "Advanced Search Save Search Clear Search TIQATaxLineSearchTable_dynamictable___…" at bounding box center [604, 251] width 1080 height 188
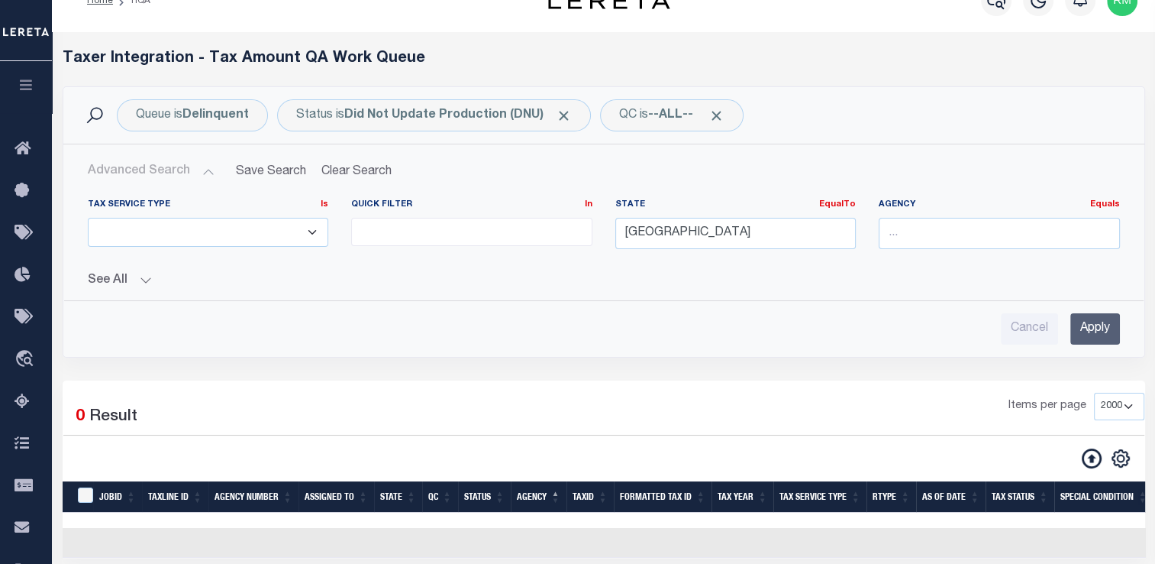
click at [1095, 333] on input "Apply" at bounding box center [1096, 328] width 50 height 31
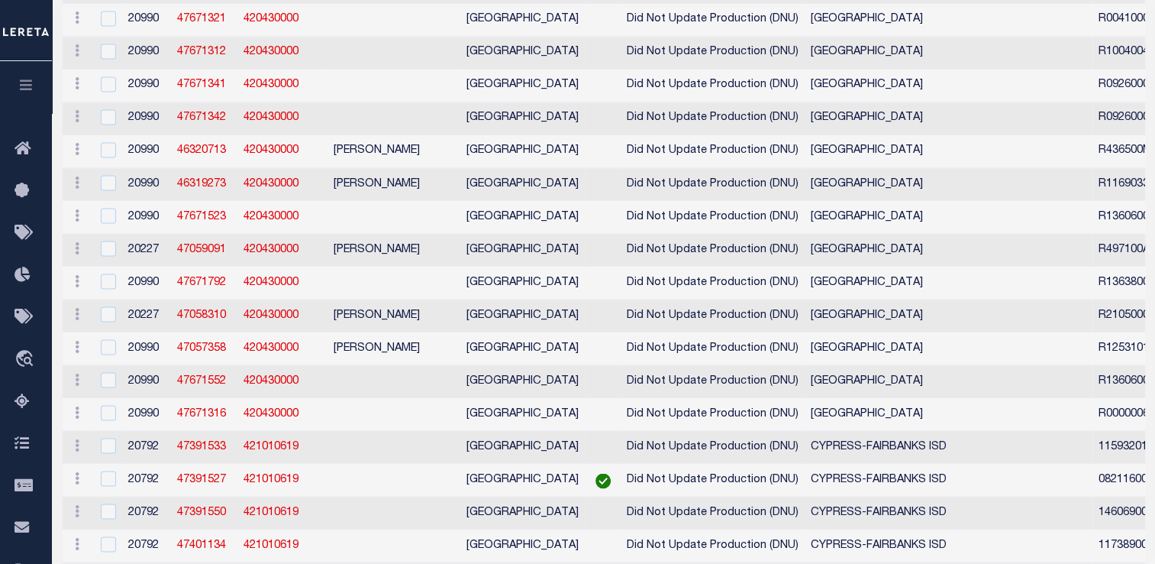
scroll to position [0, 0]
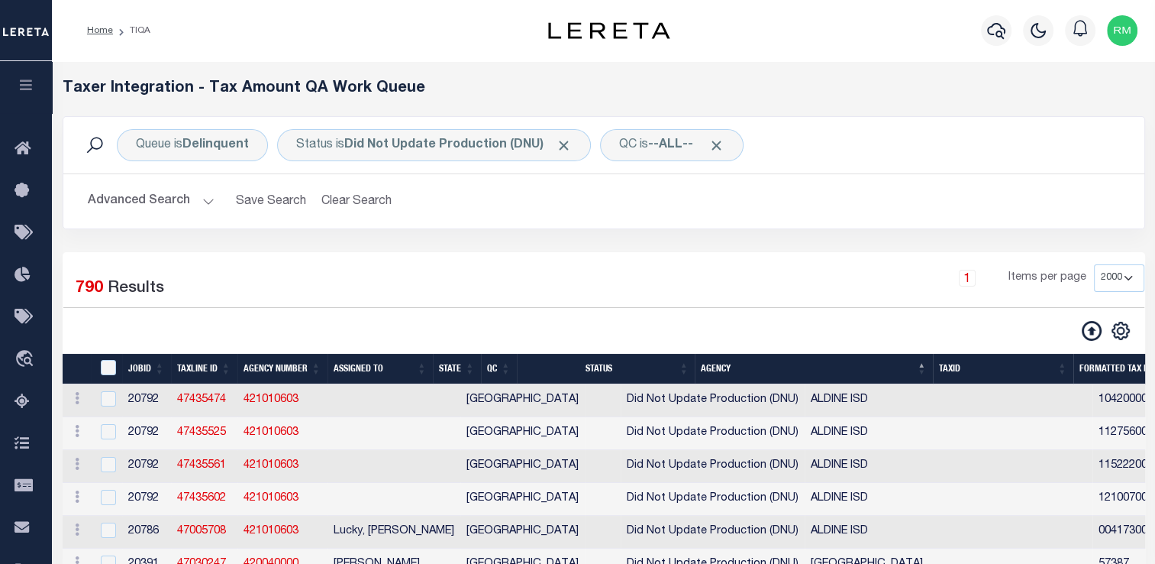
click at [207, 199] on button "Advanced Search" at bounding box center [151, 201] width 127 height 30
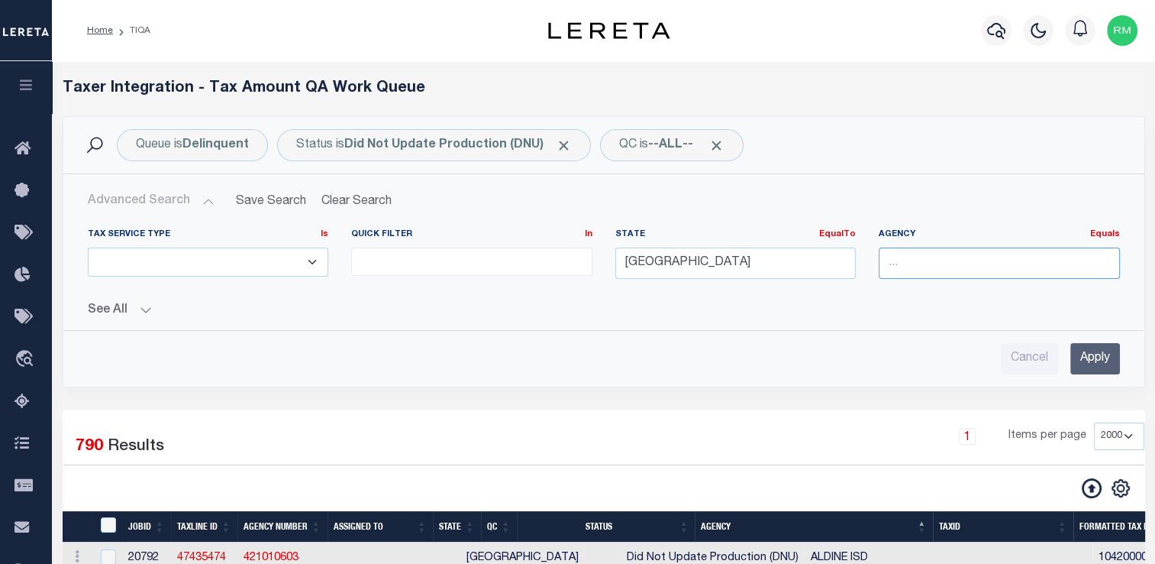
click at [916, 260] on input "text" at bounding box center [999, 262] width 241 height 31
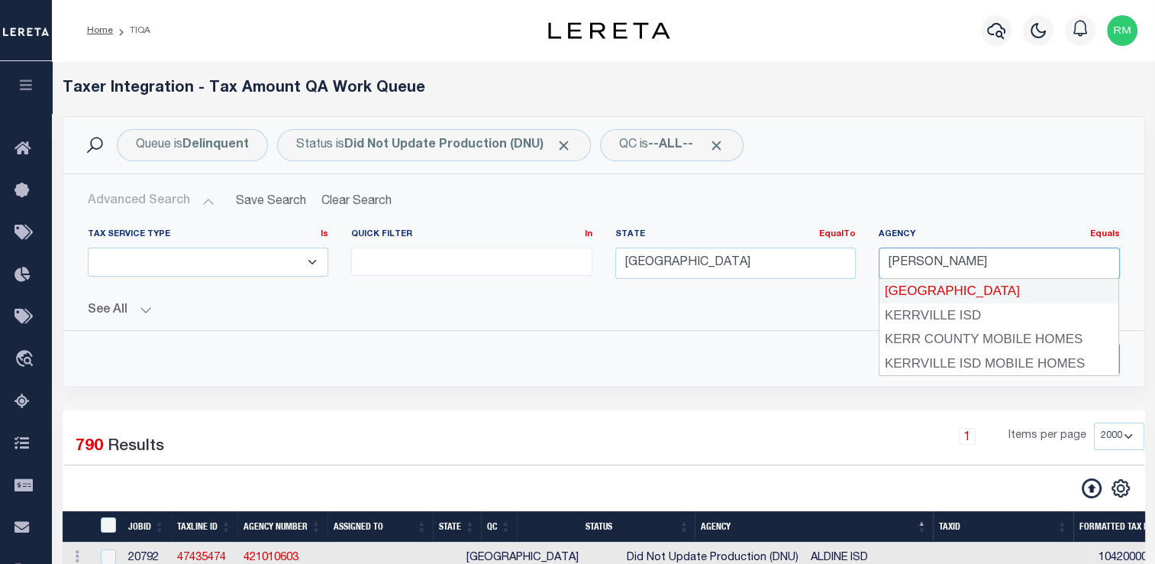
click at [937, 292] on div "[GEOGRAPHIC_DATA]" at bounding box center [1000, 291] width 240 height 24
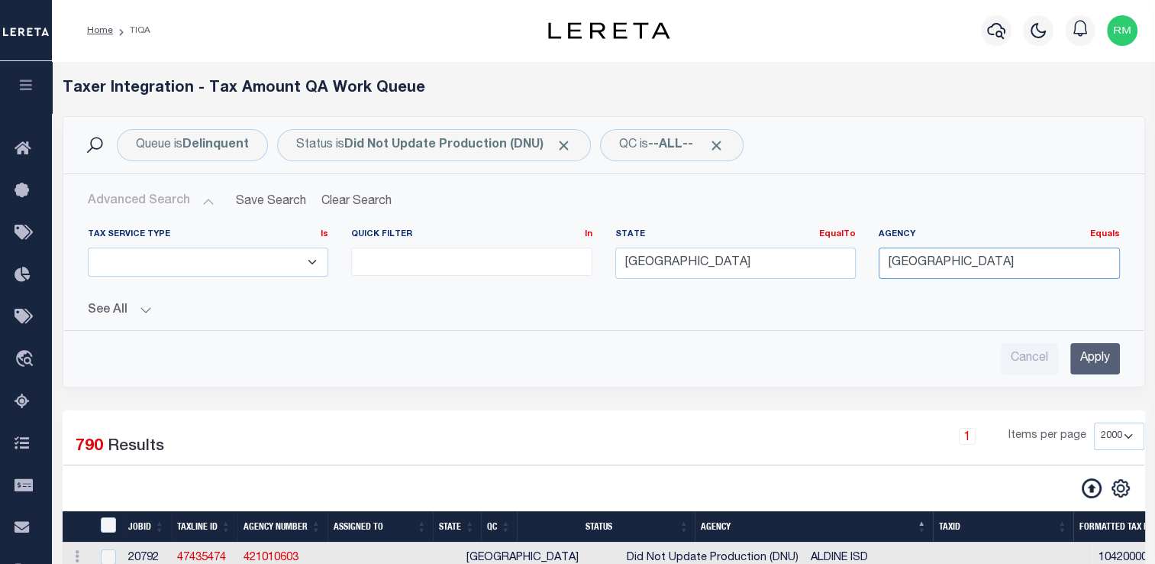
type input "[GEOGRAPHIC_DATA]"
click at [1087, 363] on input "Apply" at bounding box center [1096, 358] width 50 height 31
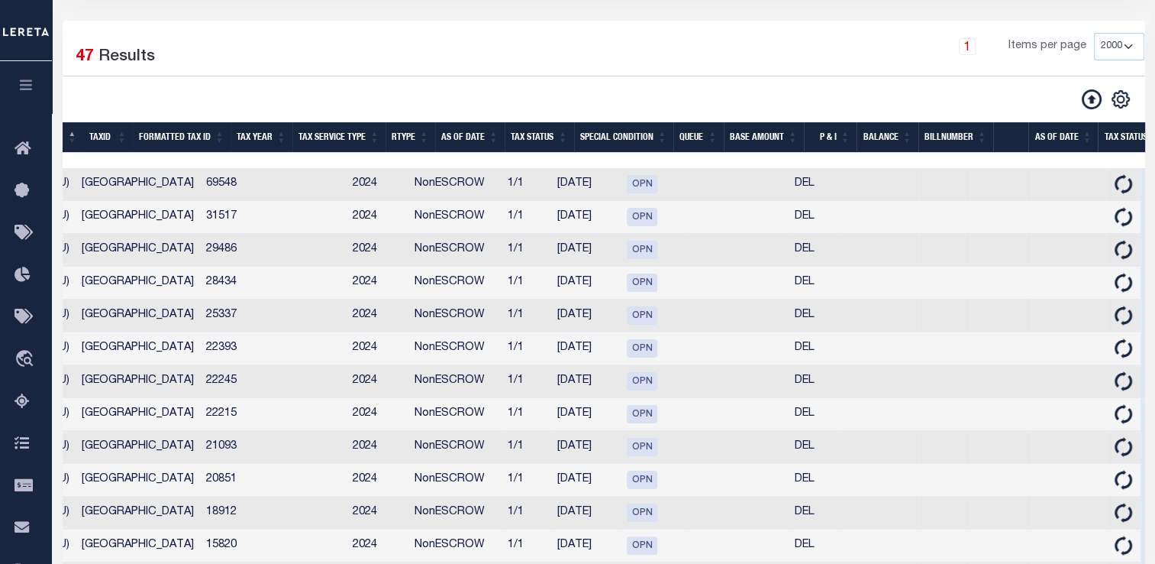
scroll to position [0, 875]
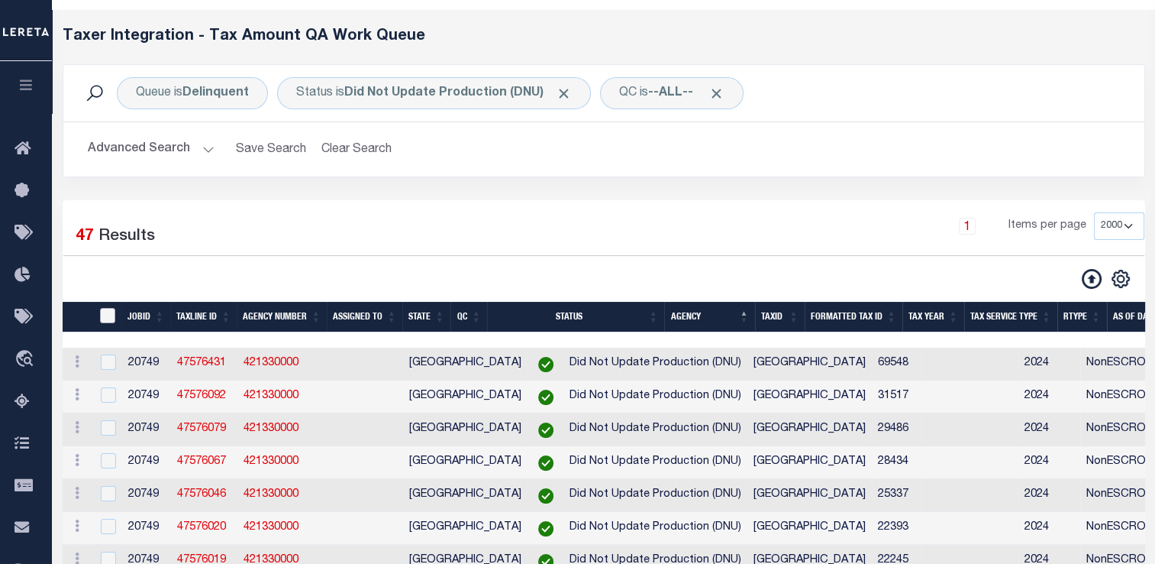
drag, startPoint x: 104, startPoint y: 315, endPoint x: 295, endPoint y: 345, distance: 193.3
click at [104, 315] on input "TaxID" at bounding box center [107, 315] width 15 height 15
checkbox input "true"
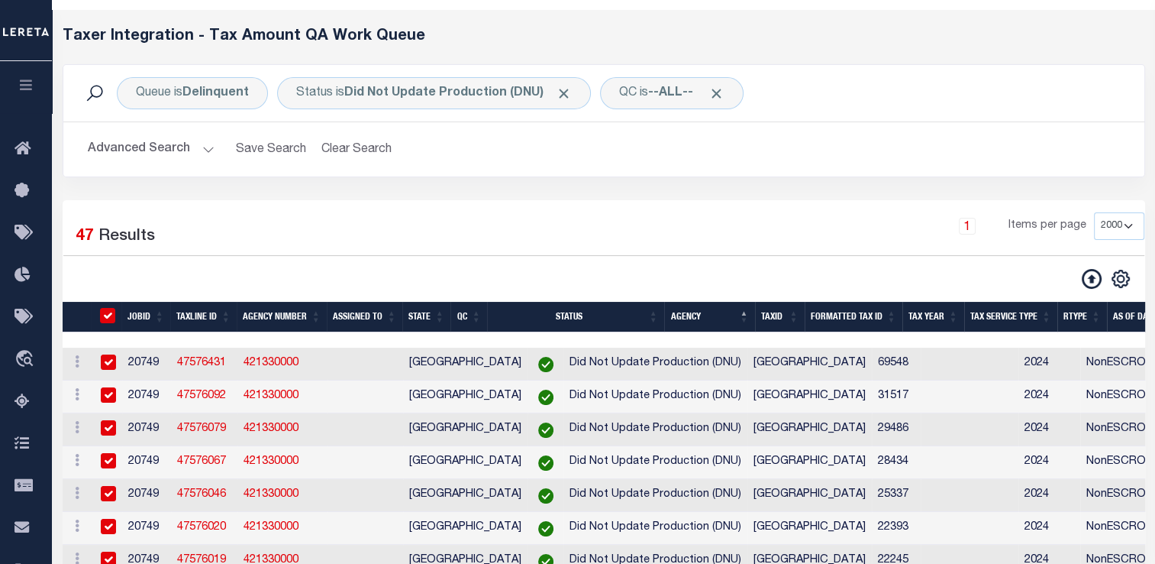
checkbox input "true"
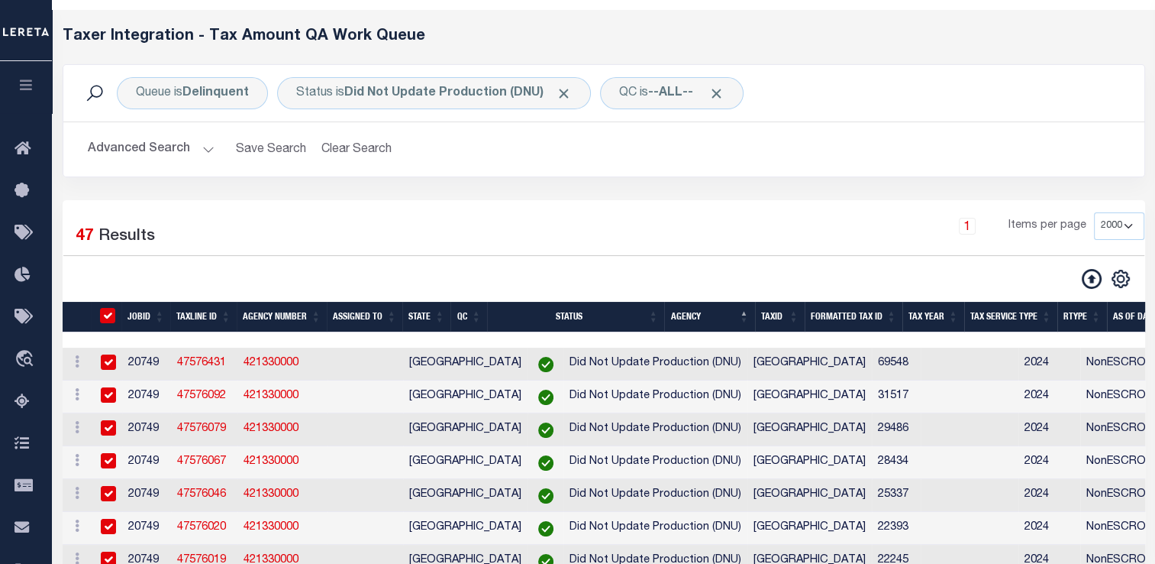
checkbox input "true"
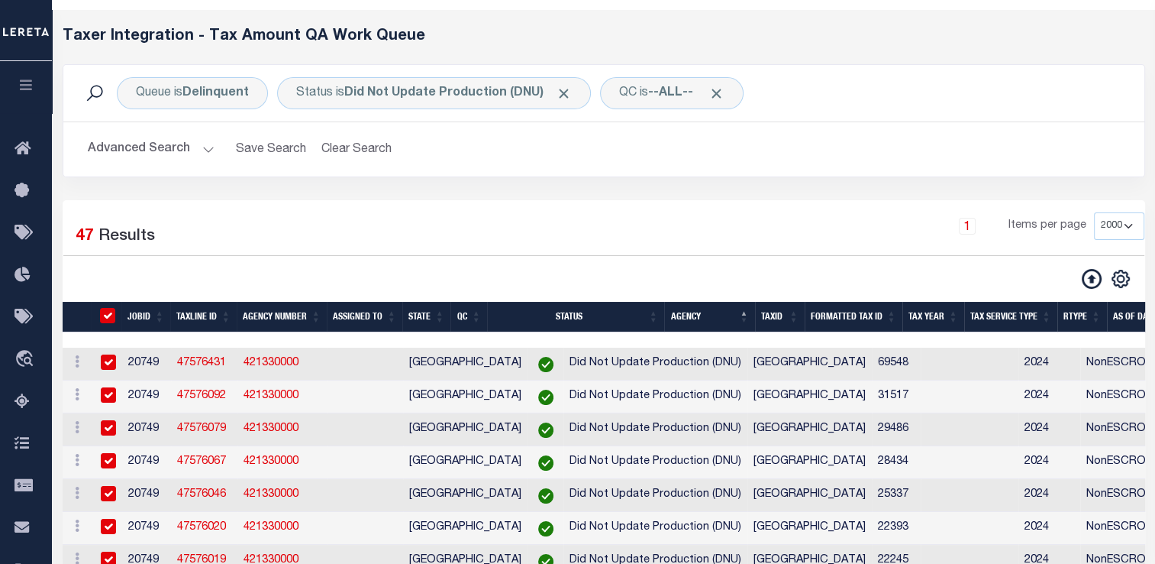
checkbox input "true"
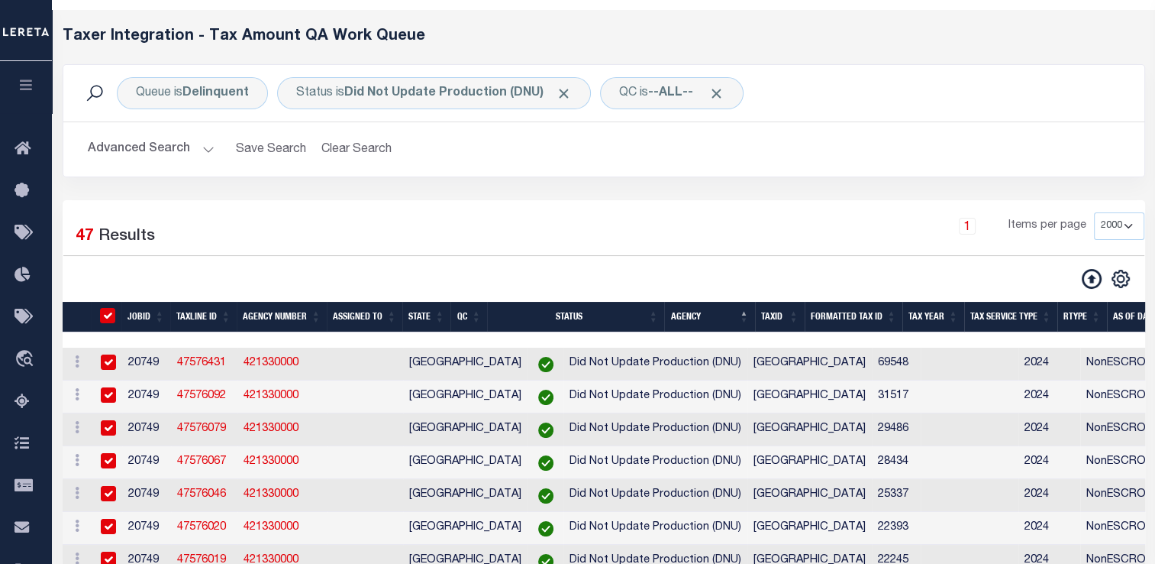
checkbox input "true"
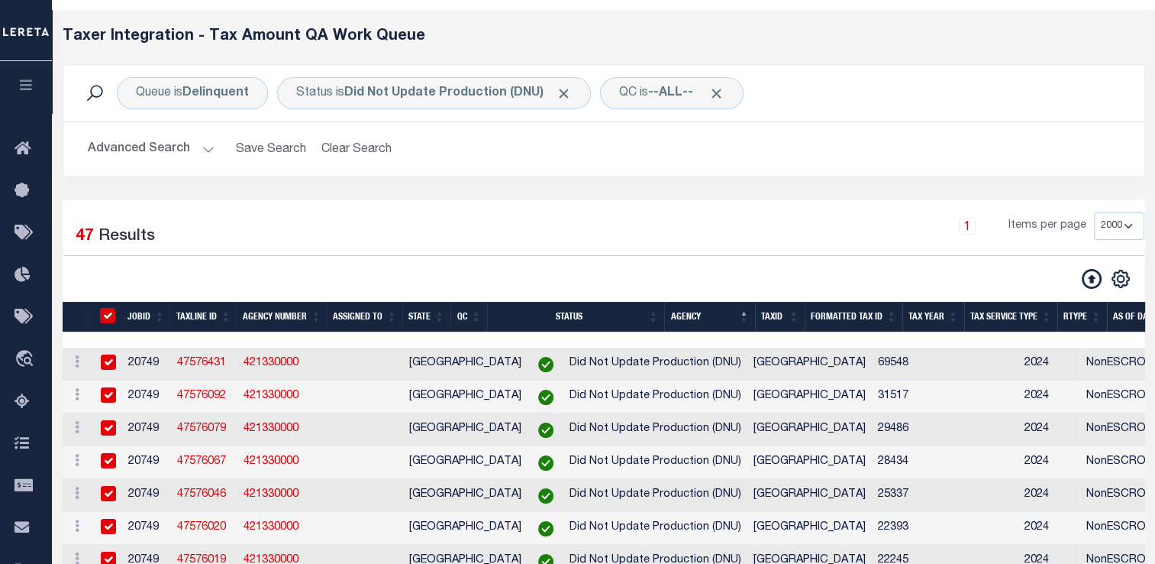
checkbox input "true"
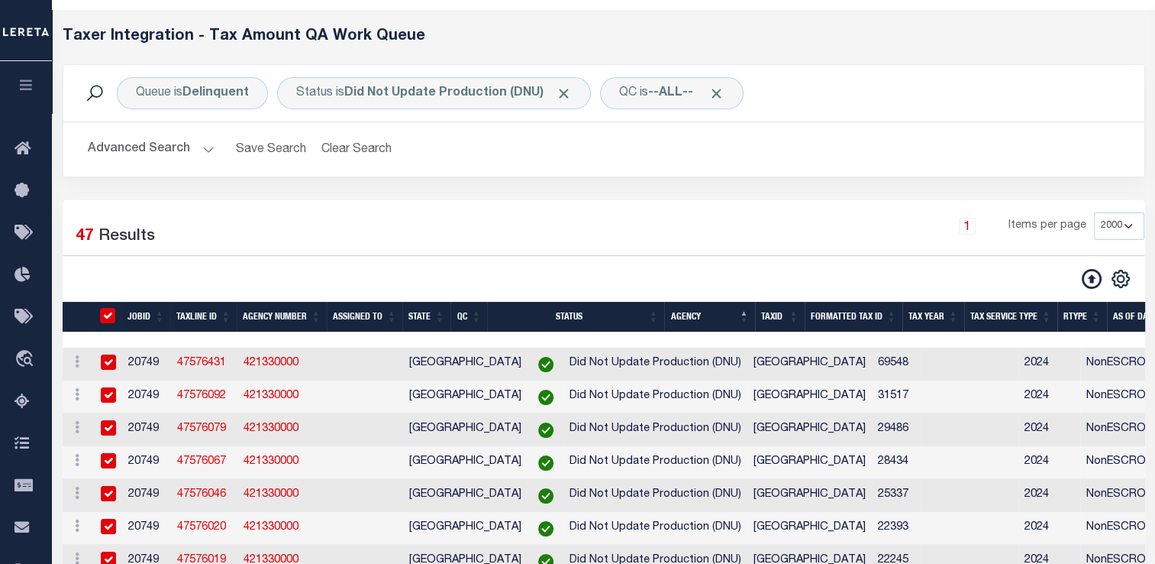
checkbox input "true"
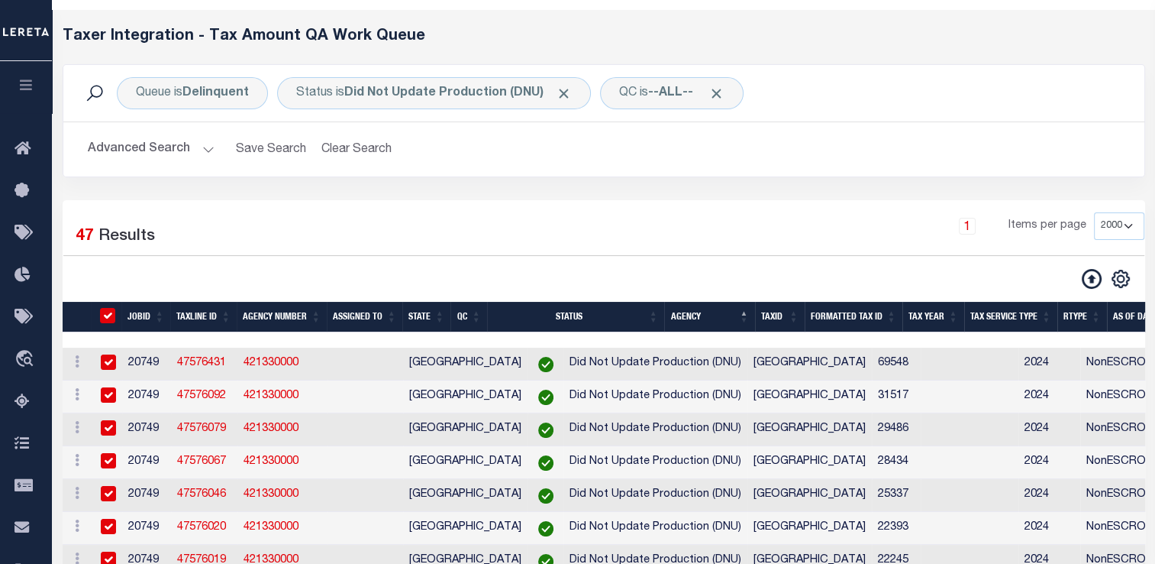
checkbox input "true"
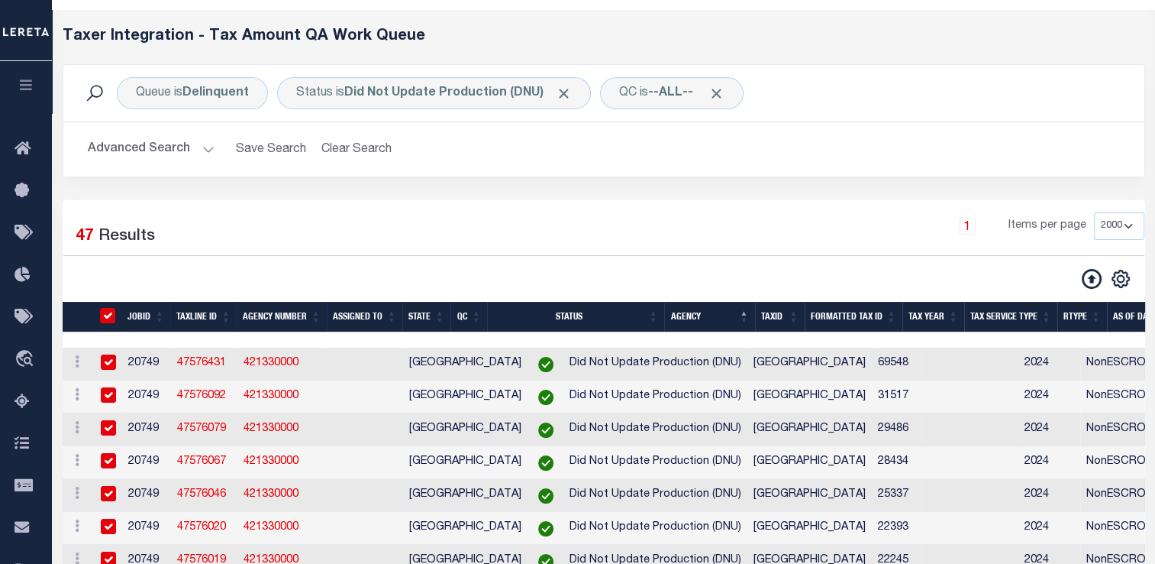
checkbox input "true"
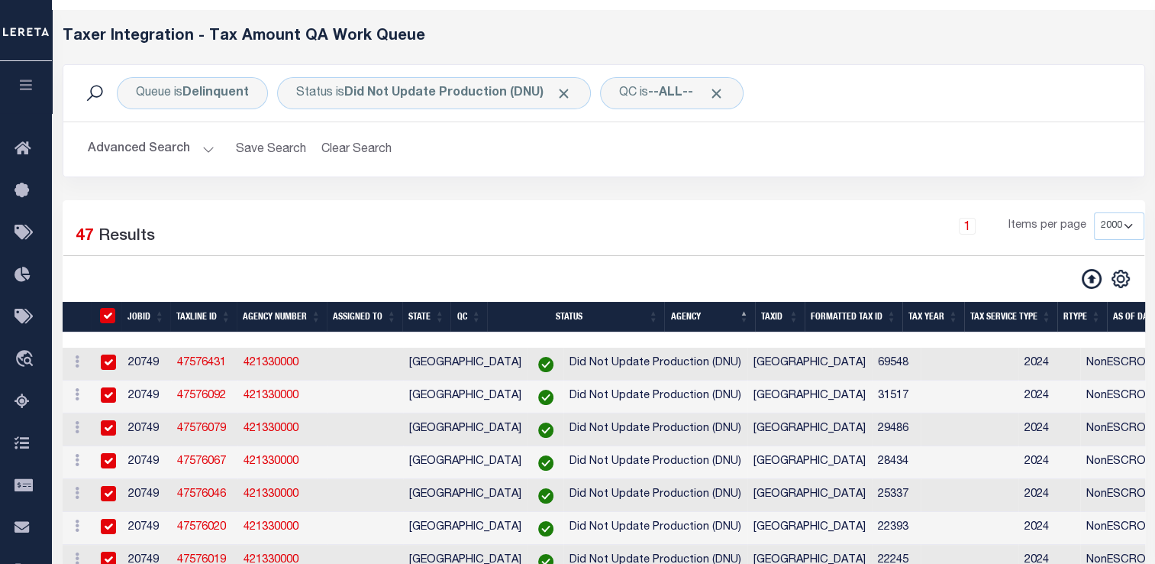
checkbox input "true"
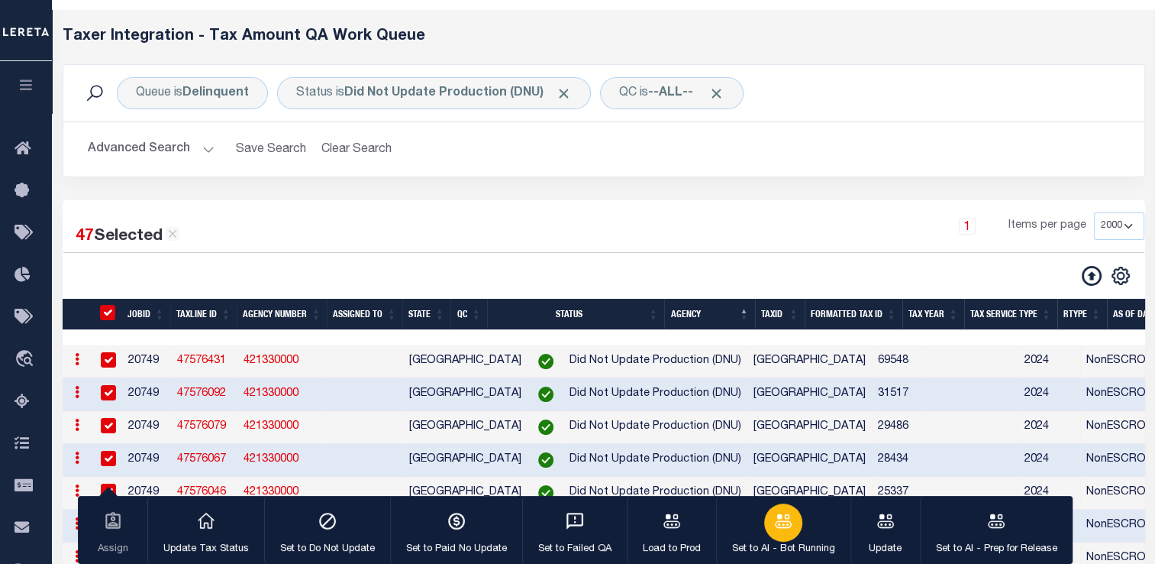
click at [777, 524] on icon "button" at bounding box center [783, 521] width 20 height 20
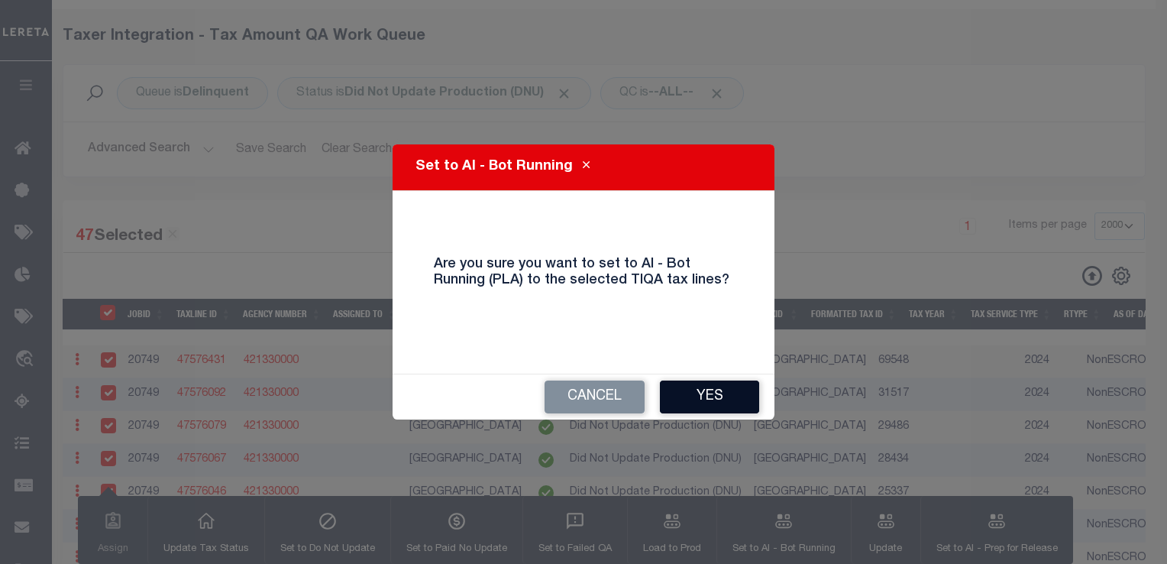
click at [719, 399] on button "Yes" at bounding box center [709, 396] width 99 height 33
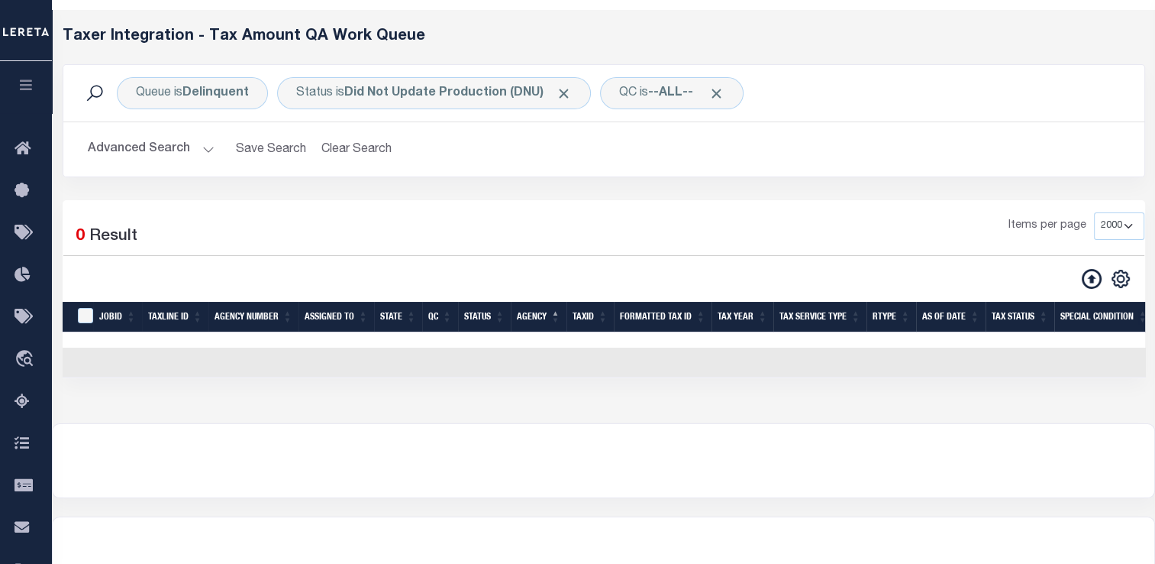
click at [159, 146] on button "Advanced Search" at bounding box center [151, 149] width 127 height 30
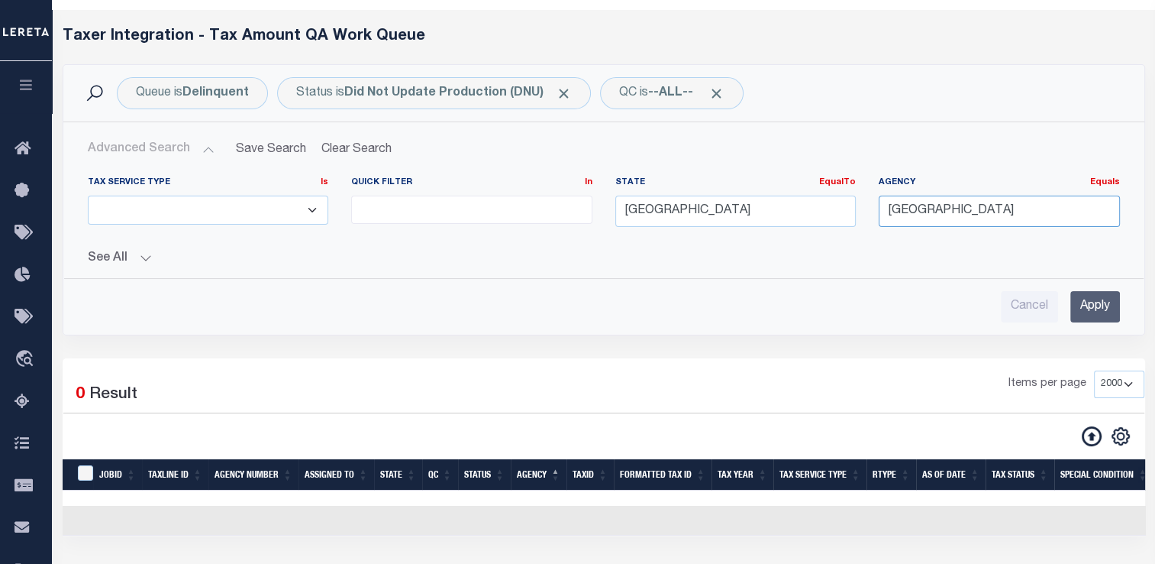
drag, startPoint x: 980, startPoint y: 214, endPoint x: 774, endPoint y: 237, distance: 207.5
click at [774, 237] on div "Tax Service Type Is Is Contains ESCROW NonESCROW Quick Filter In In View Only L…" at bounding box center [603, 207] width 1055 height 63
click at [704, 352] on div "Queue is Delinquent Status is Did Not Update Production (DNU) QC is --ALL-- Sea…" at bounding box center [604, 211] width 1106 height 294
click at [1087, 303] on input "Apply" at bounding box center [1096, 306] width 50 height 31
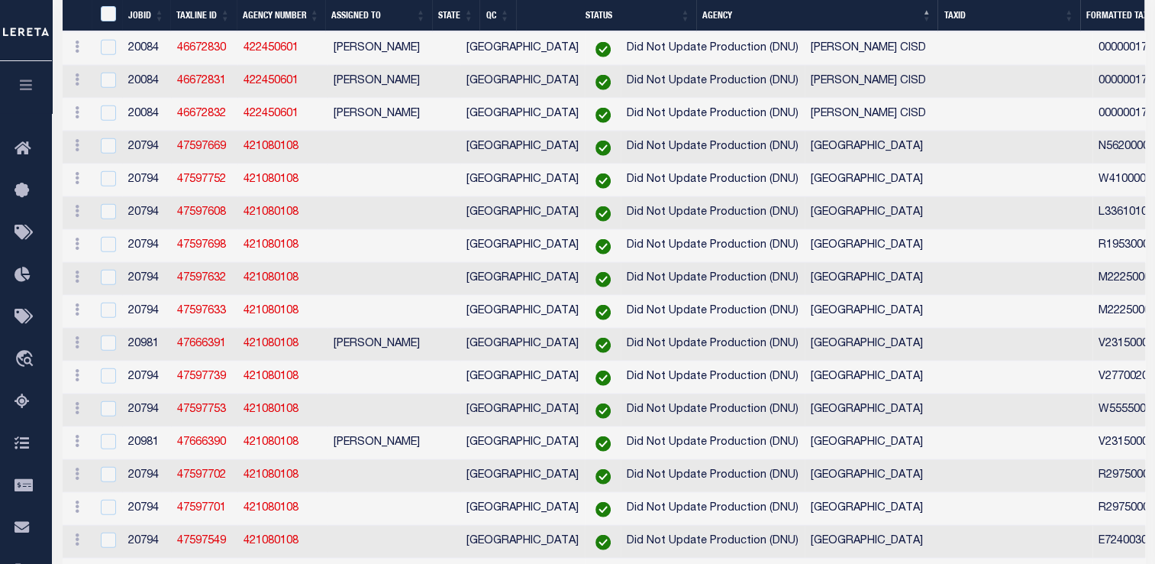
scroll to position [15415, 0]
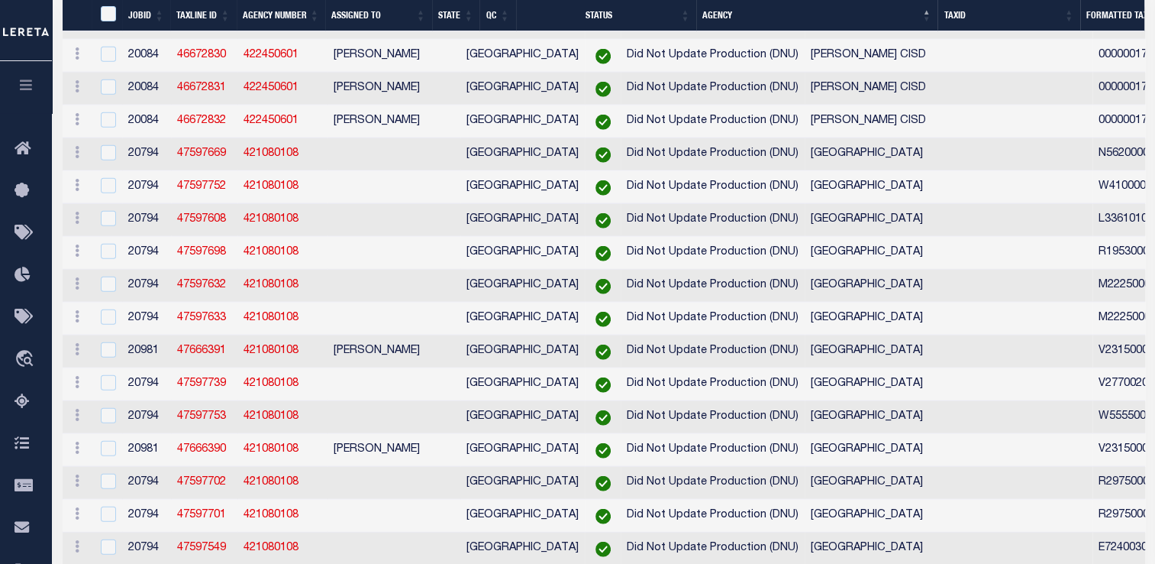
checkbox input "true"
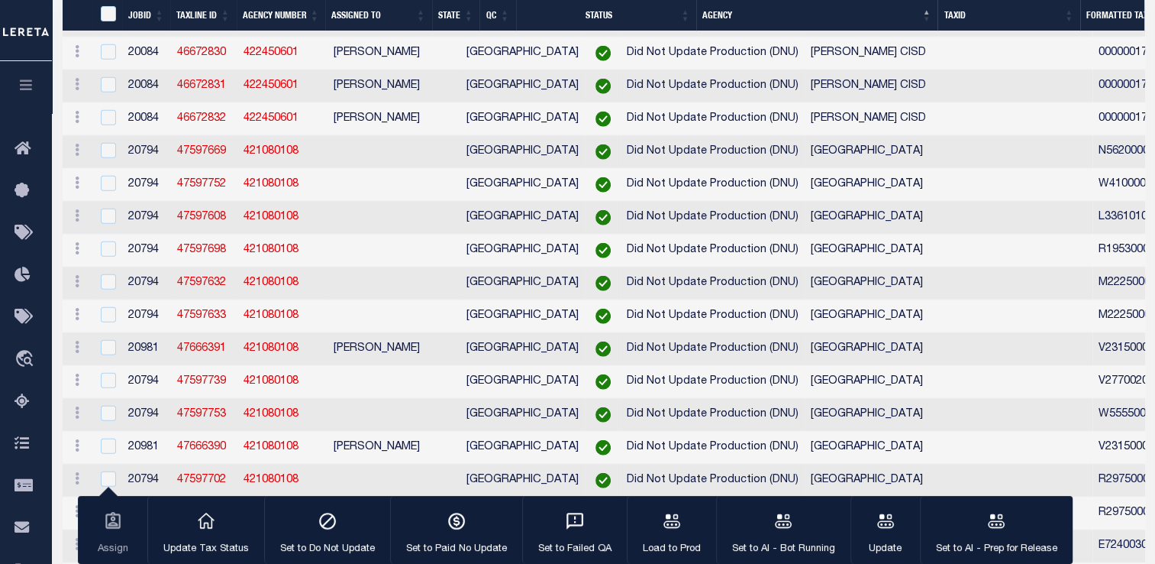
checkbox input "false"
checkbox input "true"
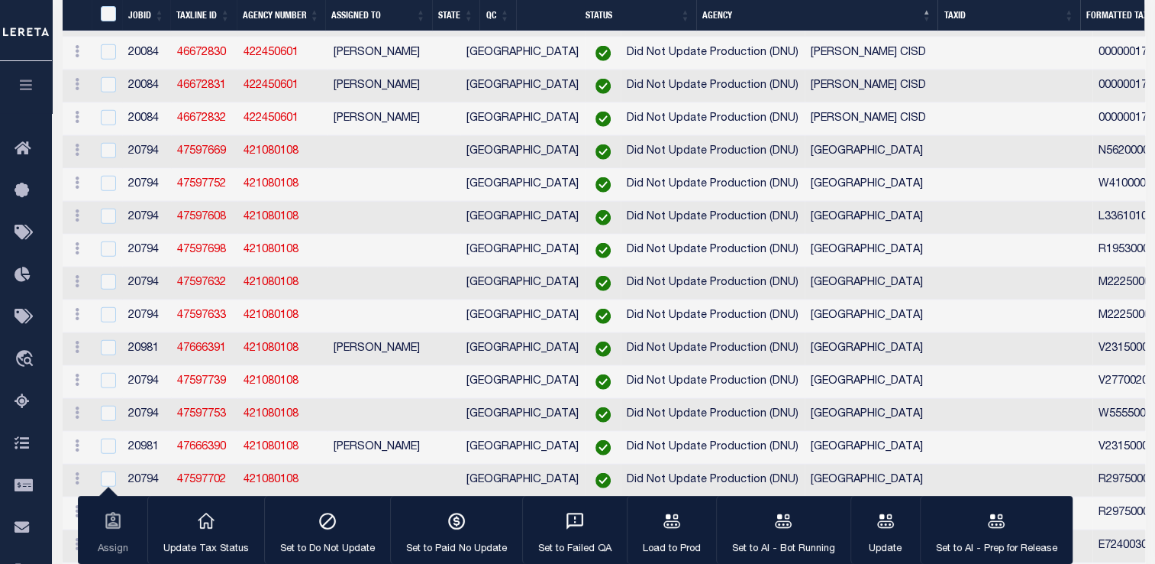
checkbox input "true"
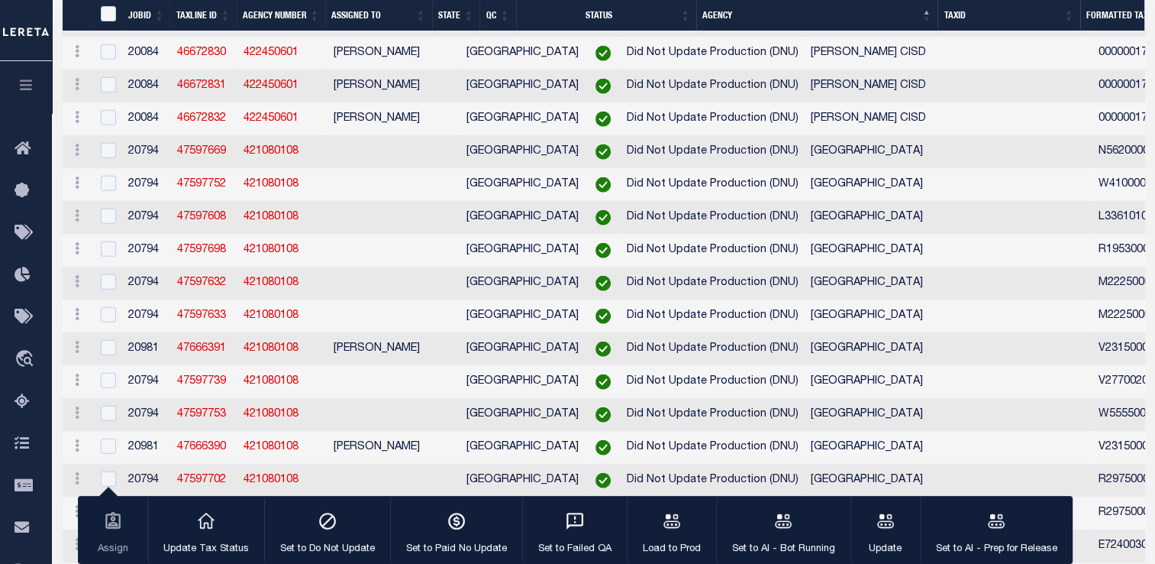
checkbox input "true"
click at [783, 530] on icon "button" at bounding box center [783, 521] width 20 height 20
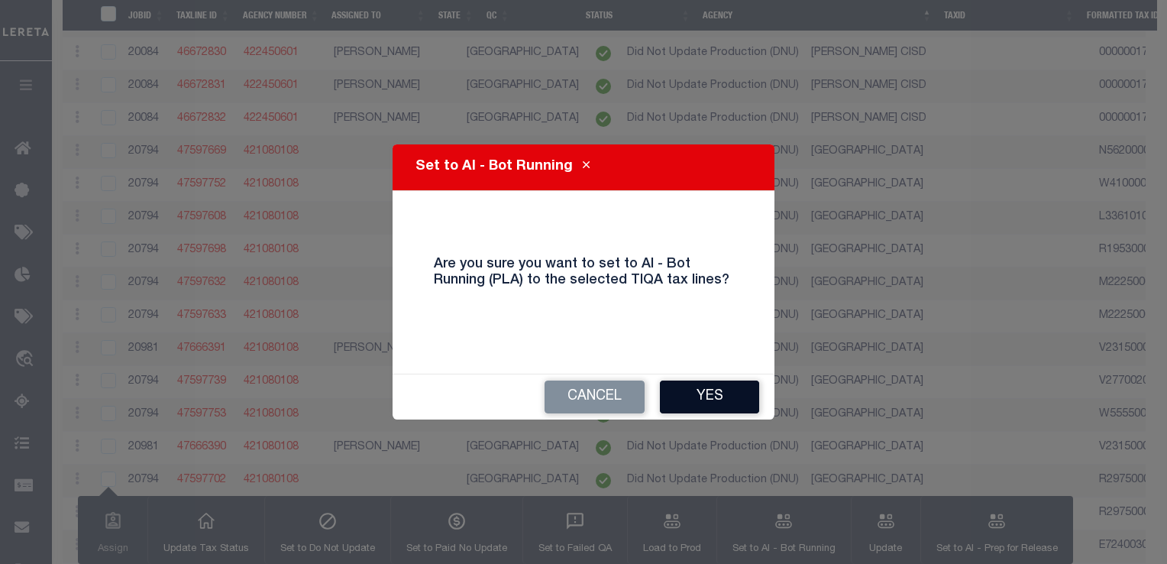
click at [715, 398] on button "Yes" at bounding box center [709, 396] width 99 height 33
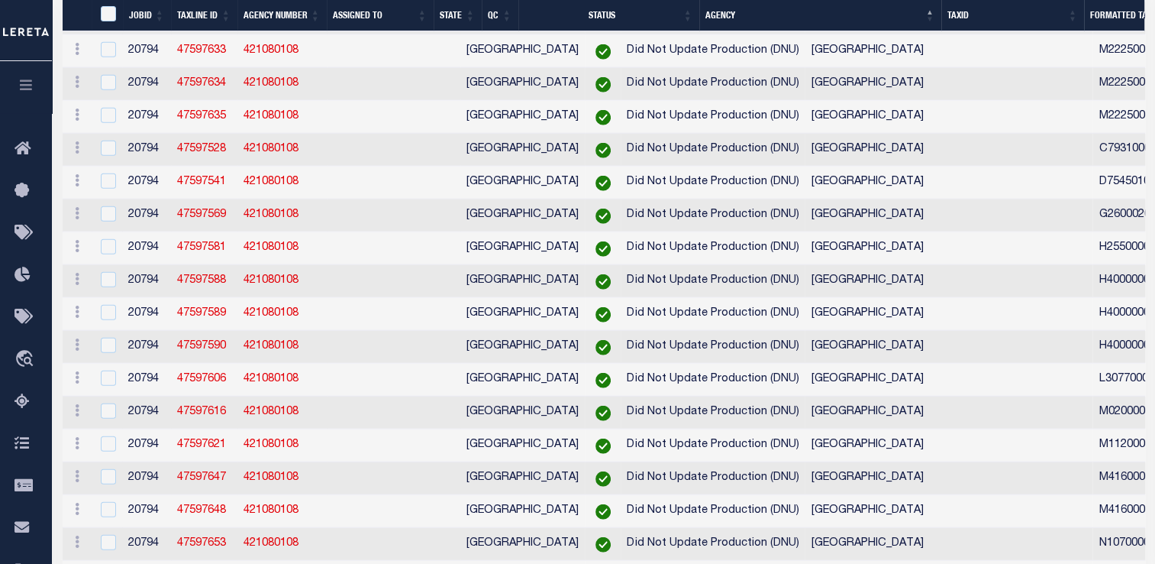
scroll to position [15499, 0]
